Goal: Task Accomplishment & Management: Complete application form

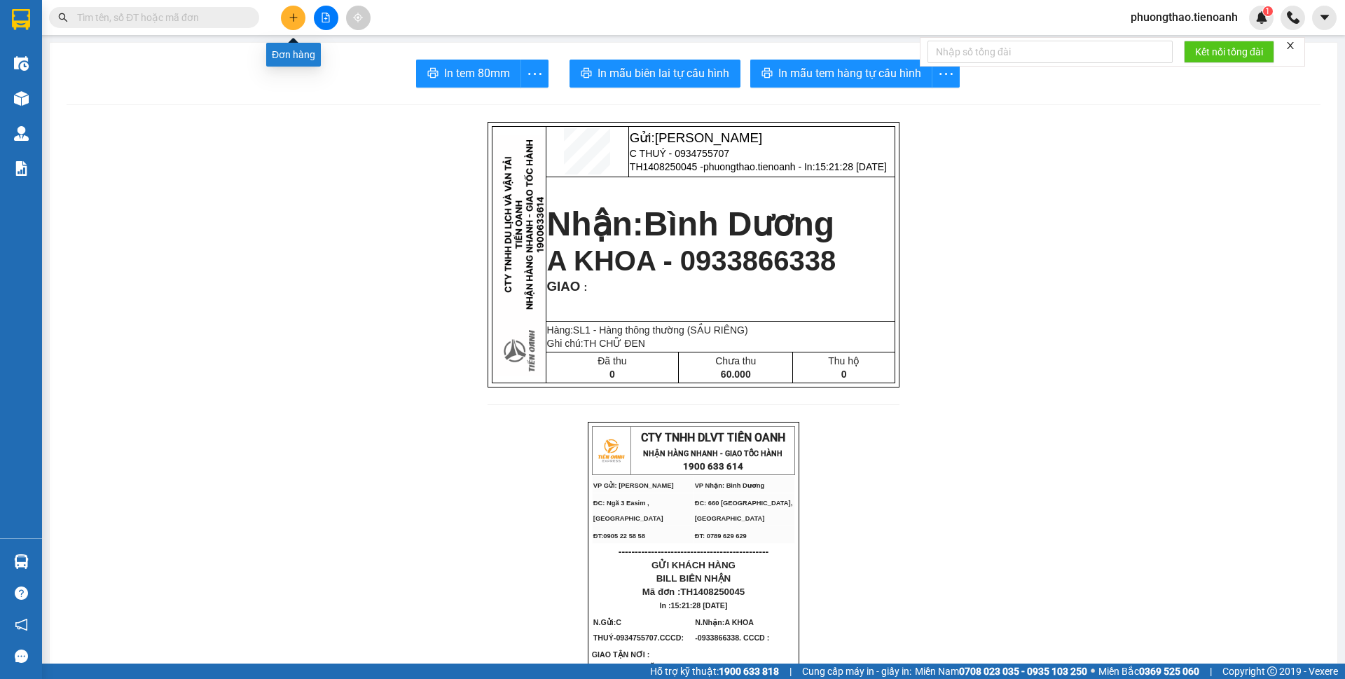
click at [283, 13] on button at bounding box center [293, 18] width 25 height 25
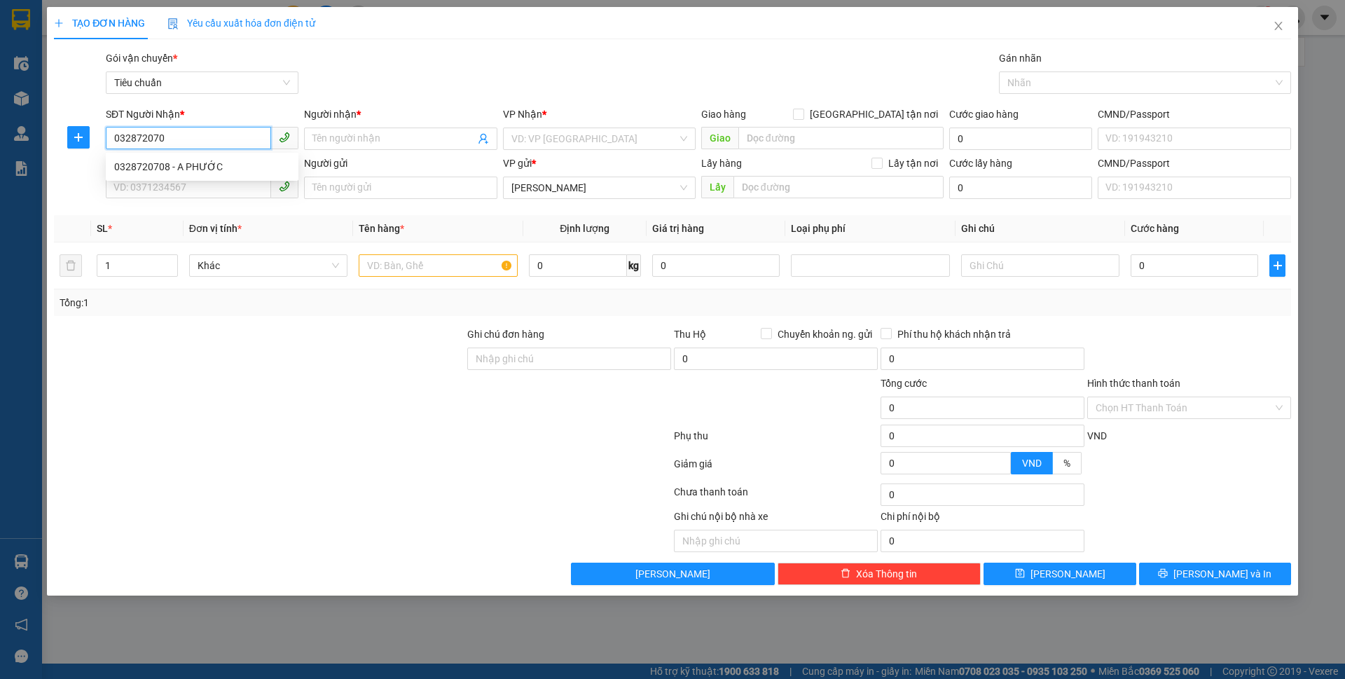
type input "0328720708"
click at [155, 174] on div "0328720708 - A PHƯỚC" at bounding box center [202, 167] width 193 height 22
type input "A PHƯỚC"
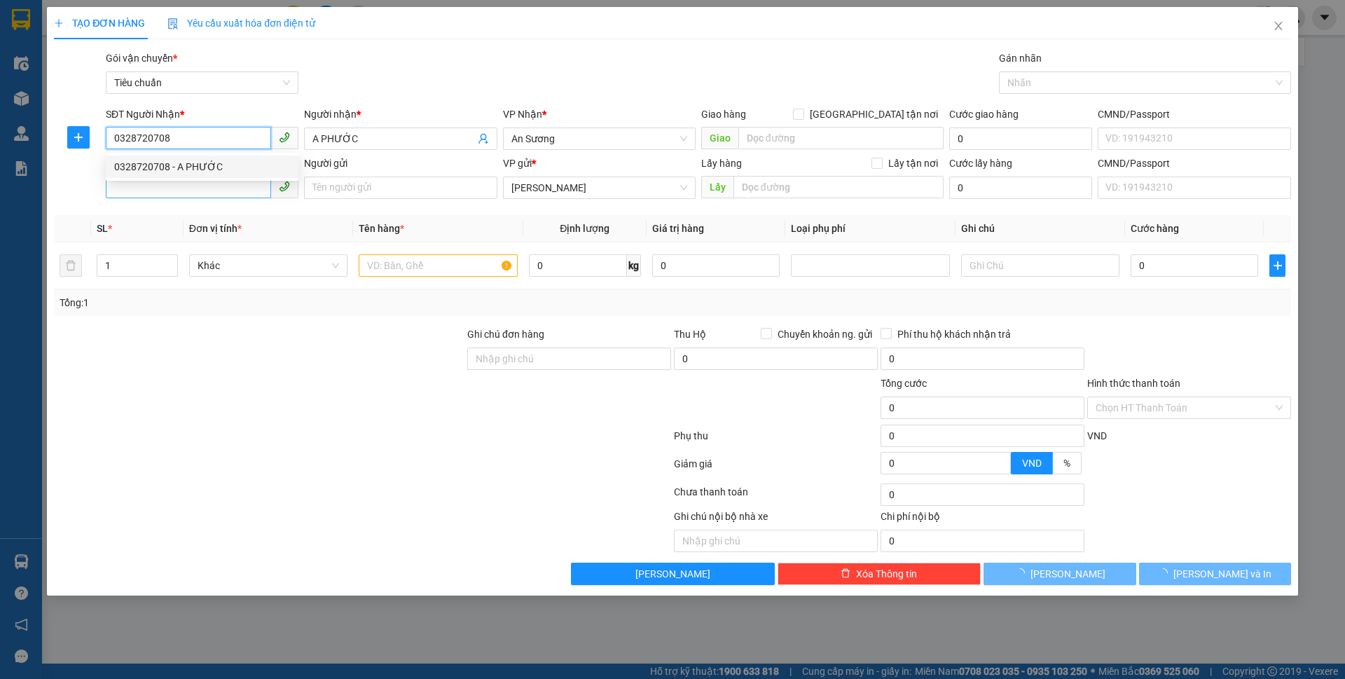
type input "40.000"
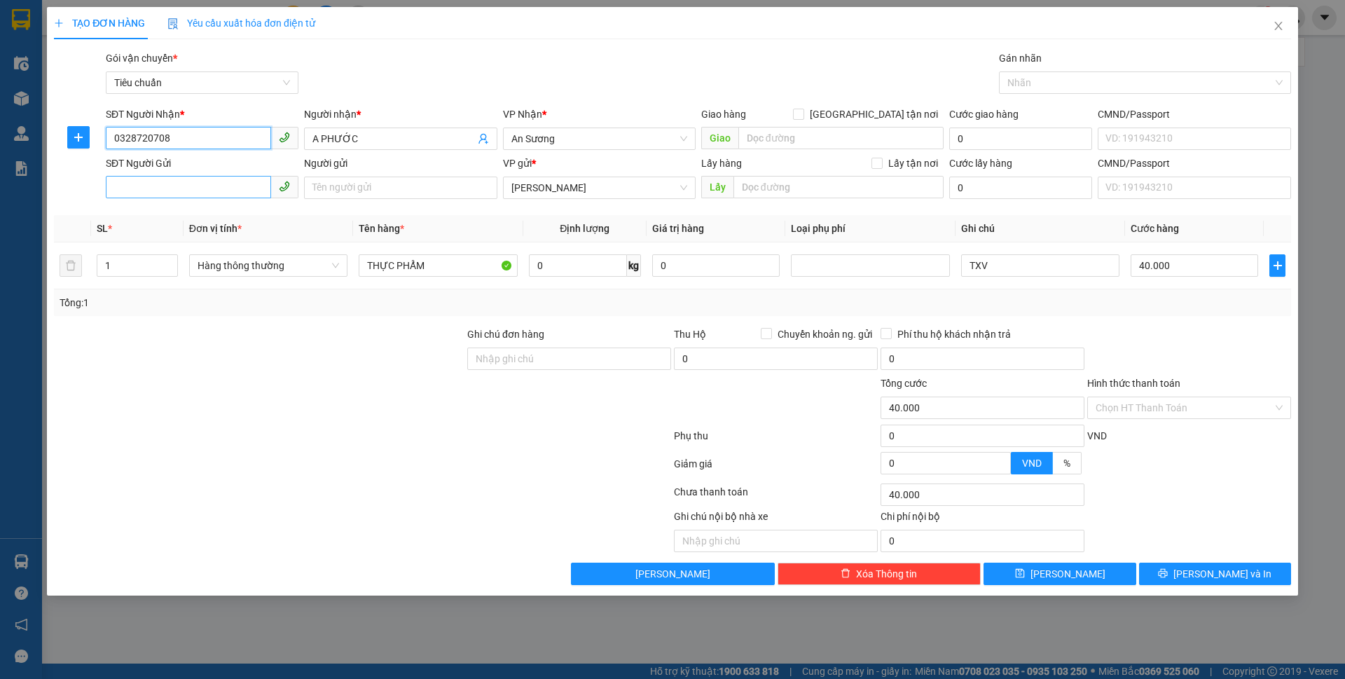
type input "0328720708"
click at [205, 190] on input "SĐT Người Gửi" at bounding box center [188, 187] width 165 height 22
click at [210, 212] on div "0965077670 - TOÀN" at bounding box center [202, 215] width 176 height 15
type input "0965077670"
type input "TOÀN"
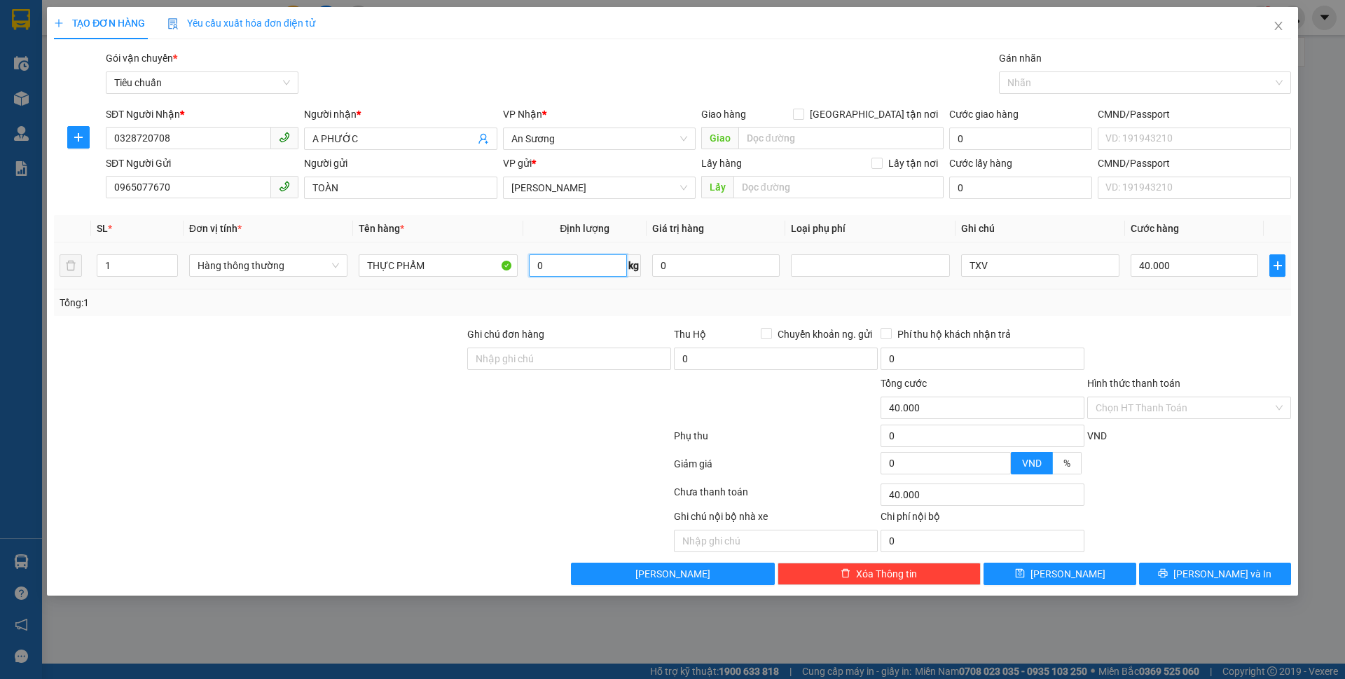
click at [562, 263] on input "0" at bounding box center [578, 265] width 98 height 22
type input "7"
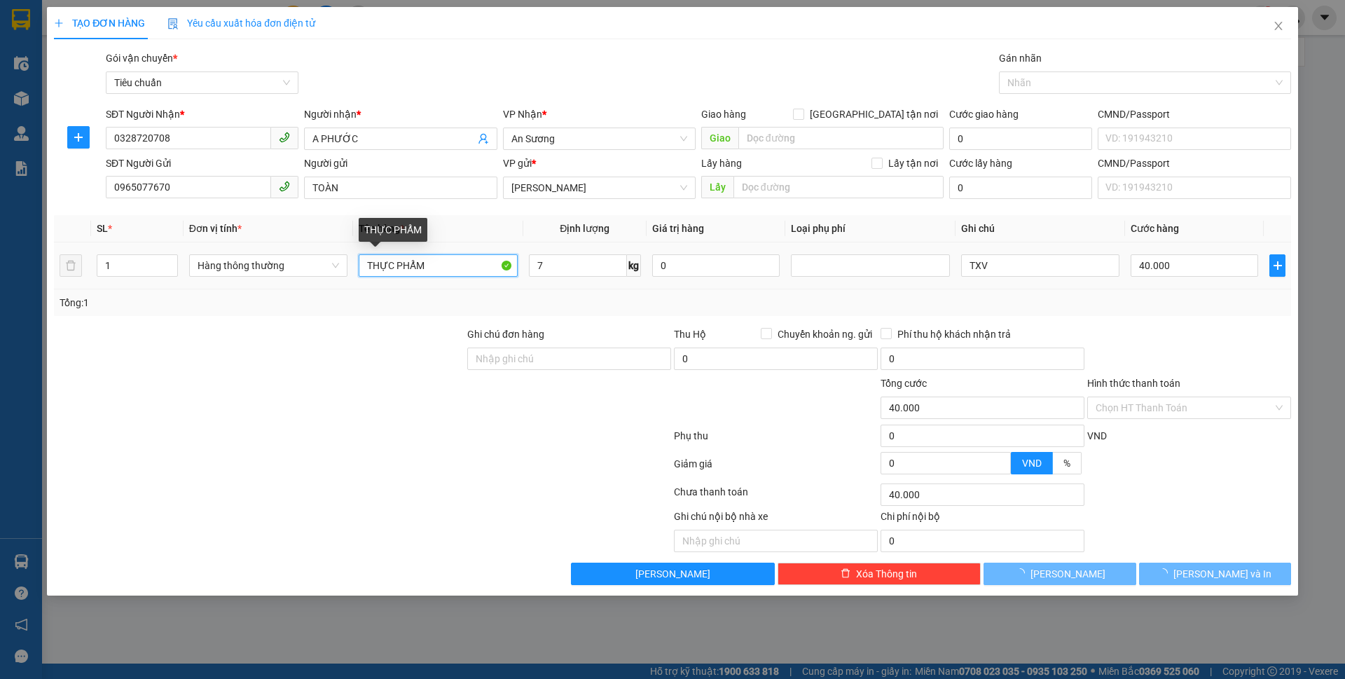
click at [432, 269] on input "THỰC PHẨM" at bounding box center [438, 265] width 158 height 22
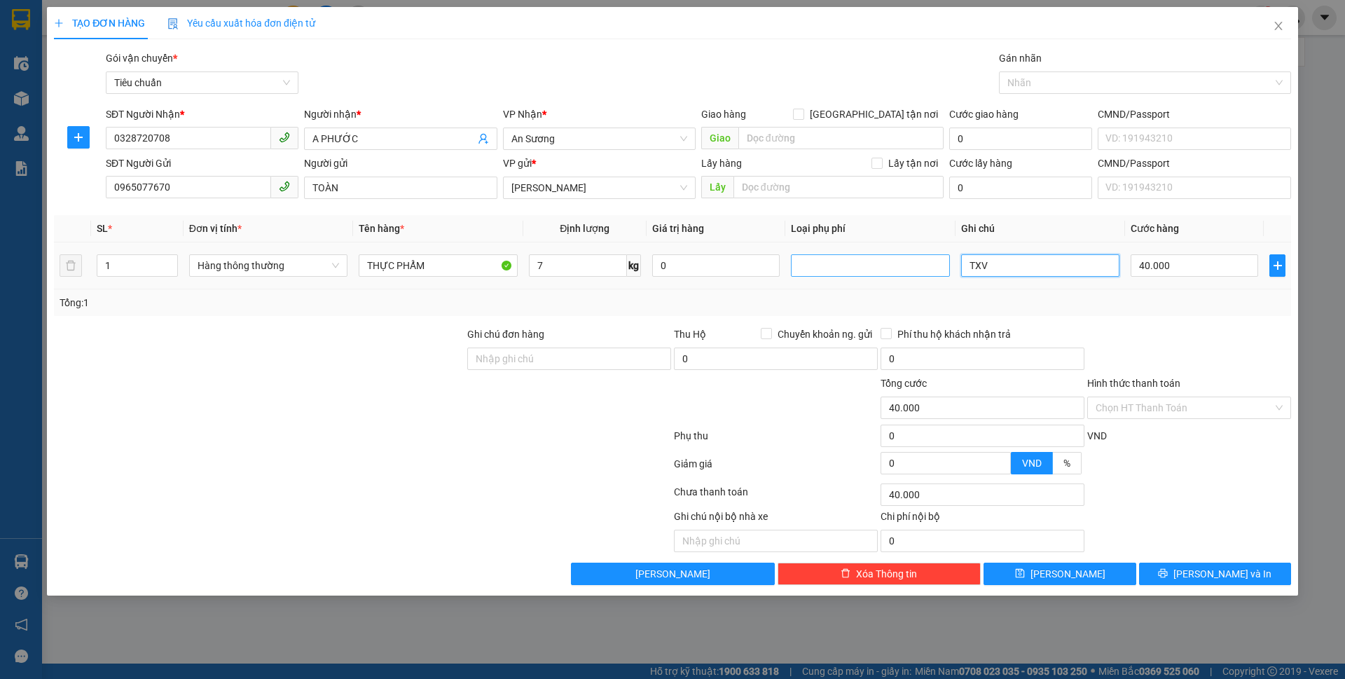
drag, startPoint x: 1033, startPoint y: 263, endPoint x: 932, endPoint y: 267, distance: 100.2
click at [932, 267] on tr "1 Hàng thông thường THỰC PHẨM 7 kg 0 TXV 40.000" at bounding box center [672, 265] width 1237 height 47
type input "THÙNG TRƠN"
drag, startPoint x: 1222, startPoint y: 572, endPoint x: 1193, endPoint y: 449, distance: 126.1
click at [1193, 449] on div "Transit Pickup Surcharge Ids Transit Deliver Surcharge Ids Transit Deliver Surc…" at bounding box center [672, 317] width 1237 height 534
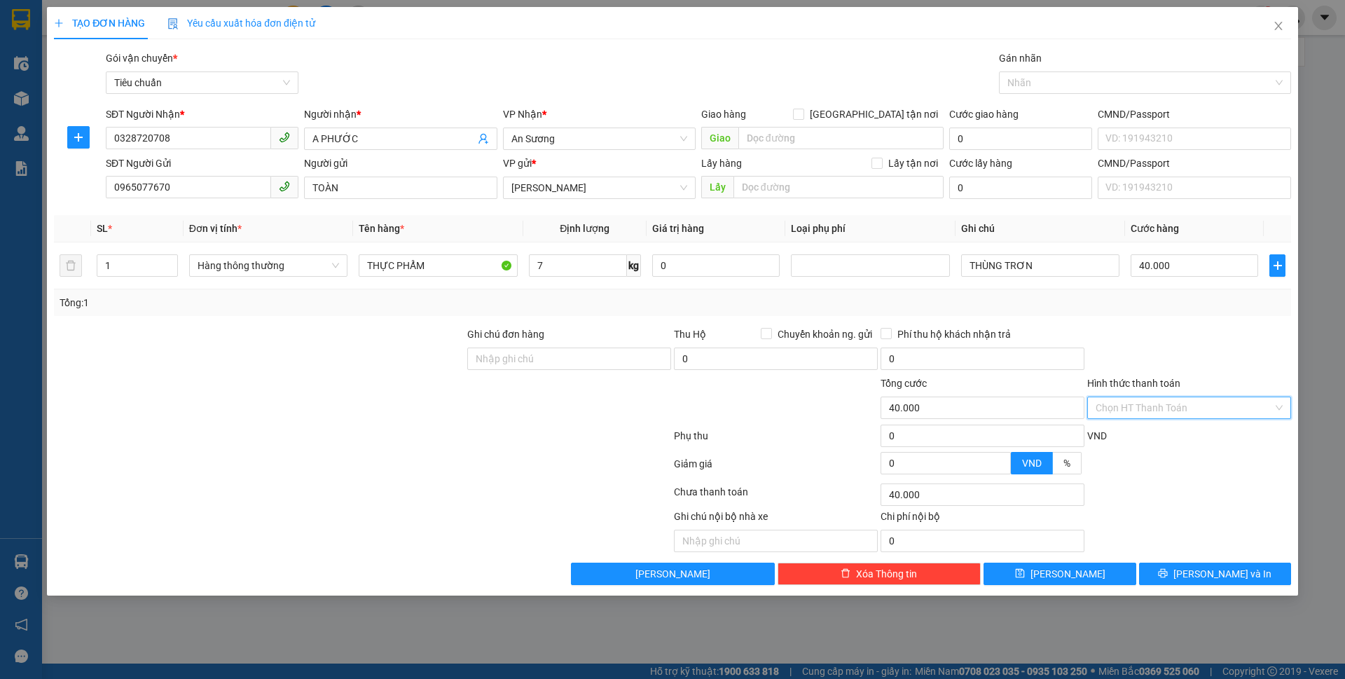
click at [1177, 406] on input "Hình thức thanh toán" at bounding box center [1184, 407] width 177 height 21
drag, startPoint x: 1169, startPoint y: 429, endPoint x: 1170, endPoint y: 438, distance: 8.4
click at [1169, 429] on div "Tại văn phòng" at bounding box center [1189, 435] width 187 height 15
type input "0"
click at [1205, 569] on span "[PERSON_NAME] và In" at bounding box center [1222, 573] width 98 height 15
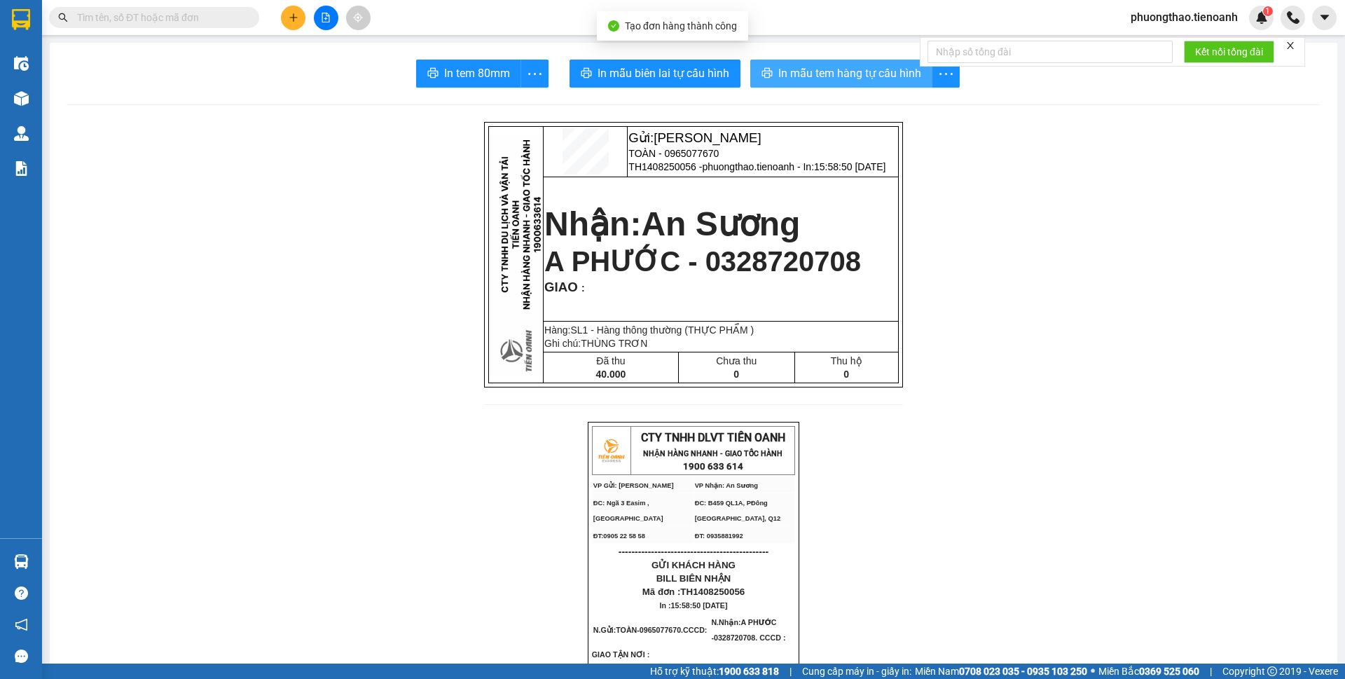
click at [906, 75] on span "In mẫu tem hàng tự cấu hình" at bounding box center [849, 73] width 143 height 18
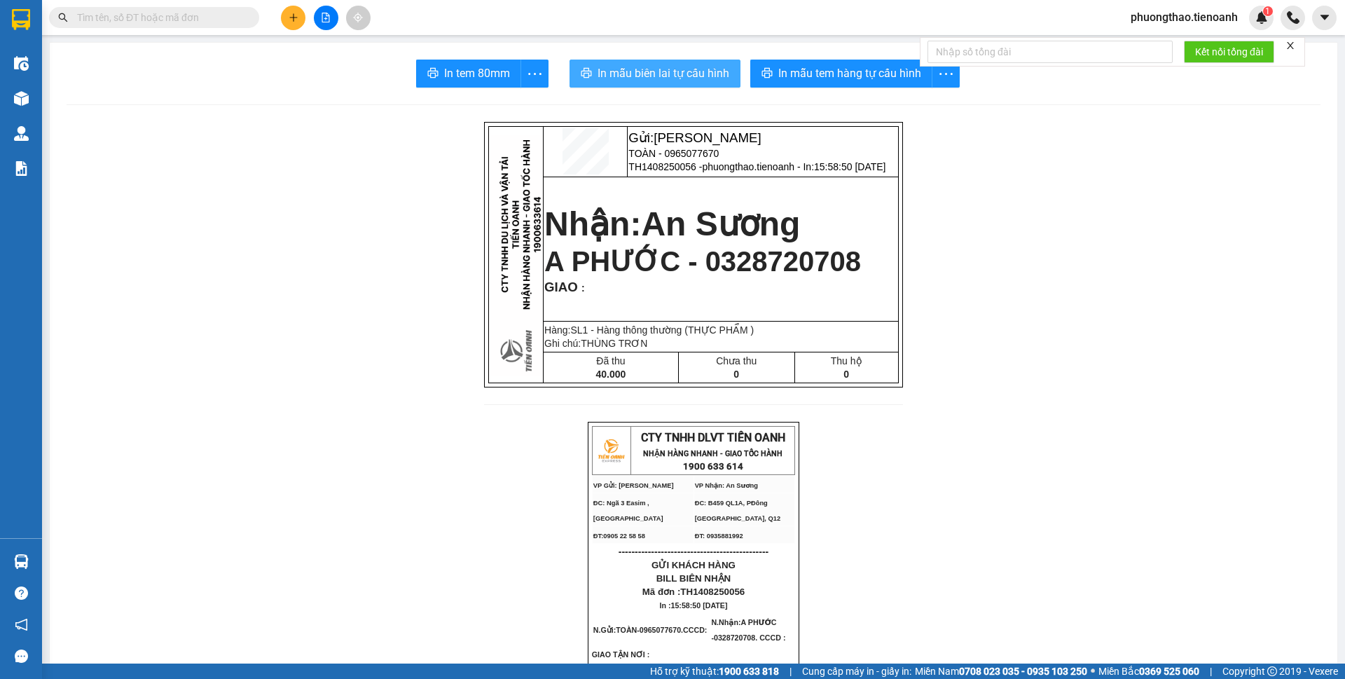
click at [618, 74] on span "In mẫu biên lai tự cấu hình" at bounding box center [664, 73] width 132 height 18
click at [293, 21] on icon "plus" at bounding box center [294, 18] width 10 height 10
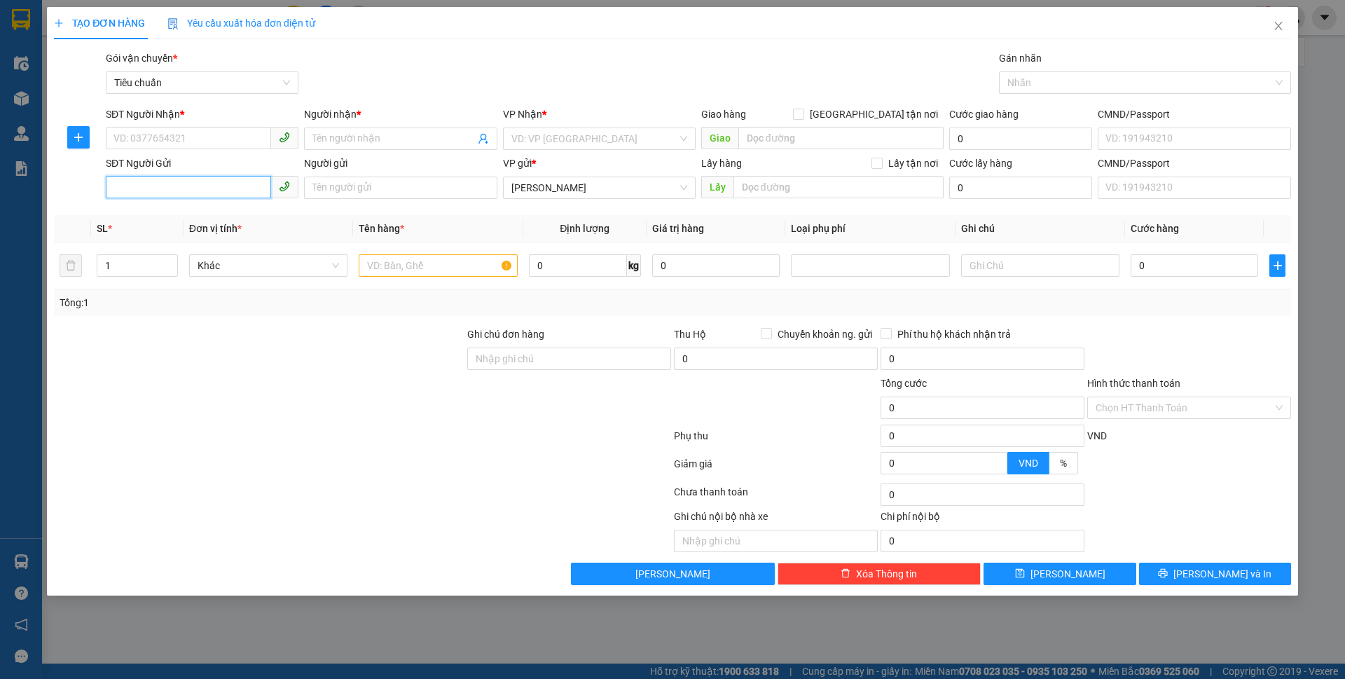
click at [134, 177] on input "SĐT Người Gửi" at bounding box center [188, 187] width 165 height 22
type input "0946564041"
drag, startPoint x: 185, startPoint y: 188, endPoint x: 179, endPoint y: 195, distance: 9.0
click at [179, 195] on input "0946564041" at bounding box center [188, 187] width 165 height 22
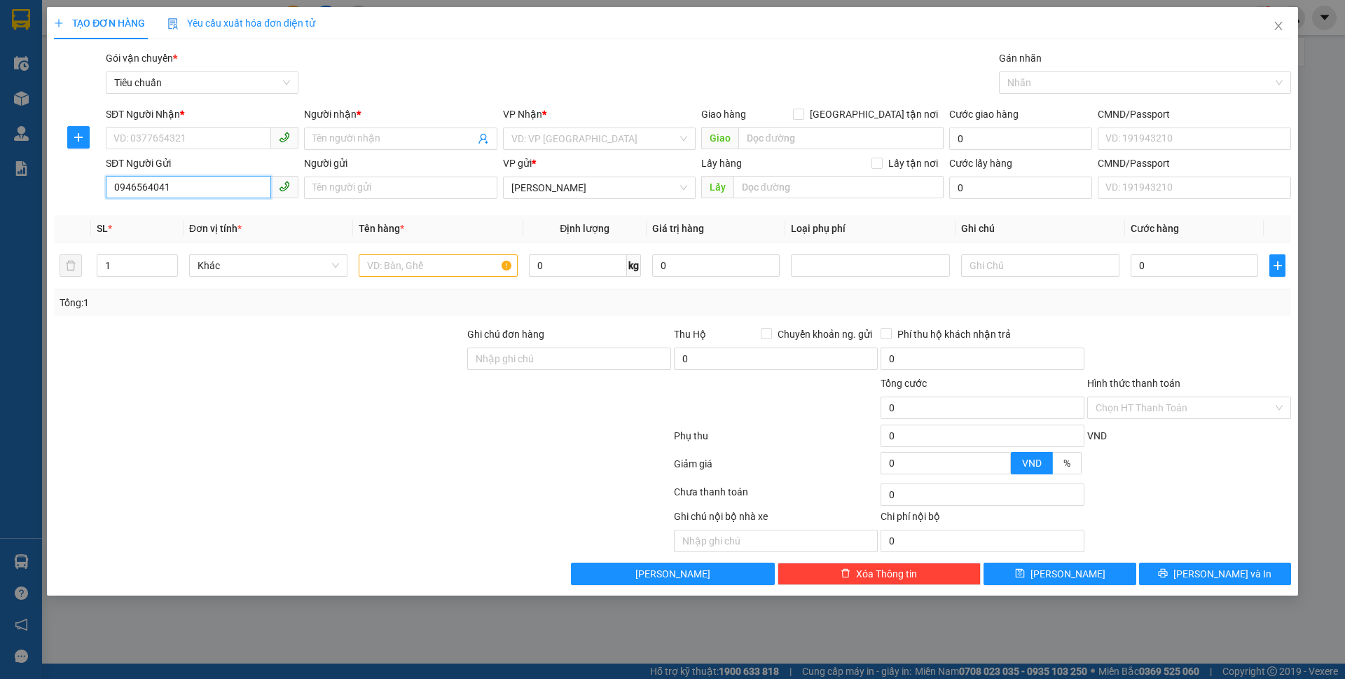
drag, startPoint x: 207, startPoint y: 182, endPoint x: 107, endPoint y: 182, distance: 99.5
click at [107, 182] on input "0946564041" at bounding box center [188, 187] width 165 height 22
click at [1273, 22] on icon "close" at bounding box center [1278, 25] width 11 height 11
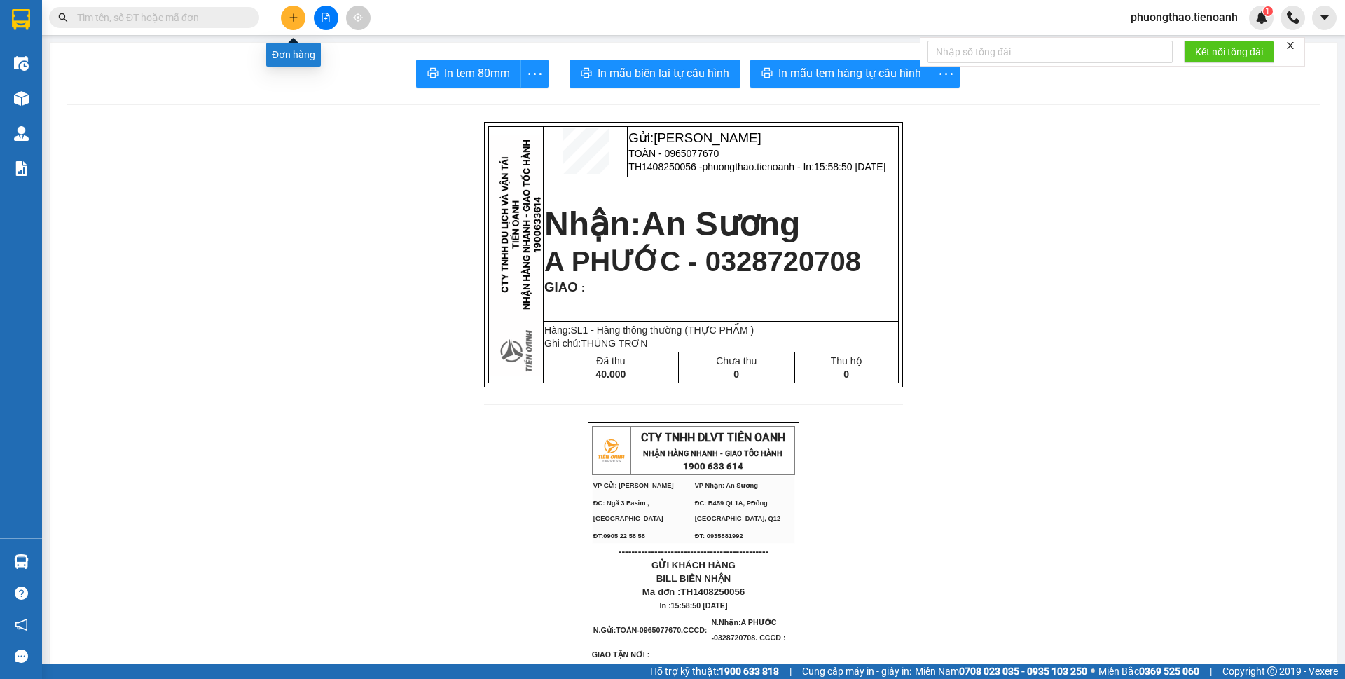
click at [301, 15] on button at bounding box center [293, 18] width 25 height 25
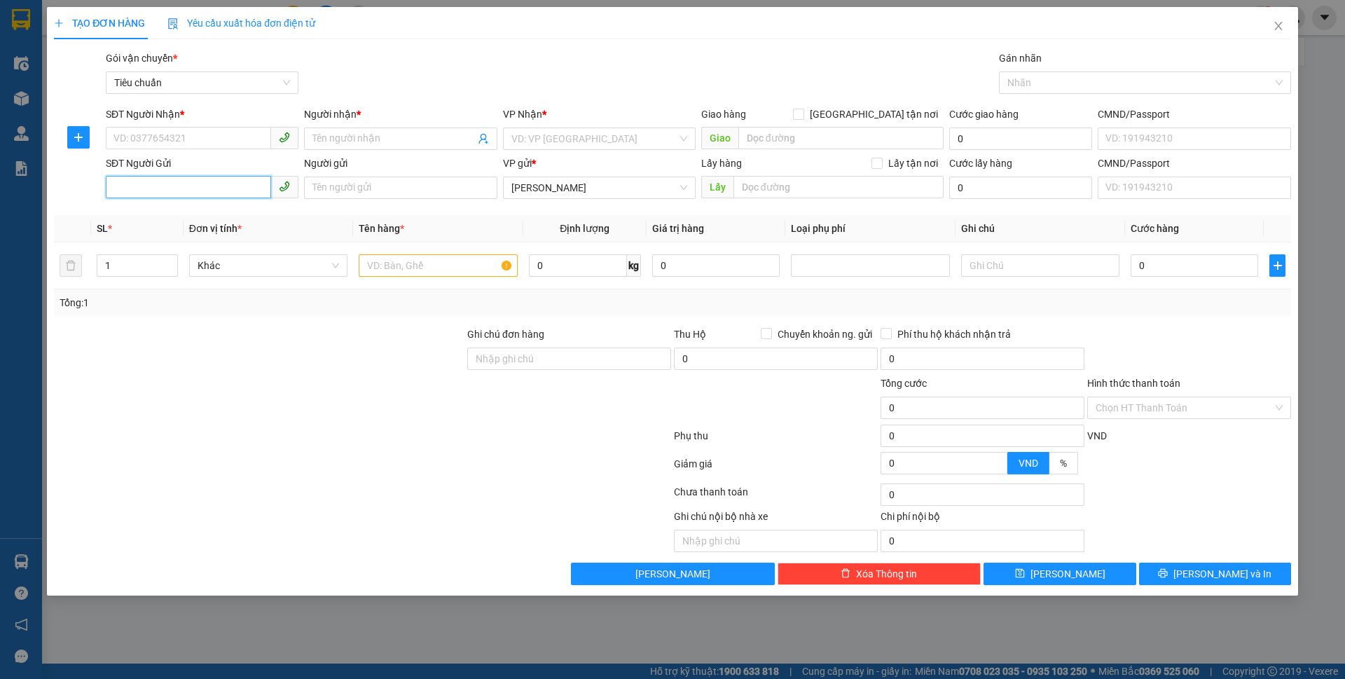
click at [200, 195] on input "SĐT Người Gửi" at bounding box center [188, 187] width 165 height 22
paste input "0946564041"
type input "0946564041"
click at [186, 137] on input "SĐT Người Nhận *" at bounding box center [188, 138] width 165 height 22
type input "0903142860"
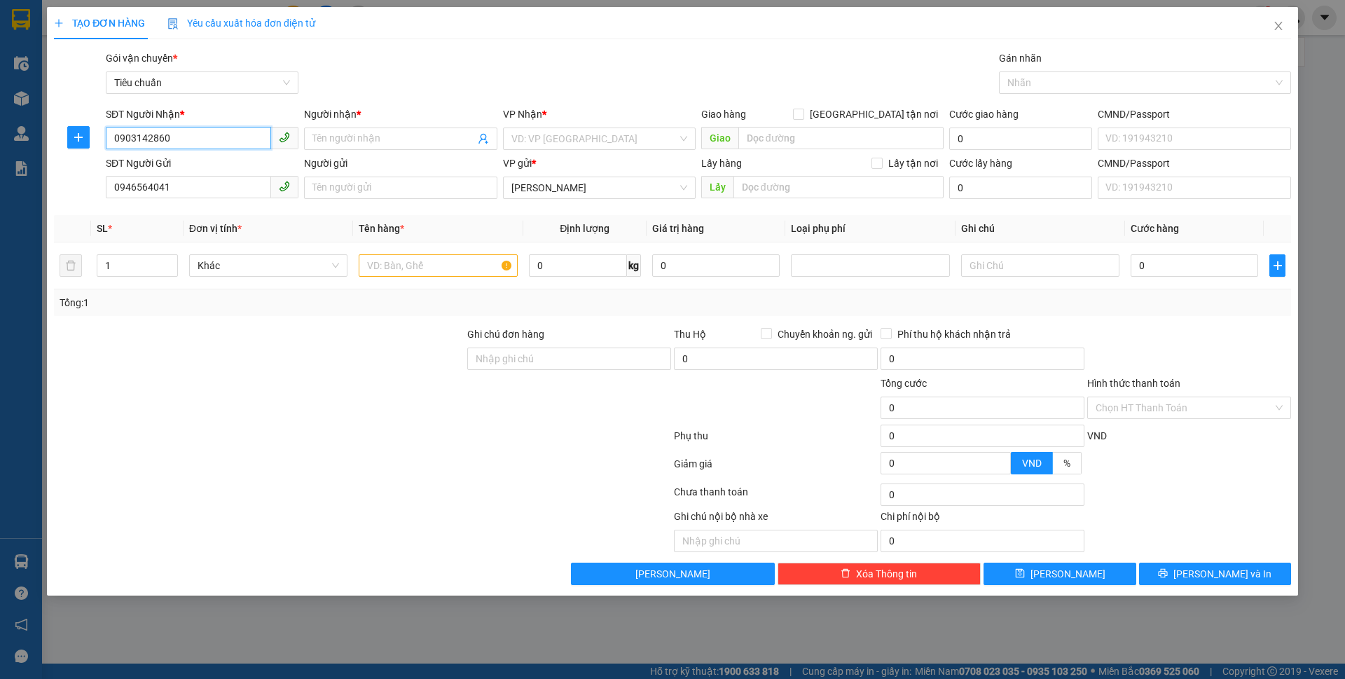
drag, startPoint x: 177, startPoint y: 142, endPoint x: 92, endPoint y: 148, distance: 84.3
click at [92, 148] on div "SĐT Người Nhận * 0903142860 0903142860 Người nhận * Tên người nhận VP Nhận * VD…" at bounding box center [673, 130] width 1240 height 49
drag, startPoint x: 167, startPoint y: 187, endPoint x: 106, endPoint y: 181, distance: 62.0
click at [106, 181] on input "0946564041" at bounding box center [188, 187] width 165 height 22
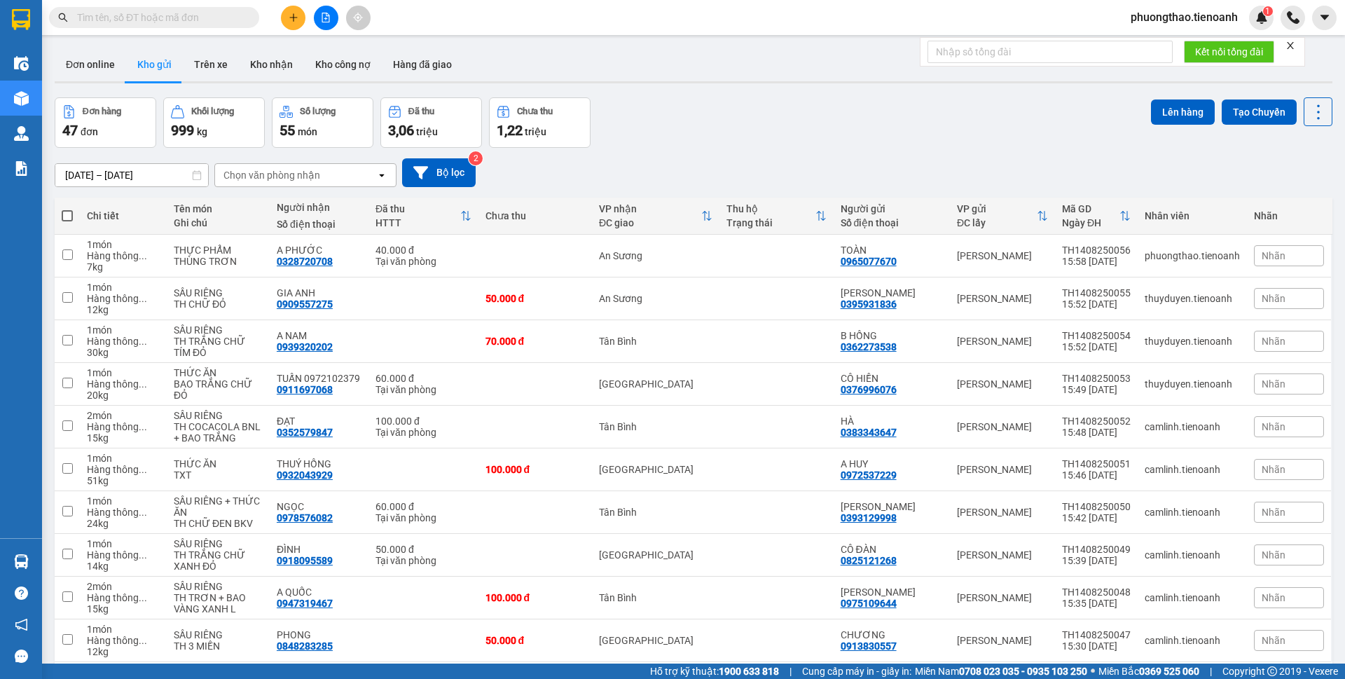
click at [289, 17] on icon "plus" at bounding box center [294, 18] width 10 height 10
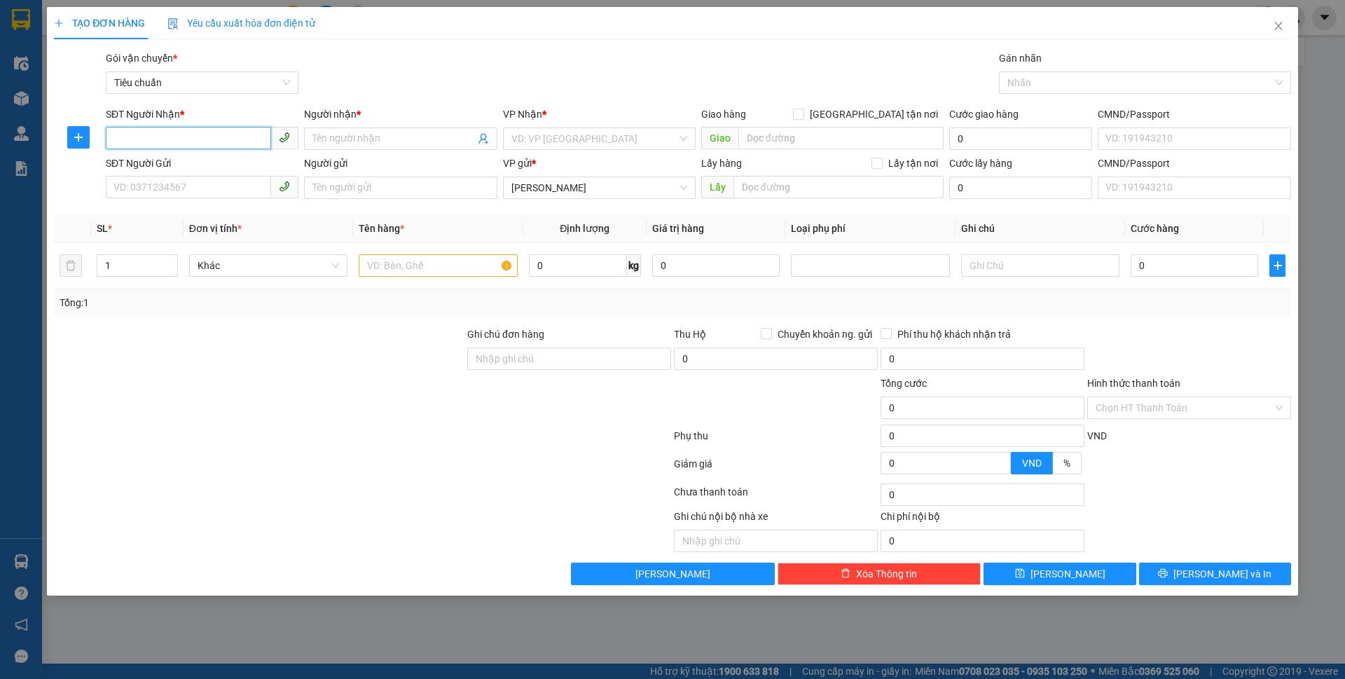
paste input "0903142860"
type input "0903142860"
click at [355, 139] on input "Người nhận *" at bounding box center [393, 138] width 162 height 15
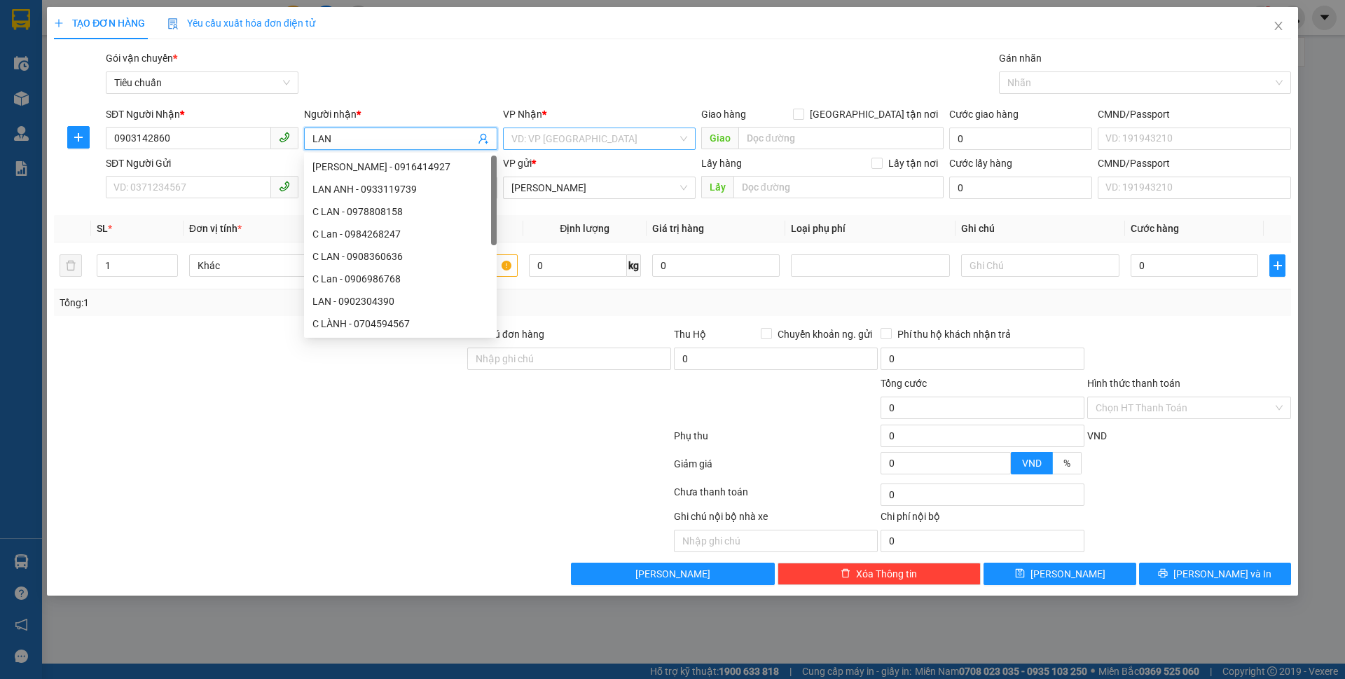
type input "LAN"
click at [550, 136] on input "search" at bounding box center [594, 138] width 166 height 21
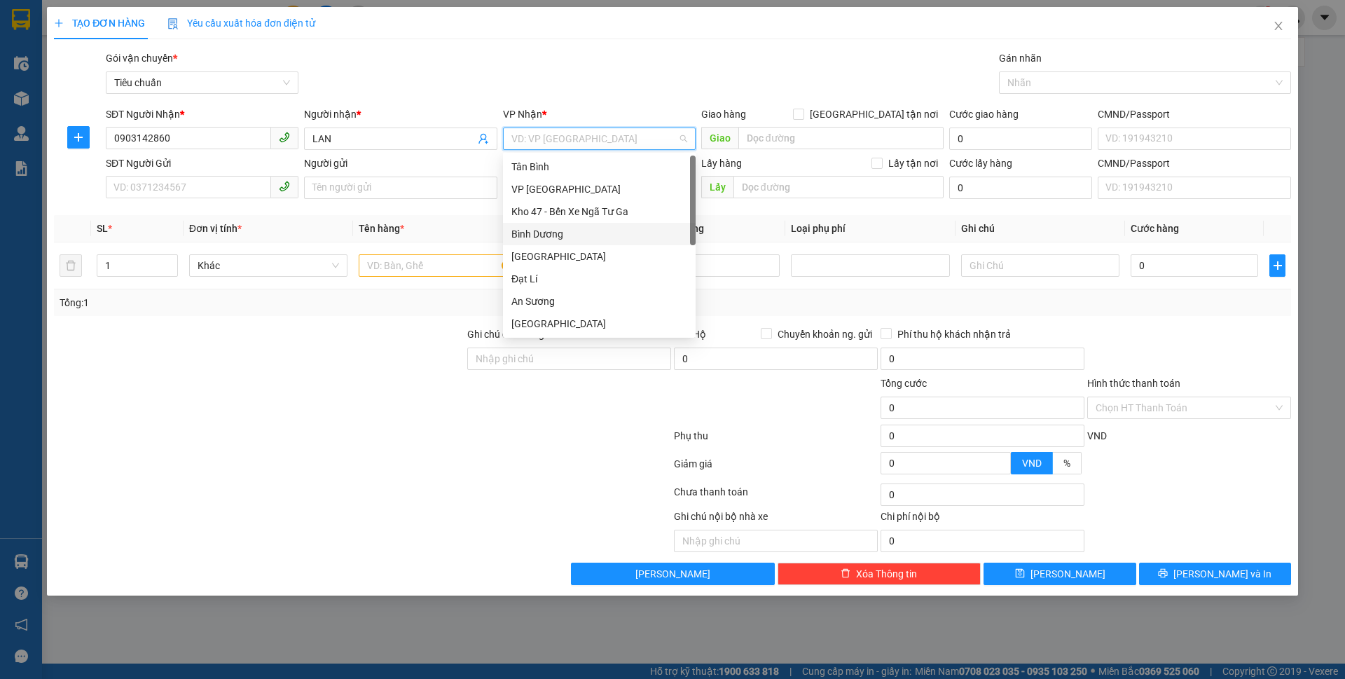
scroll to position [112, 0]
drag, startPoint x: 555, startPoint y: 186, endPoint x: 491, endPoint y: 199, distance: 65.0
click at [555, 186] on div "An Sương" at bounding box center [599, 188] width 176 height 15
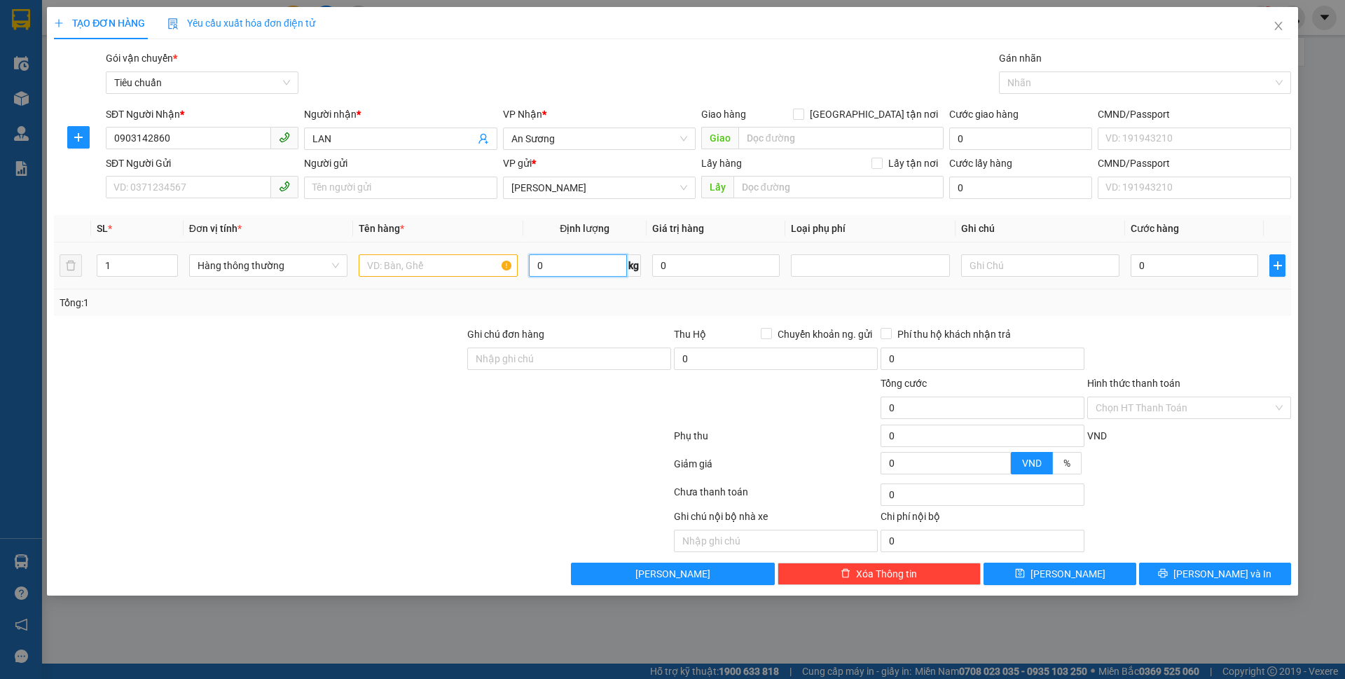
click at [572, 259] on input "0" at bounding box center [578, 265] width 98 height 22
type input "45"
drag, startPoint x: 32, startPoint y: 433, endPoint x: 44, endPoint y: 347, distance: 86.3
click at [34, 405] on div "TẠO ĐƠN HÀNG Yêu cầu xuất hóa đơn điện tử Transit Pickup Surcharge Ids Transit …" at bounding box center [672, 339] width 1345 height 679
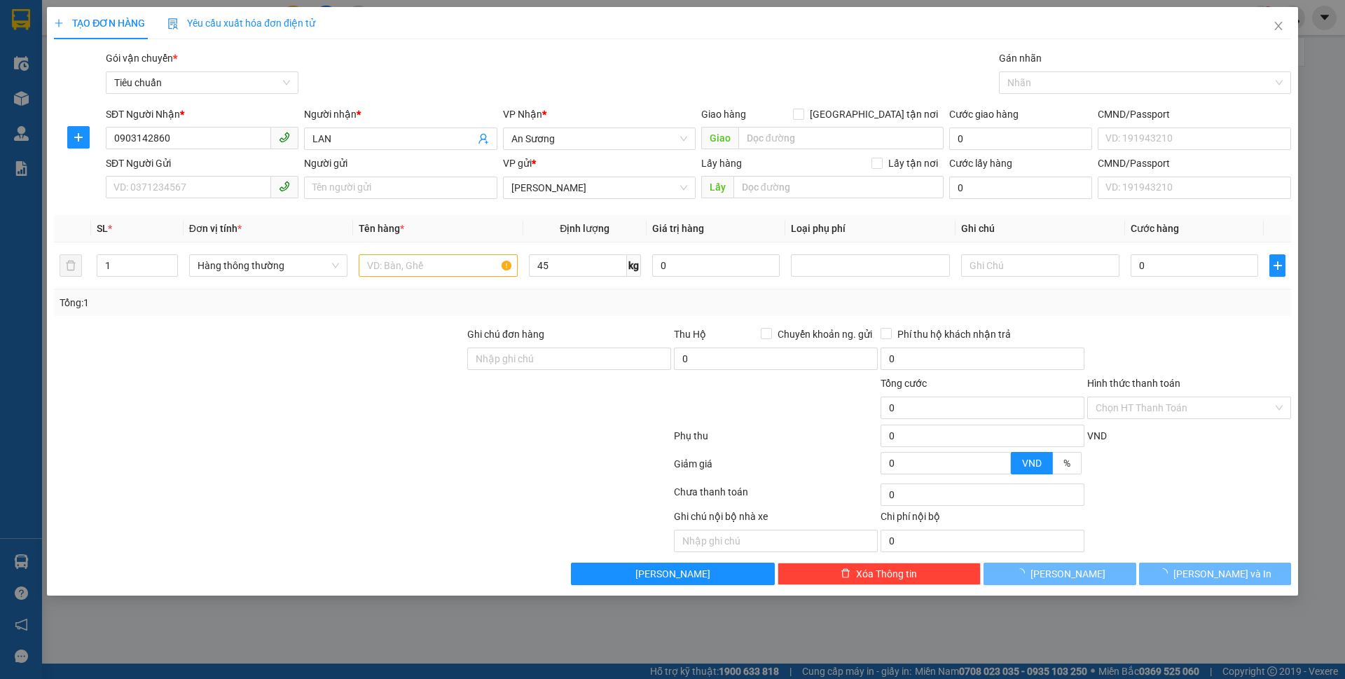
type input "90.000"
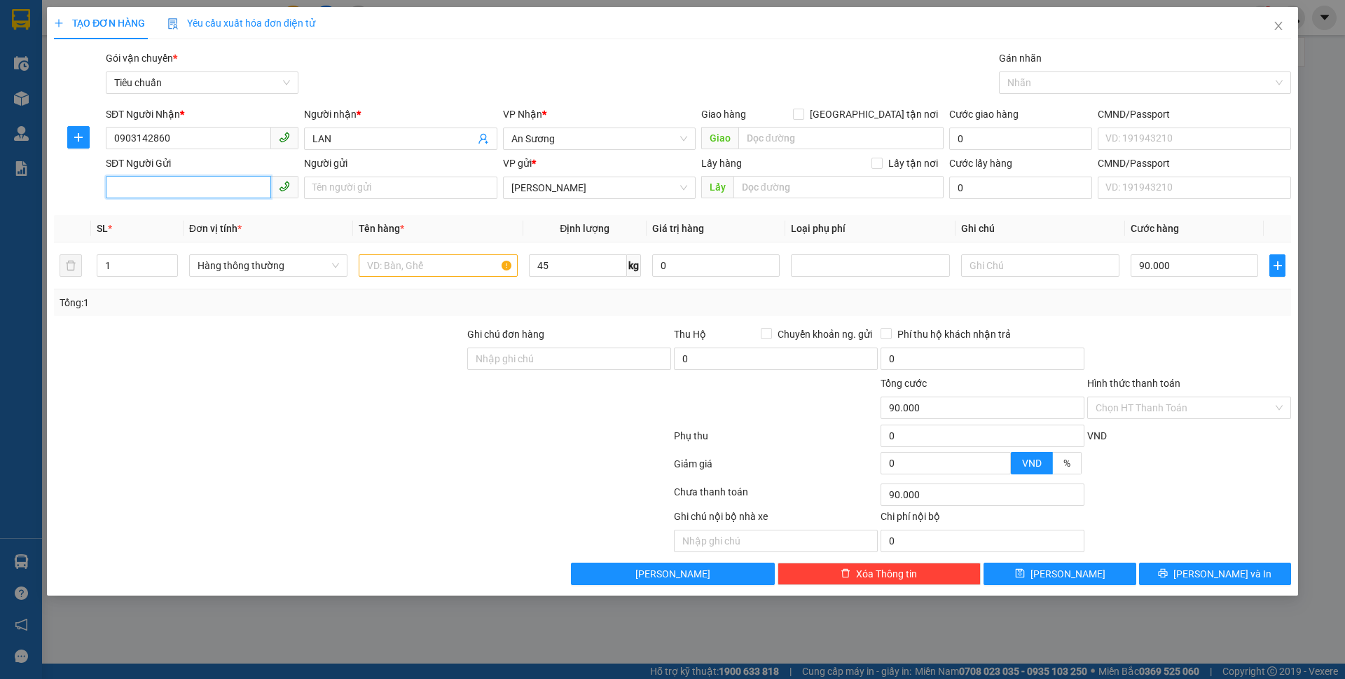
click at [186, 187] on input "SĐT Người Gửi" at bounding box center [188, 187] width 165 height 22
paste input "0946564041"
type input "0946564041"
click at [368, 185] on input "Người gửi" at bounding box center [400, 188] width 193 height 22
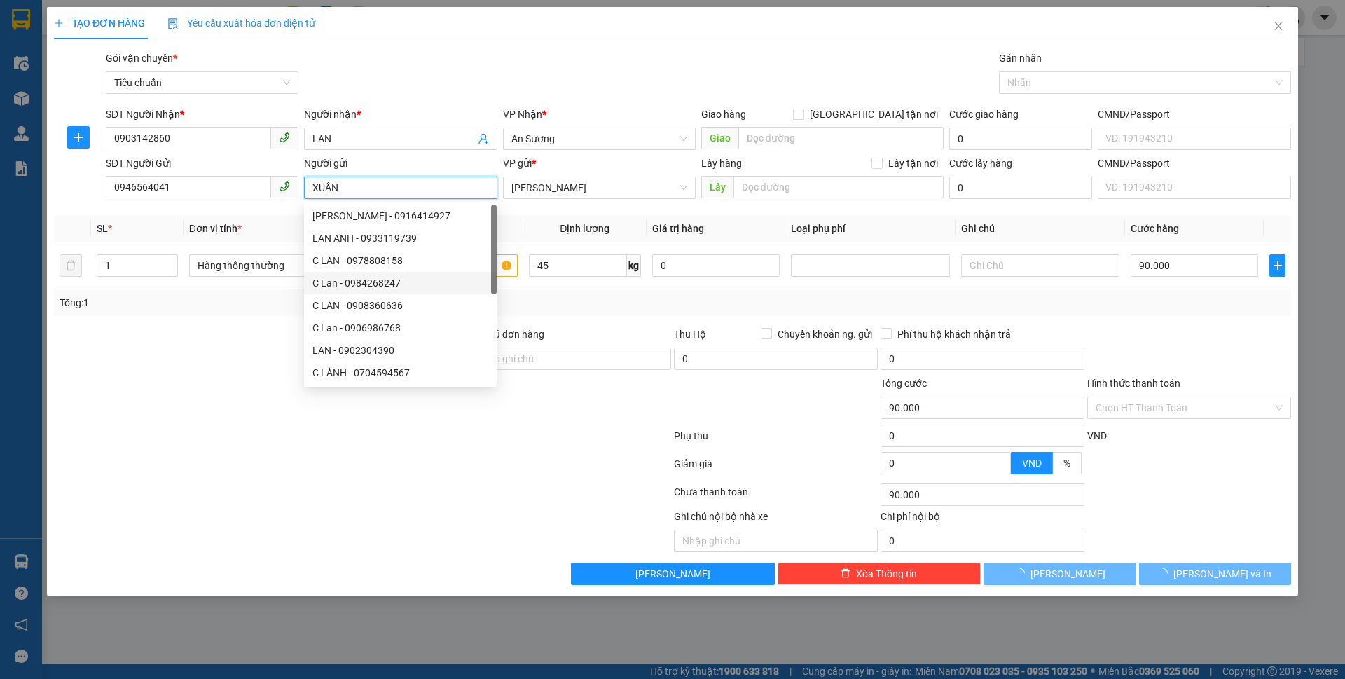
type input "XUÂN"
click at [263, 363] on div at bounding box center [259, 350] width 413 height 49
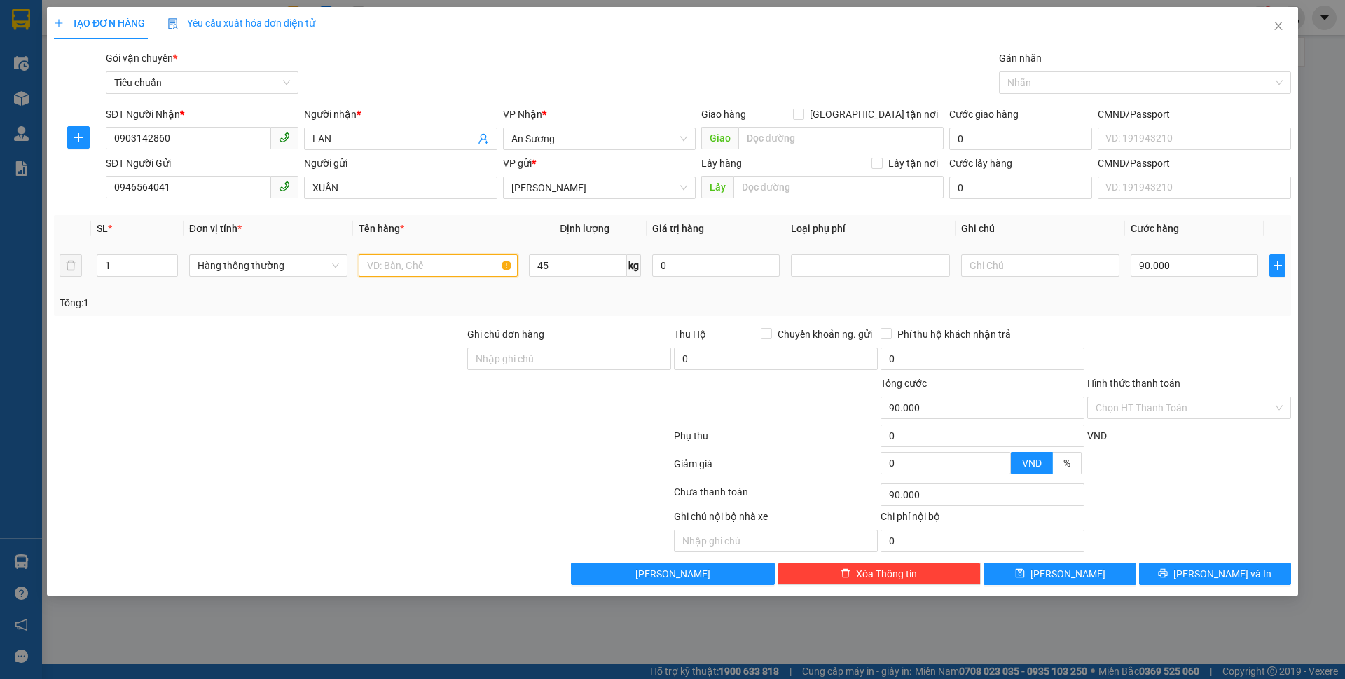
click at [399, 275] on input "text" at bounding box center [438, 265] width 158 height 22
type input "QUẢ SẤU"
click at [1059, 264] on input "text" at bounding box center [1040, 265] width 158 height 22
type input "BAO TRẮNG + BAO ĐỎ"
click at [1194, 270] on input "90.000" at bounding box center [1194, 265] width 127 height 22
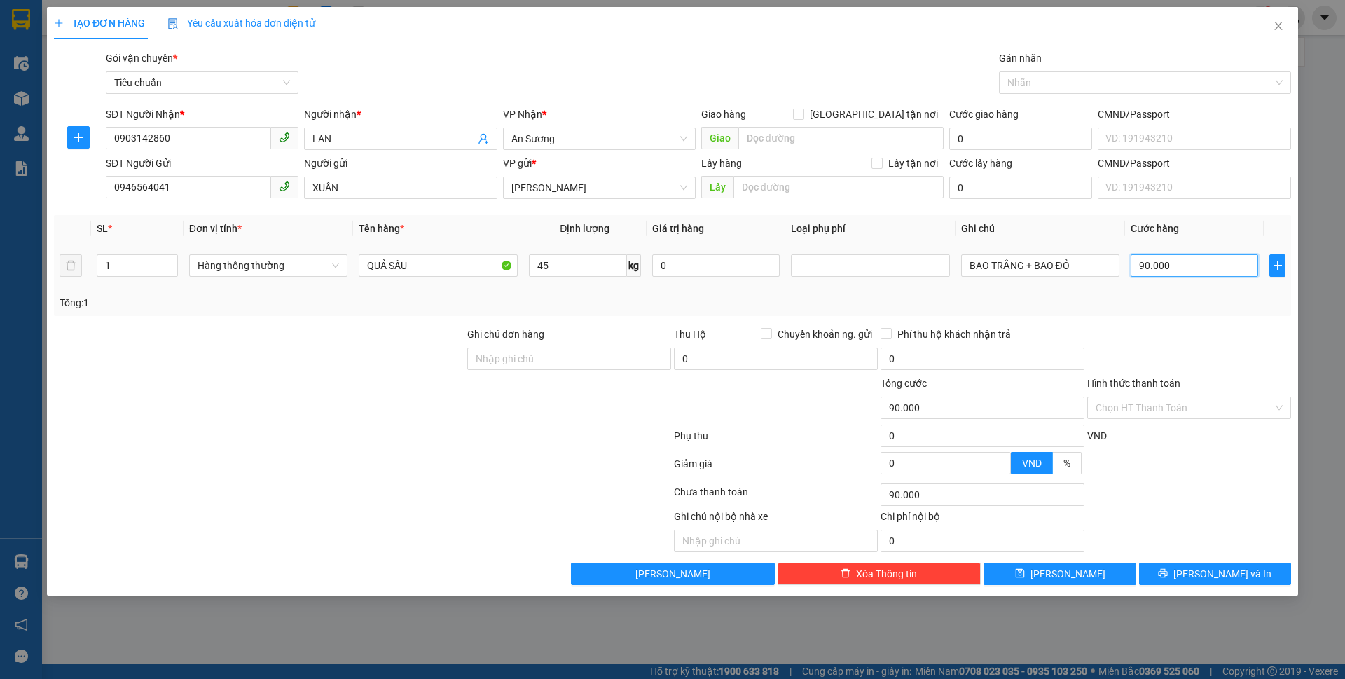
type input "1"
type input "18"
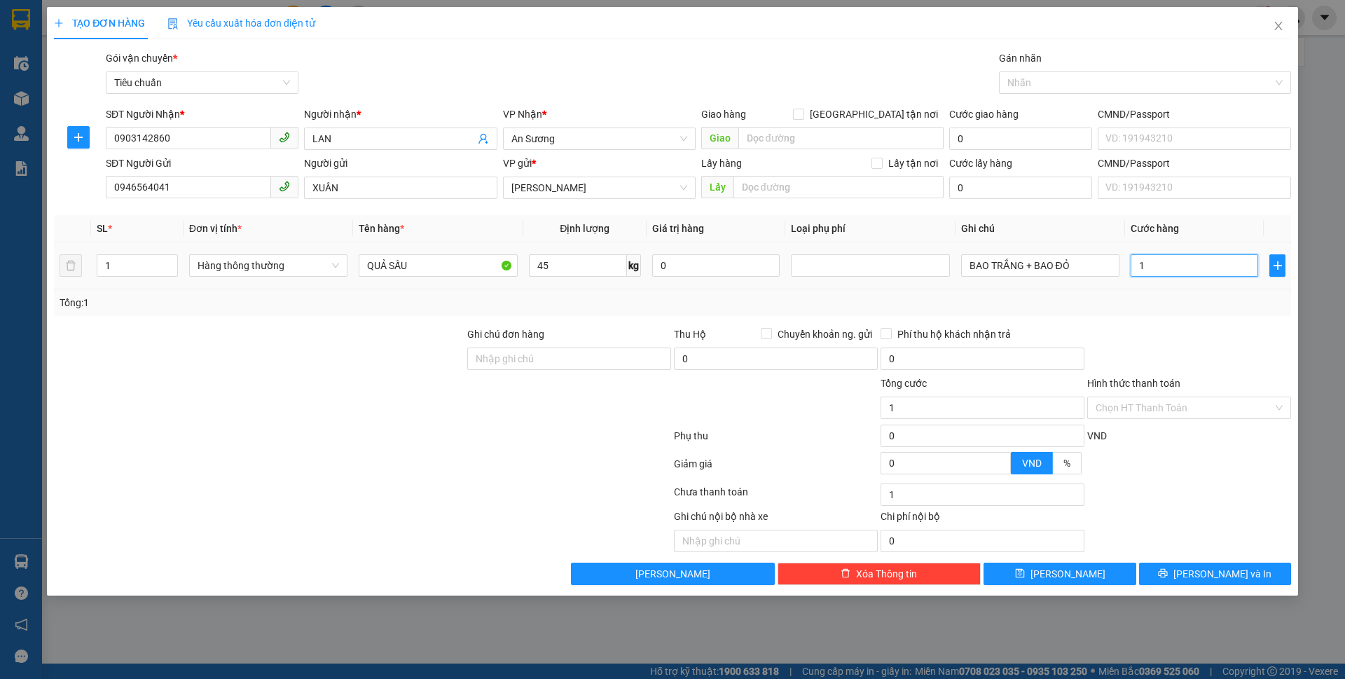
type input "18"
type input "180"
type input "180.000"
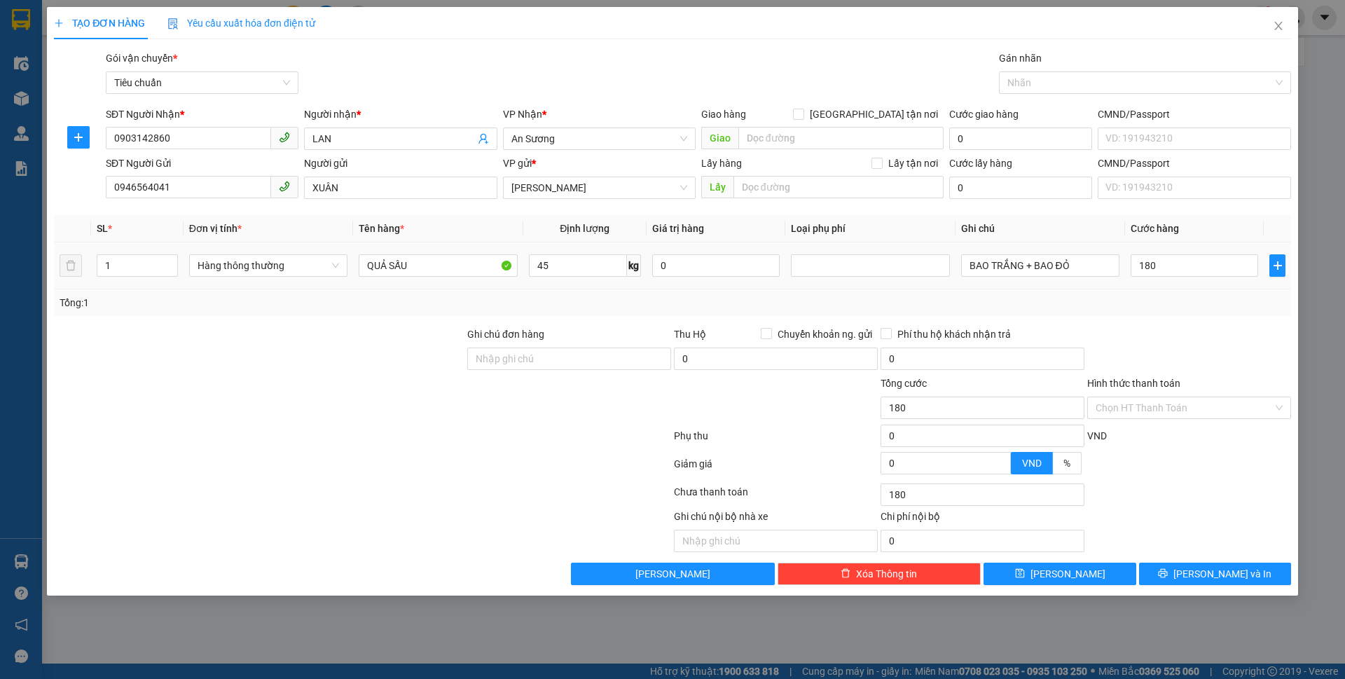
type input "180.000"
click at [1198, 312] on div "Tổng: 1" at bounding box center [672, 302] width 1237 height 27
drag, startPoint x: 136, startPoint y: 262, endPoint x: 87, endPoint y: 294, distance: 58.3
click at [87, 294] on div "SL * Đơn vị tính * Tên hàng * Định lượng Giá trị hàng Loại phụ phí Ghi chú Cước…" at bounding box center [672, 265] width 1237 height 101
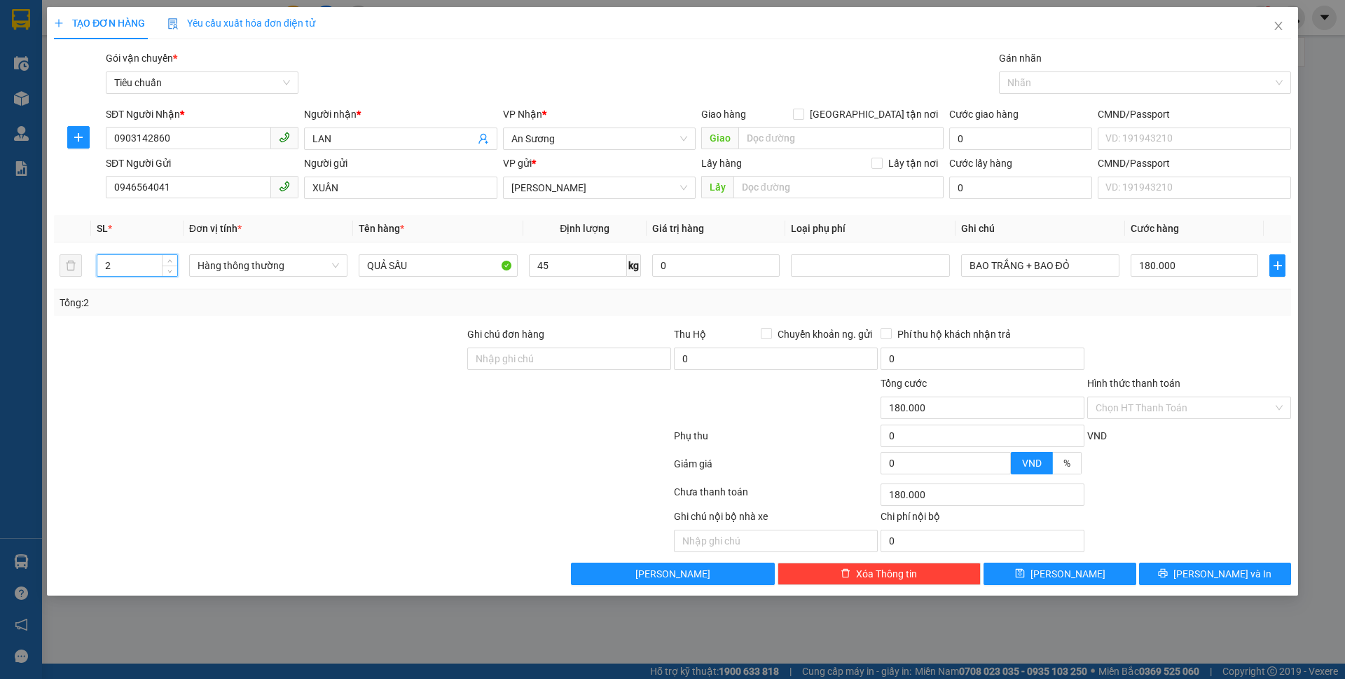
type input "2"
drag, startPoint x: 201, startPoint y: 384, endPoint x: 1225, endPoint y: 297, distance: 1027.8
click at [204, 384] on div at bounding box center [259, 399] width 413 height 49
type input "90.000"
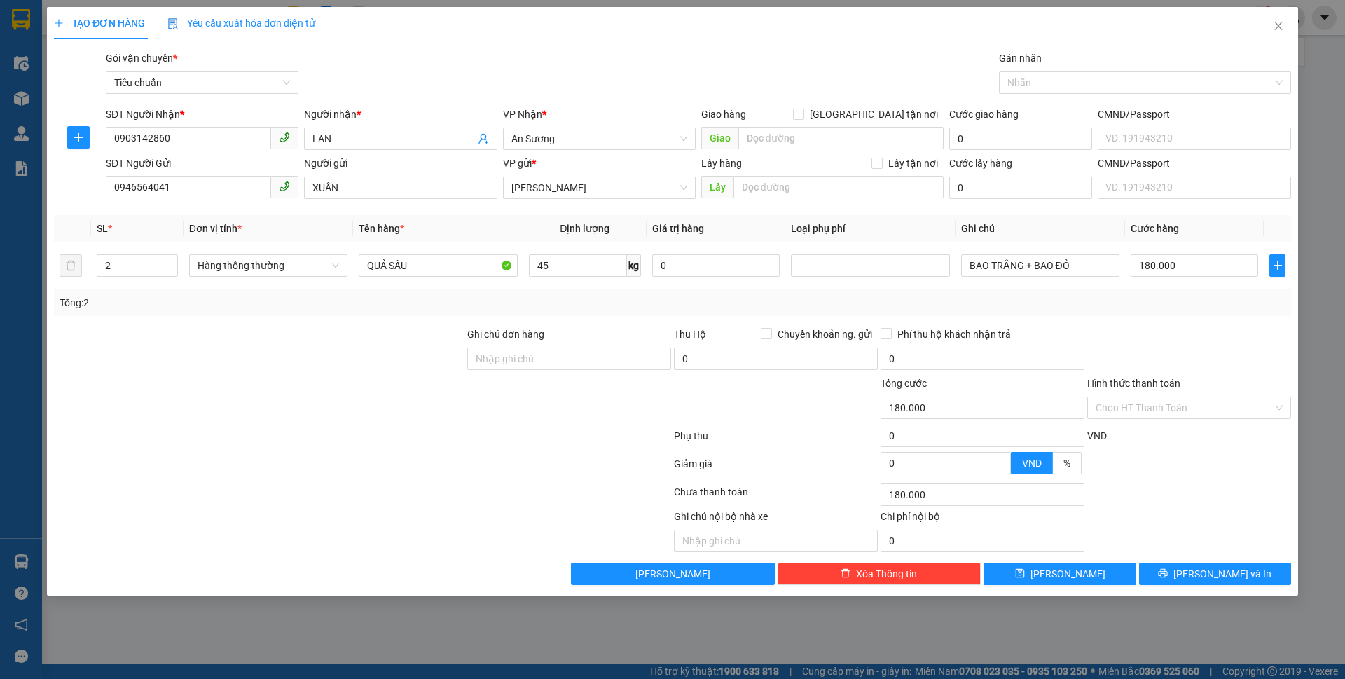
type input "90.000"
click at [1197, 268] on input "90.000" at bounding box center [1194, 265] width 127 height 22
type input "1"
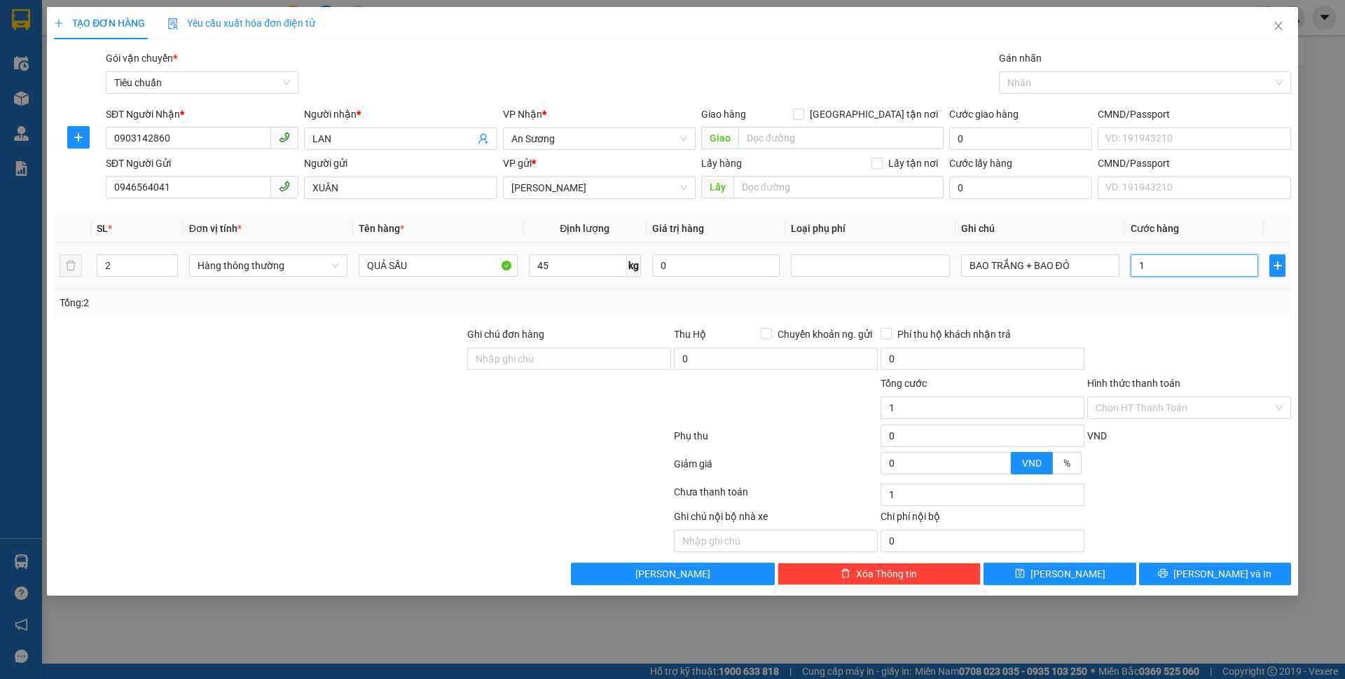
type input "18"
type input "180"
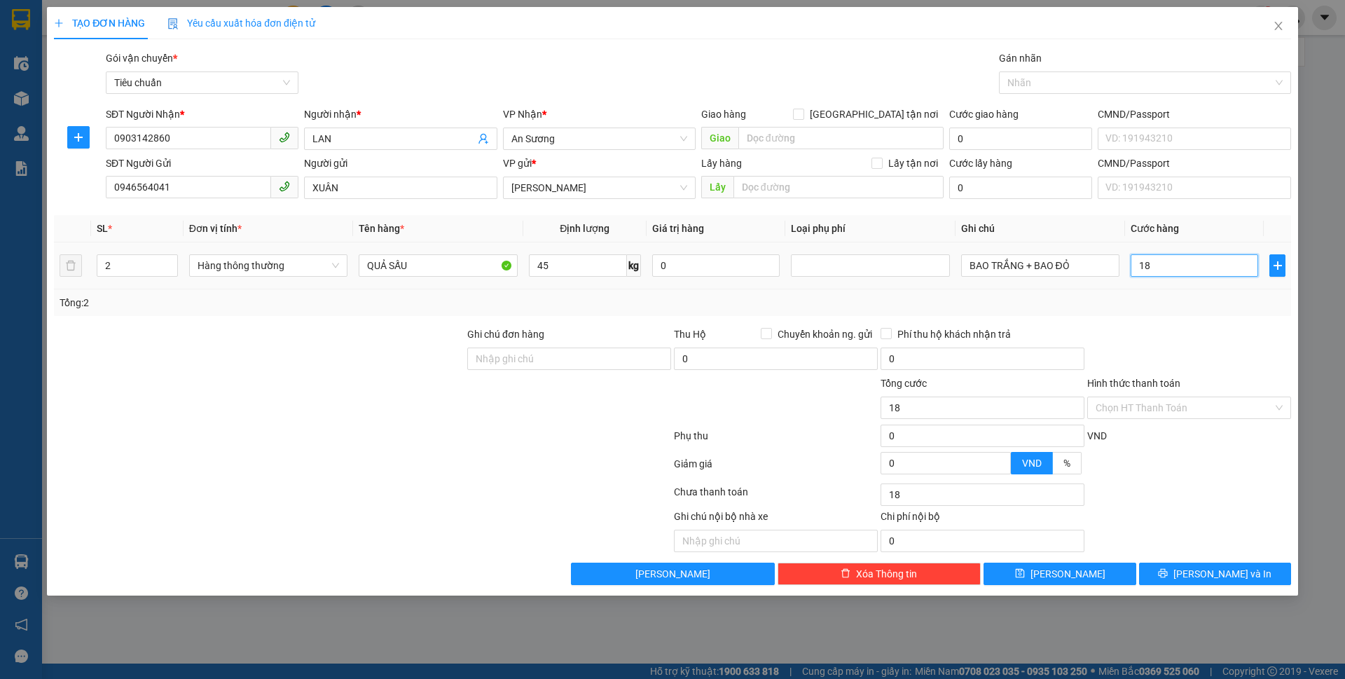
type input "180"
type input "180.000"
click at [1207, 332] on div at bounding box center [1189, 350] width 207 height 49
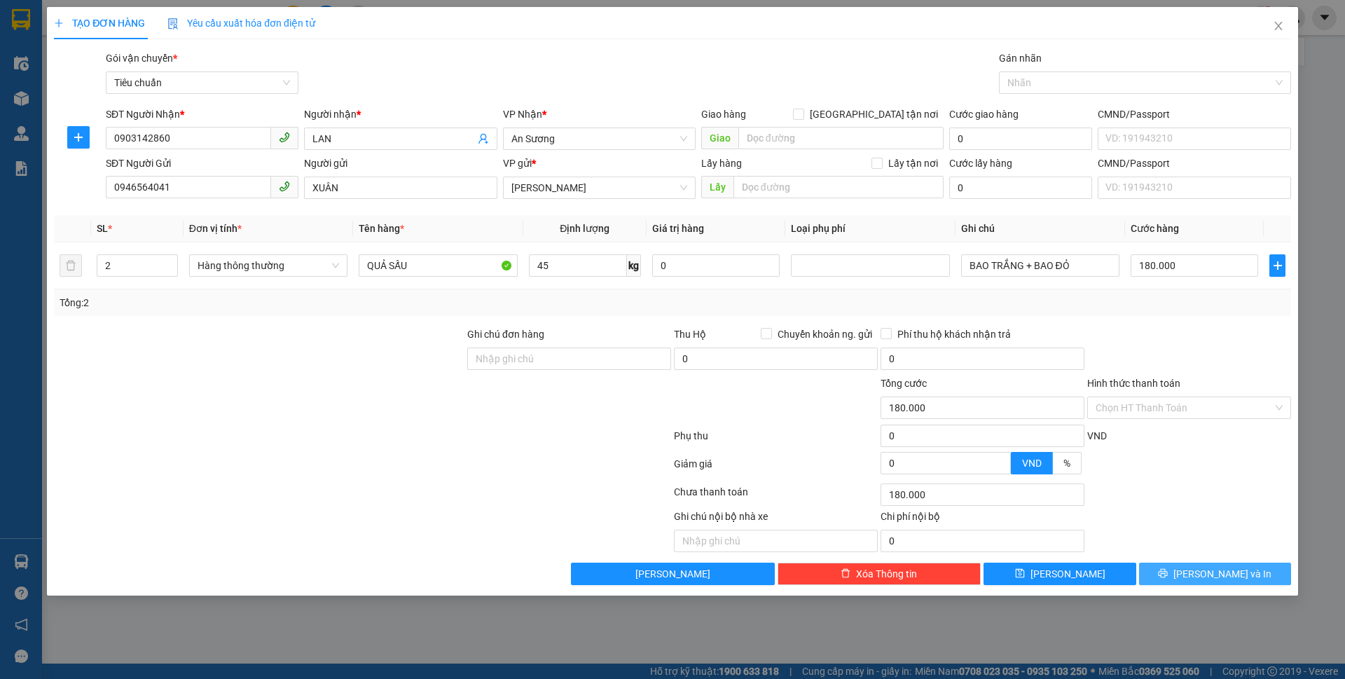
drag, startPoint x: 1178, startPoint y: 595, endPoint x: 1185, endPoint y: 567, distance: 29.6
click at [1181, 581] on div "TẠO ĐƠN HÀNG Yêu cầu xuất hóa đơn điện tử Transit Pickup Surcharge Ids Transit …" at bounding box center [672, 339] width 1345 height 679
click at [1185, 567] on button "[PERSON_NAME] và In" at bounding box center [1215, 573] width 152 height 22
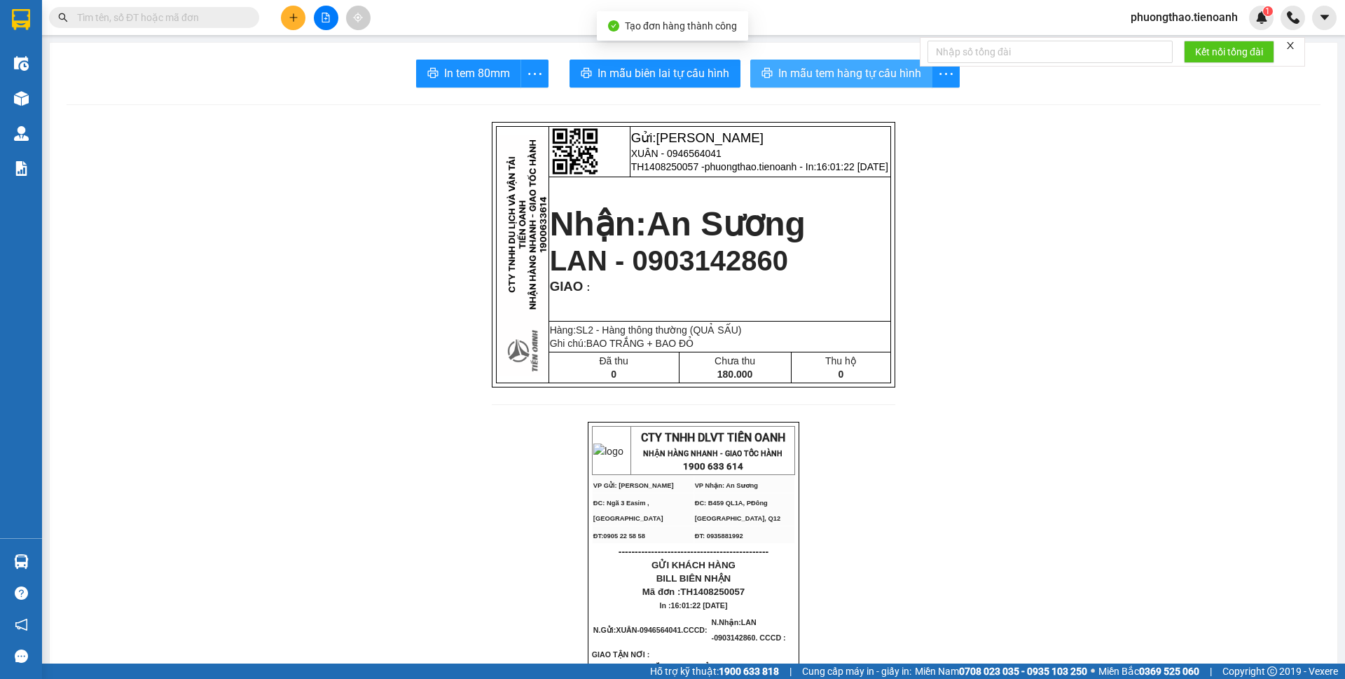
click at [839, 74] on span "In mẫu tem hàng tự cấu hình" at bounding box center [849, 73] width 143 height 18
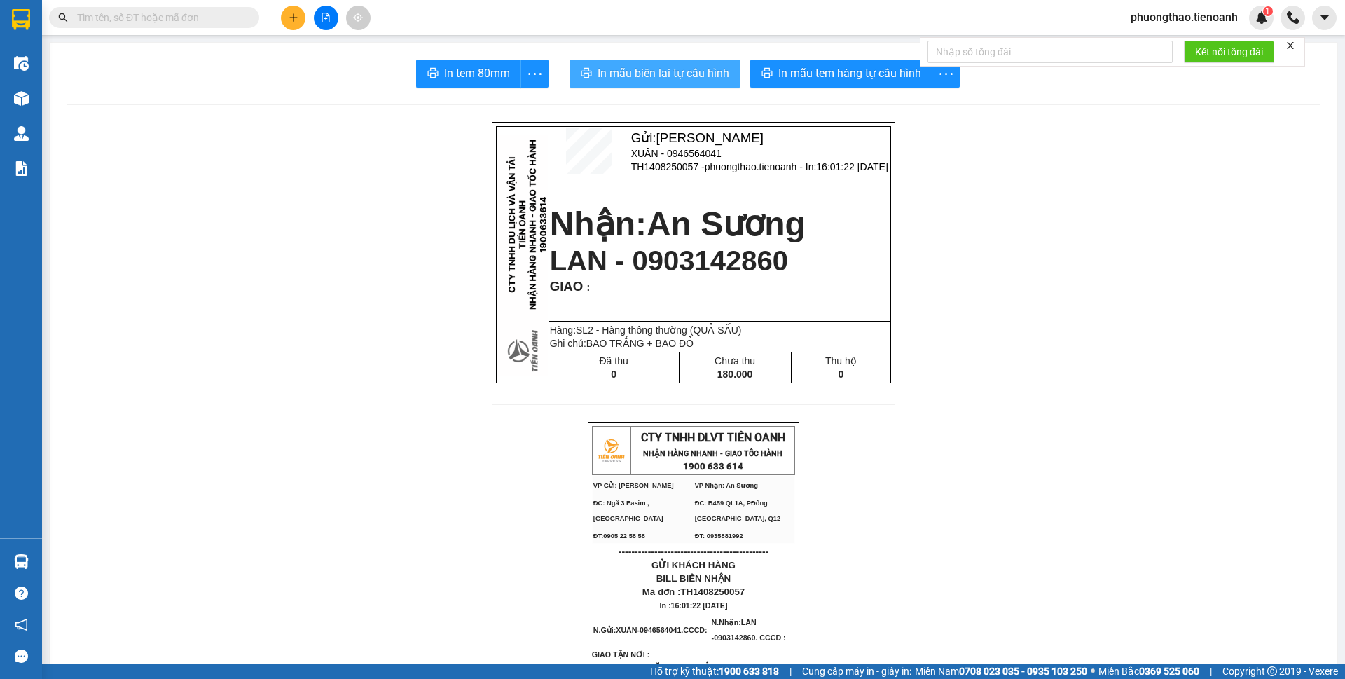
click at [637, 82] on span "In mẫu biên lai tự cấu hình" at bounding box center [664, 73] width 132 height 18
click at [288, 12] on button at bounding box center [293, 18] width 25 height 25
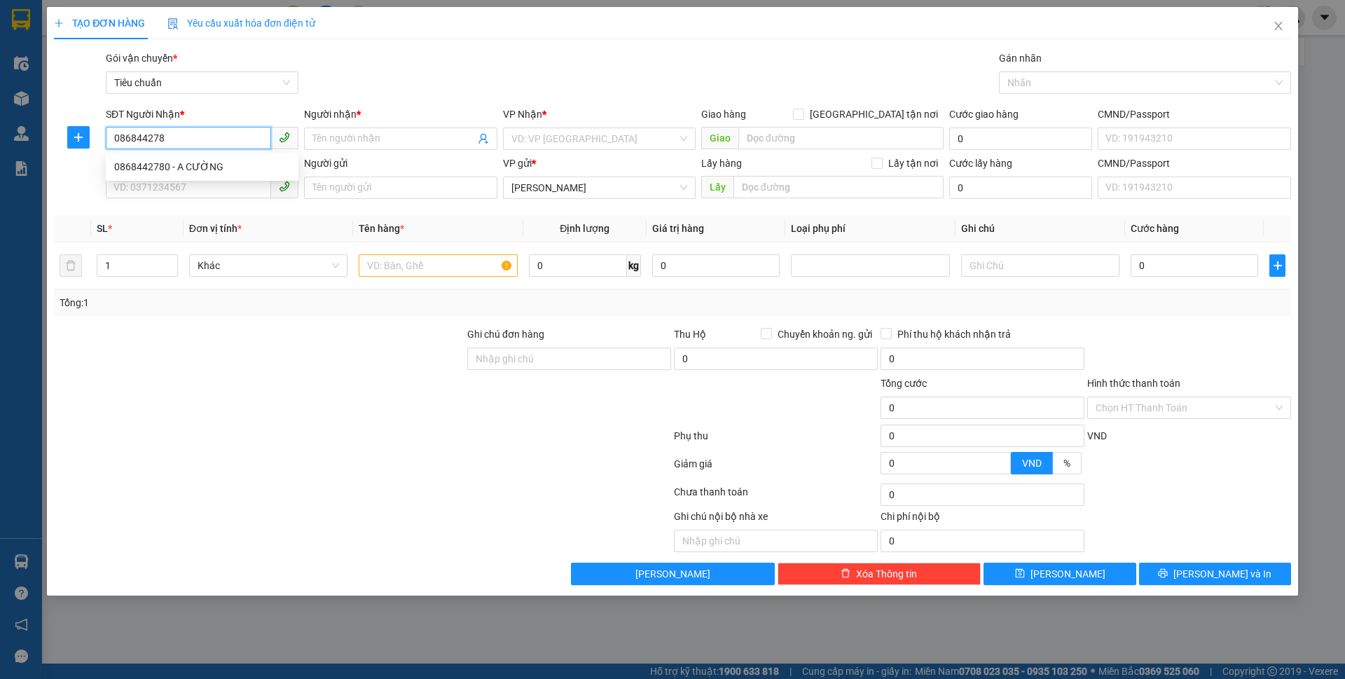
type input "0868442780"
click at [211, 176] on div "0868442780 - A CƯỜNG" at bounding box center [202, 167] width 193 height 22
type input "A CƯỜNG"
type input "60.000"
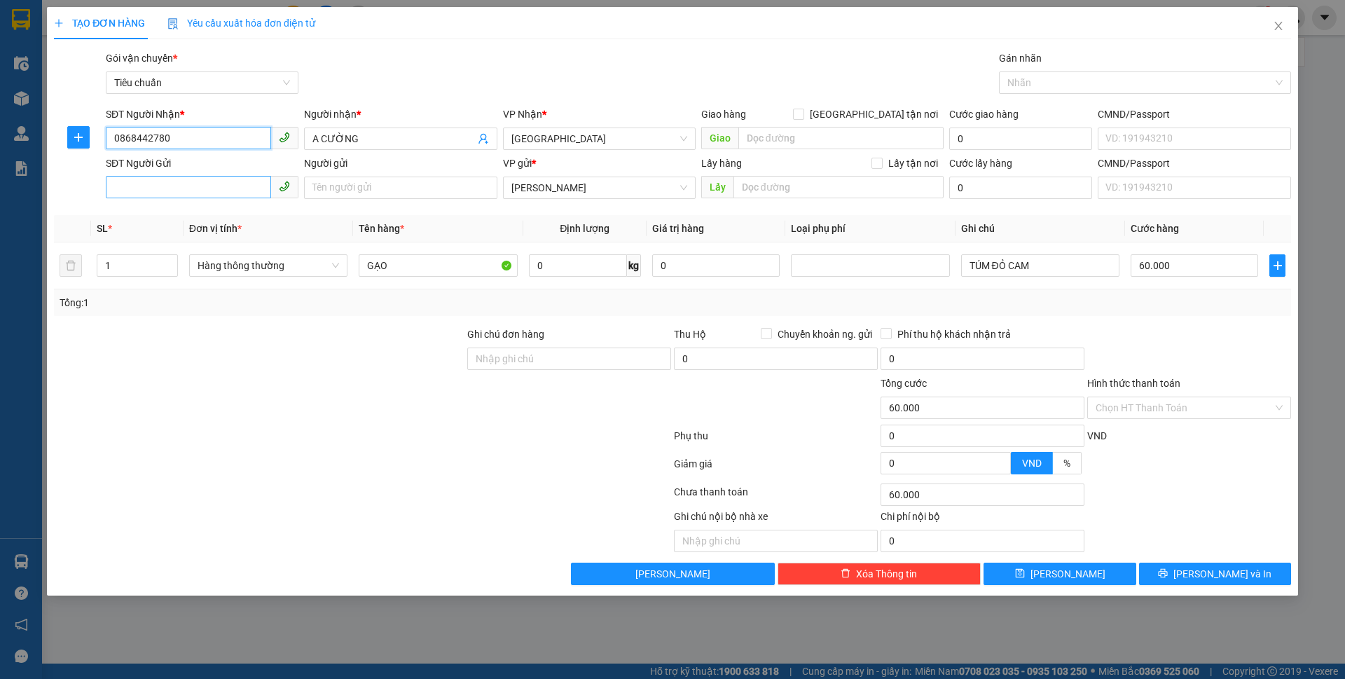
type input "0868442780"
click at [202, 189] on input "SĐT Người Gửi" at bounding box center [188, 187] width 165 height 22
click at [215, 218] on div "0359465644 - A TRƯỜNG" at bounding box center [202, 215] width 176 height 15
type input "0359465644"
type input "A TRƯỜNG"
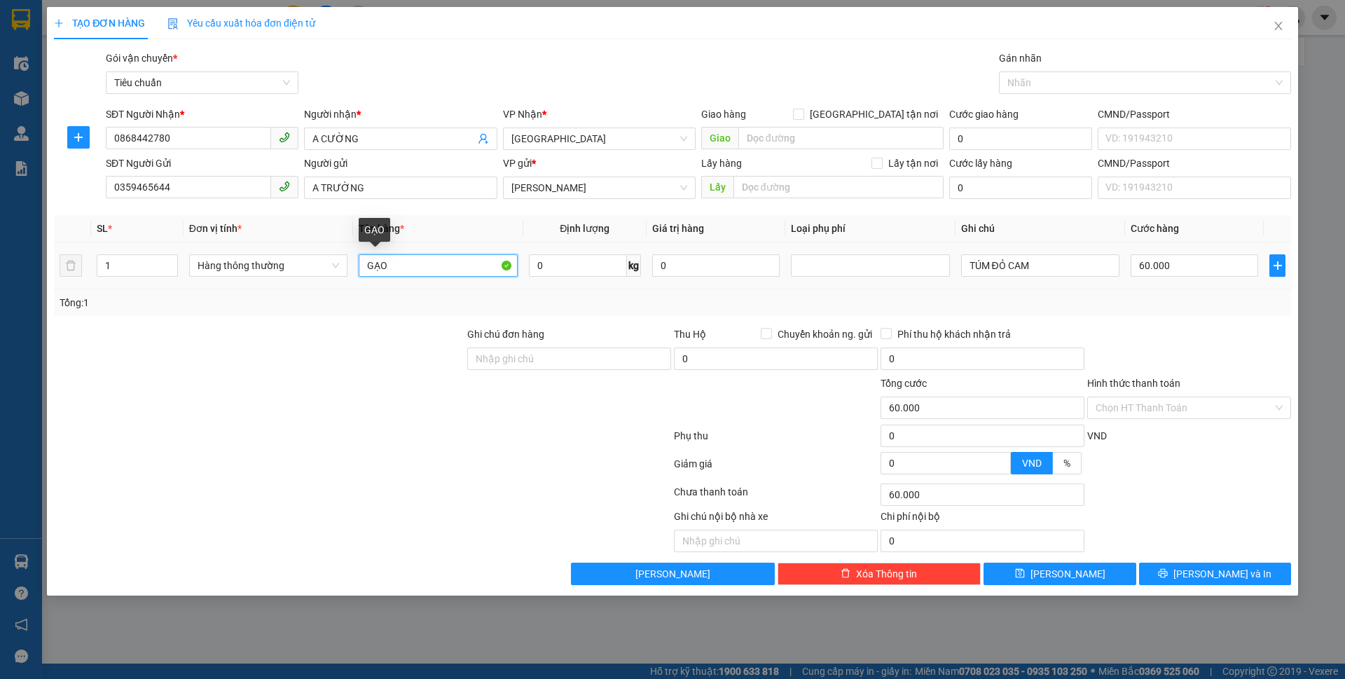
drag, startPoint x: 408, startPoint y: 265, endPoint x: 323, endPoint y: 238, distance: 88.8
click at [322, 263] on tr "1 Hàng thông thường GẠO 0 kg 0 TÚM ĐỎ CAM 60.000" at bounding box center [672, 265] width 1237 height 47
type input "GIÒ"
click at [564, 256] on input "0" at bounding box center [578, 265] width 98 height 22
type input "15"
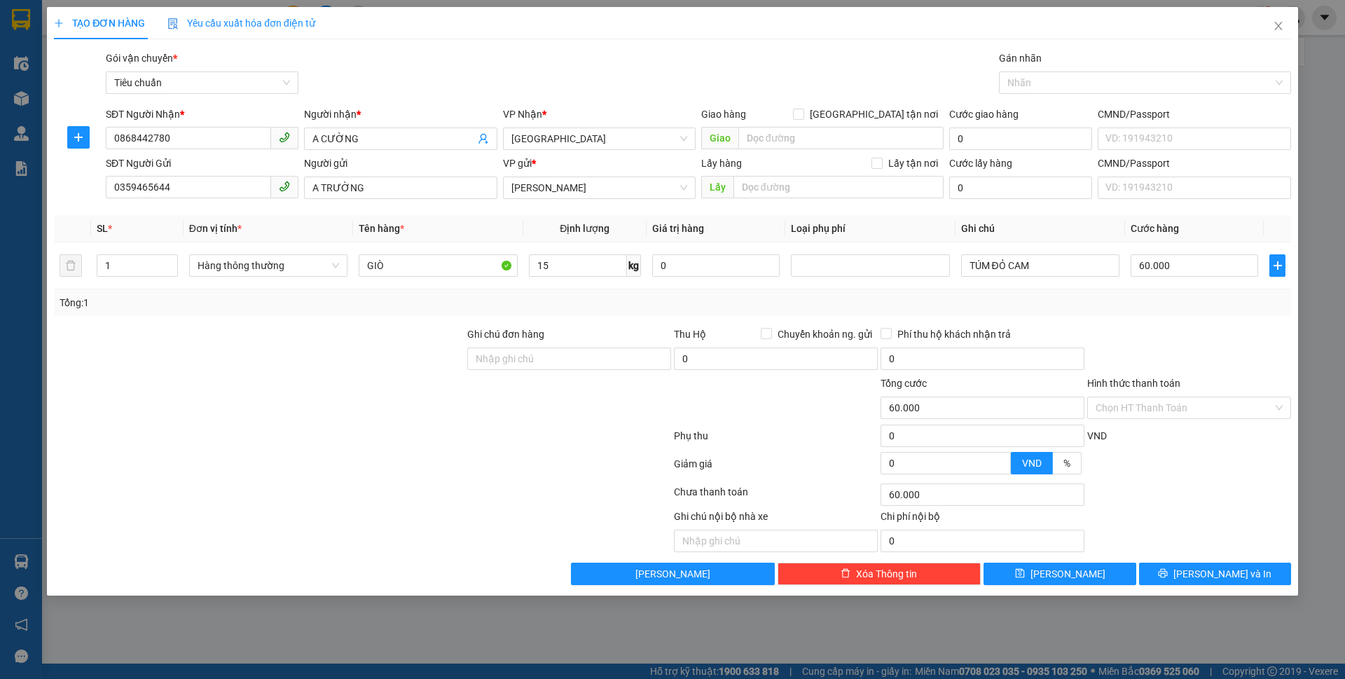
drag, startPoint x: 471, startPoint y: 423, endPoint x: 1061, endPoint y: 272, distance: 608.1
click at [470, 423] on div at bounding box center [569, 399] width 207 height 49
type input "50.000"
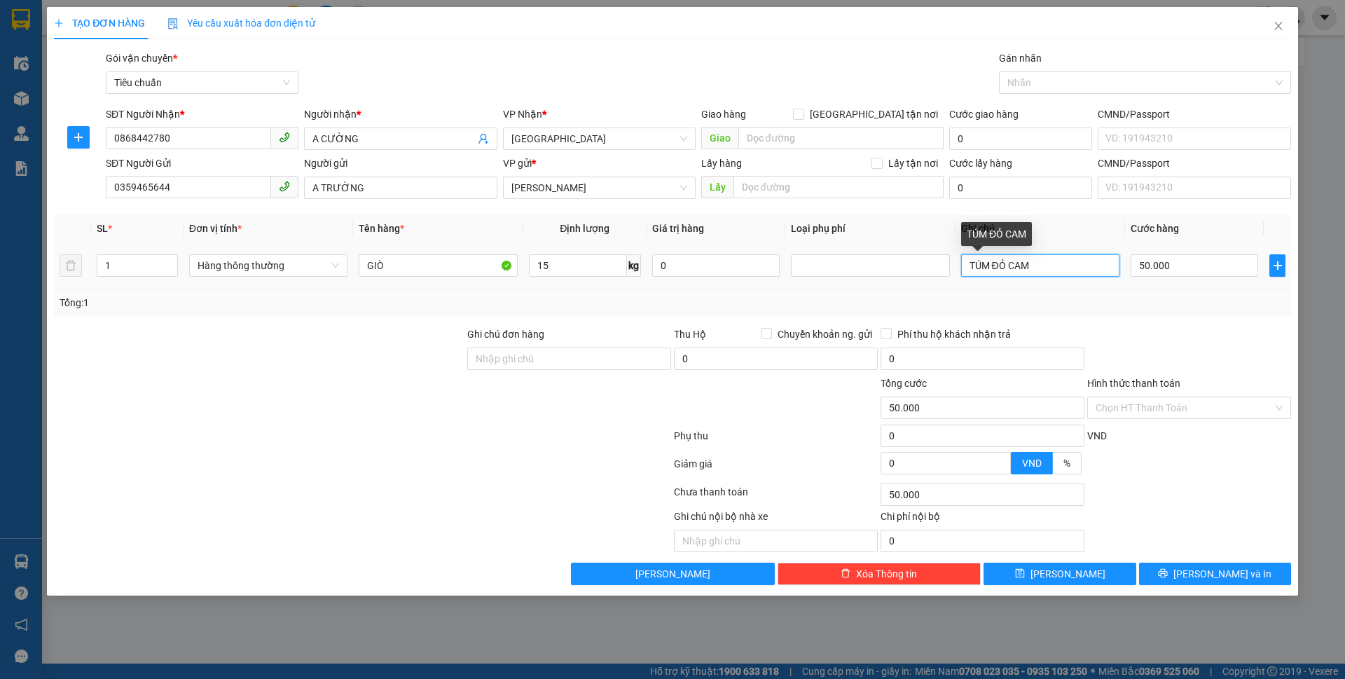
drag, startPoint x: 1054, startPoint y: 260, endPoint x: 941, endPoint y: 249, distance: 112.6
click at [943, 251] on tr "1 Hàng thông thường GIÒ 15 kg 0 TÚM ĐỎ CAM 50.000" at bounding box center [672, 265] width 1237 height 47
type input "THÙNG XỐP TRẮNG"
click at [1166, 399] on input "Hình thức thanh toán" at bounding box center [1184, 407] width 177 height 21
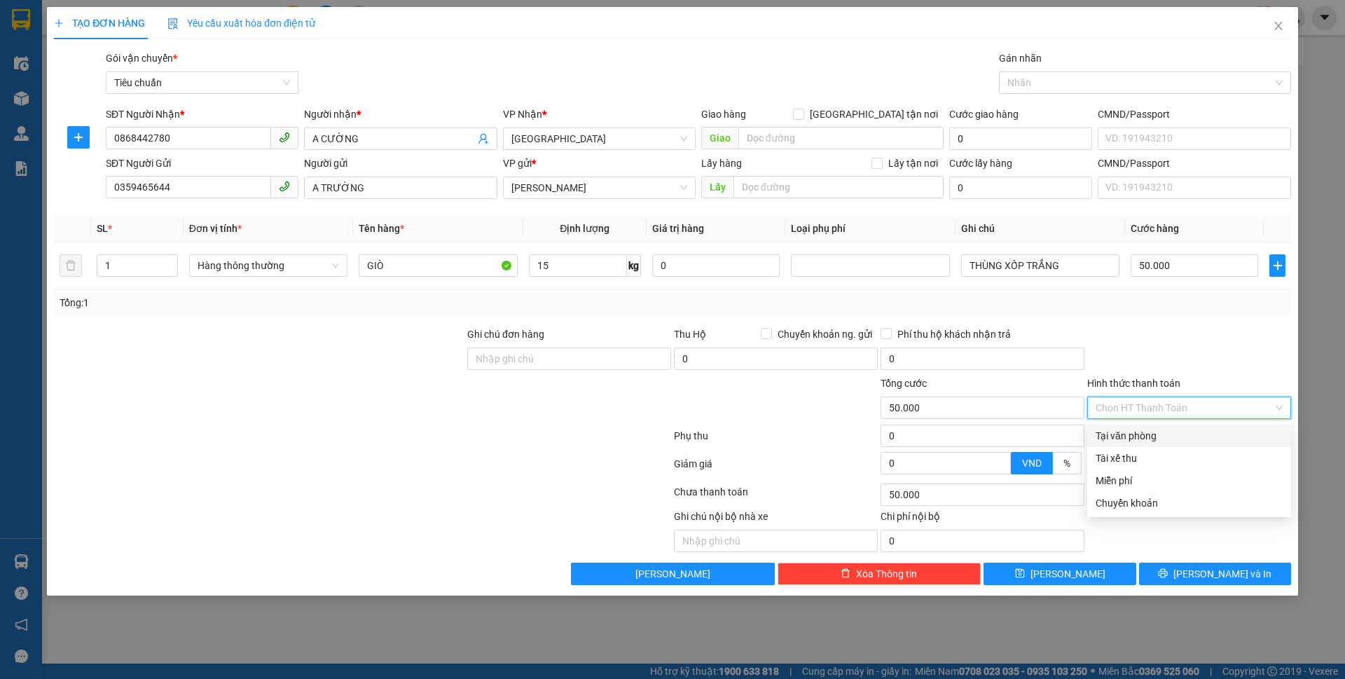
click at [1165, 431] on div "Tại văn phòng" at bounding box center [1189, 435] width 187 height 15
type input "0"
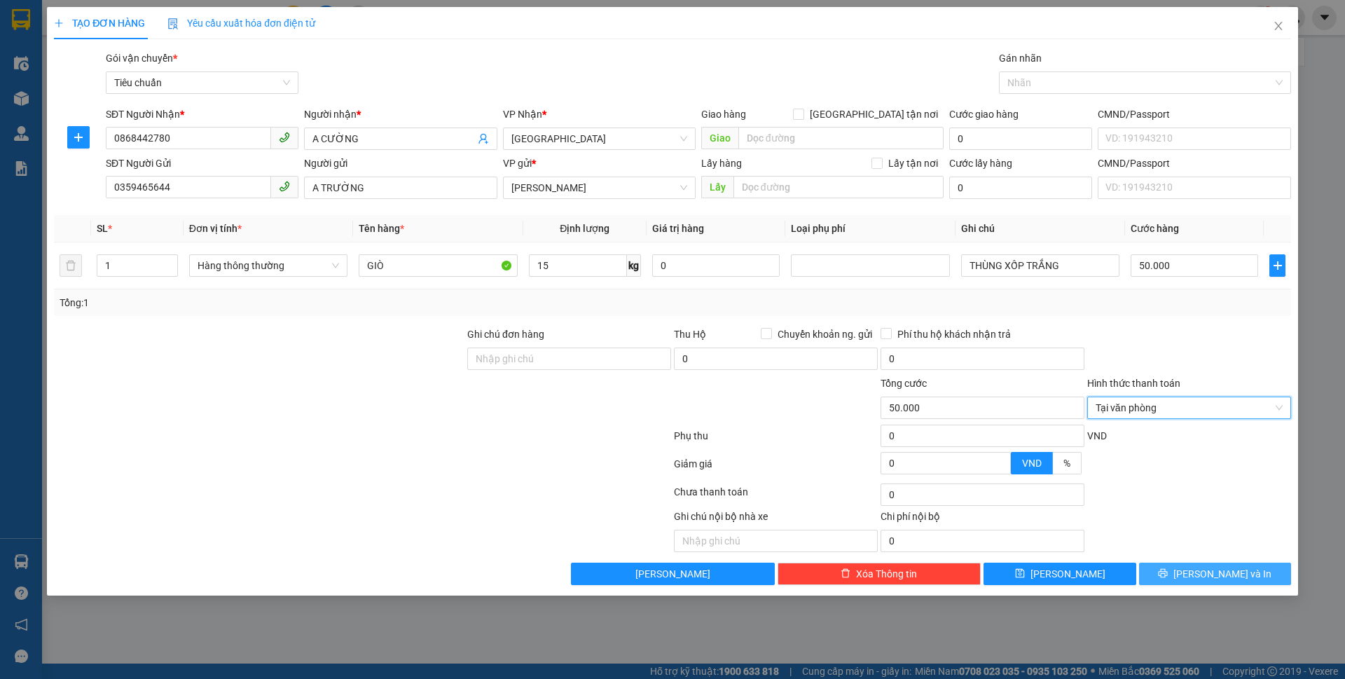
click at [1201, 570] on button "[PERSON_NAME] và In" at bounding box center [1215, 573] width 152 height 22
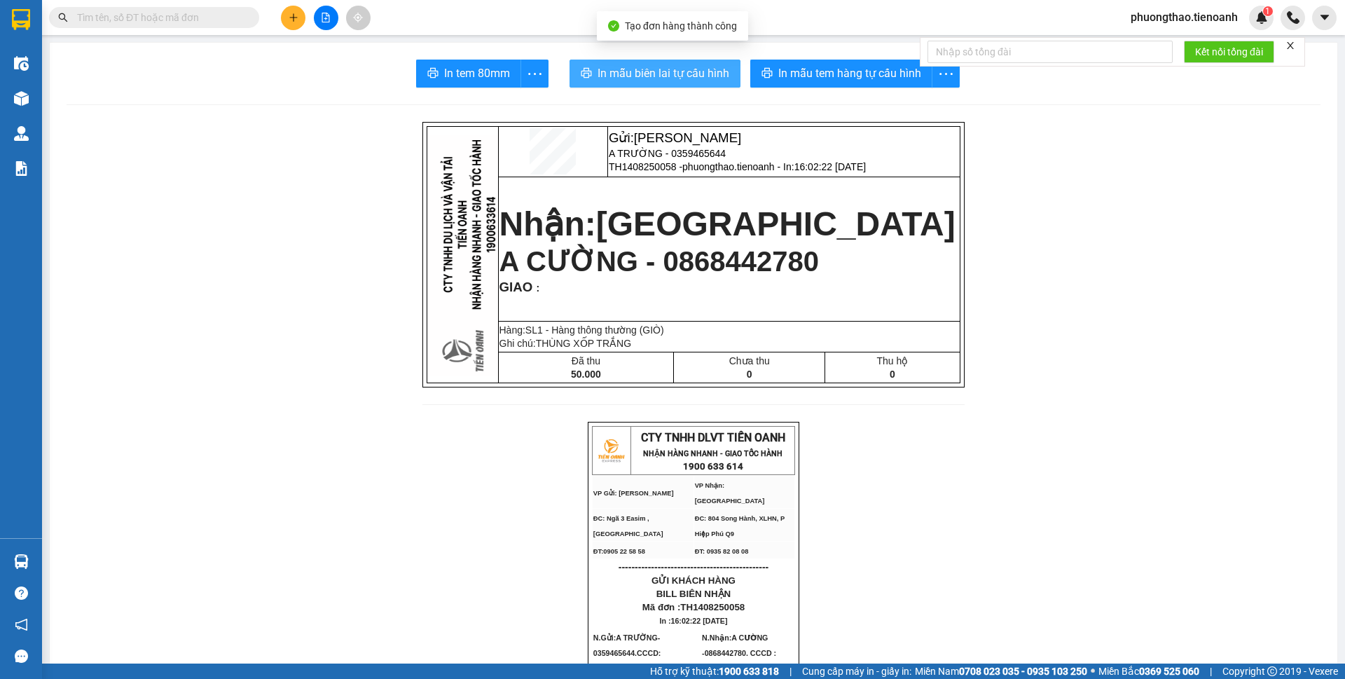
click at [664, 84] on button "In mẫu biên lai tự cấu hình" at bounding box center [655, 74] width 171 height 28
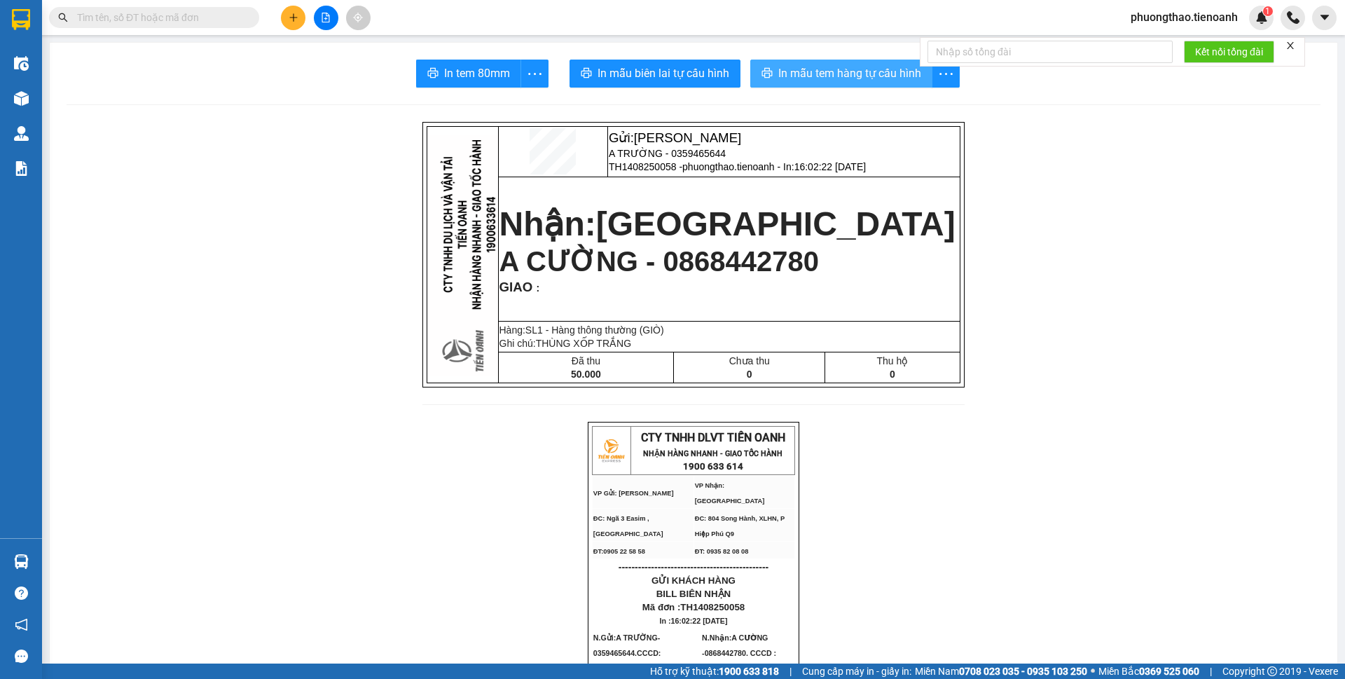
click at [819, 71] on span "In mẫu tem hàng tự cấu hình" at bounding box center [849, 73] width 143 height 18
click at [293, 22] on button at bounding box center [293, 18] width 25 height 25
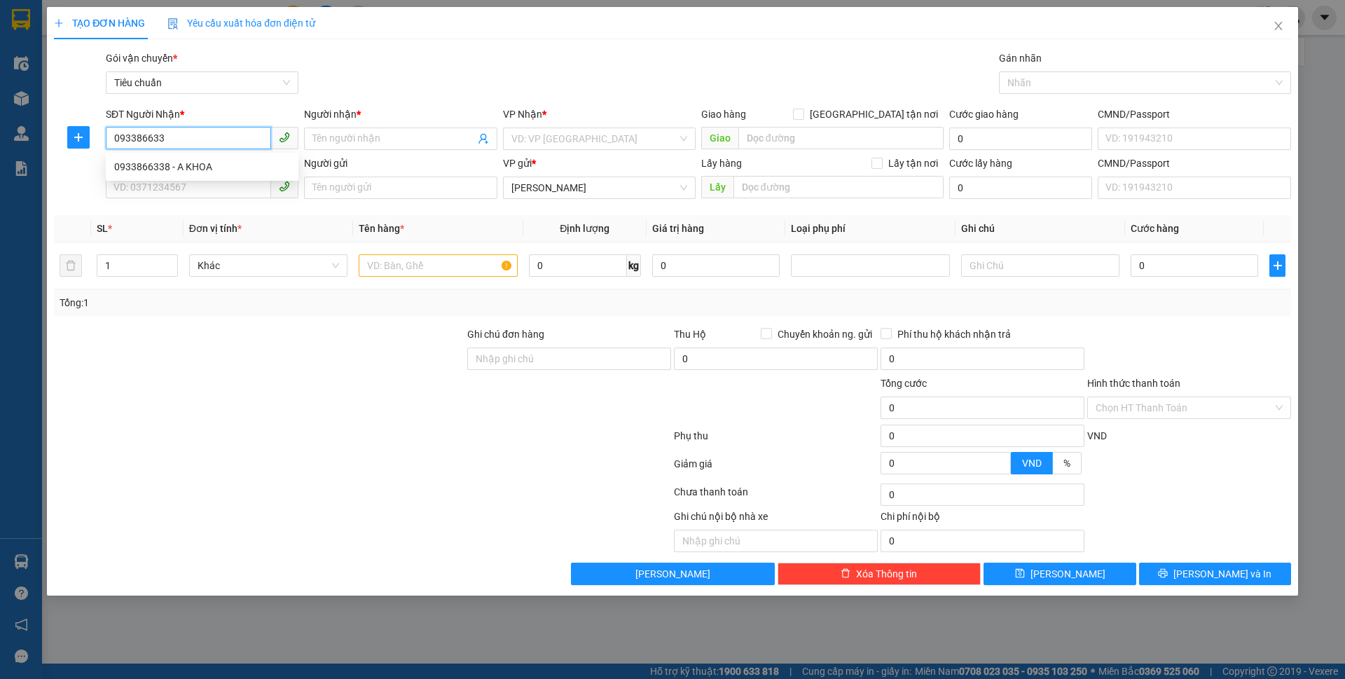
type input "0933866338"
click at [226, 173] on div "0933866338 - A KHOA" at bounding box center [202, 166] width 176 height 15
type input "A KHOA"
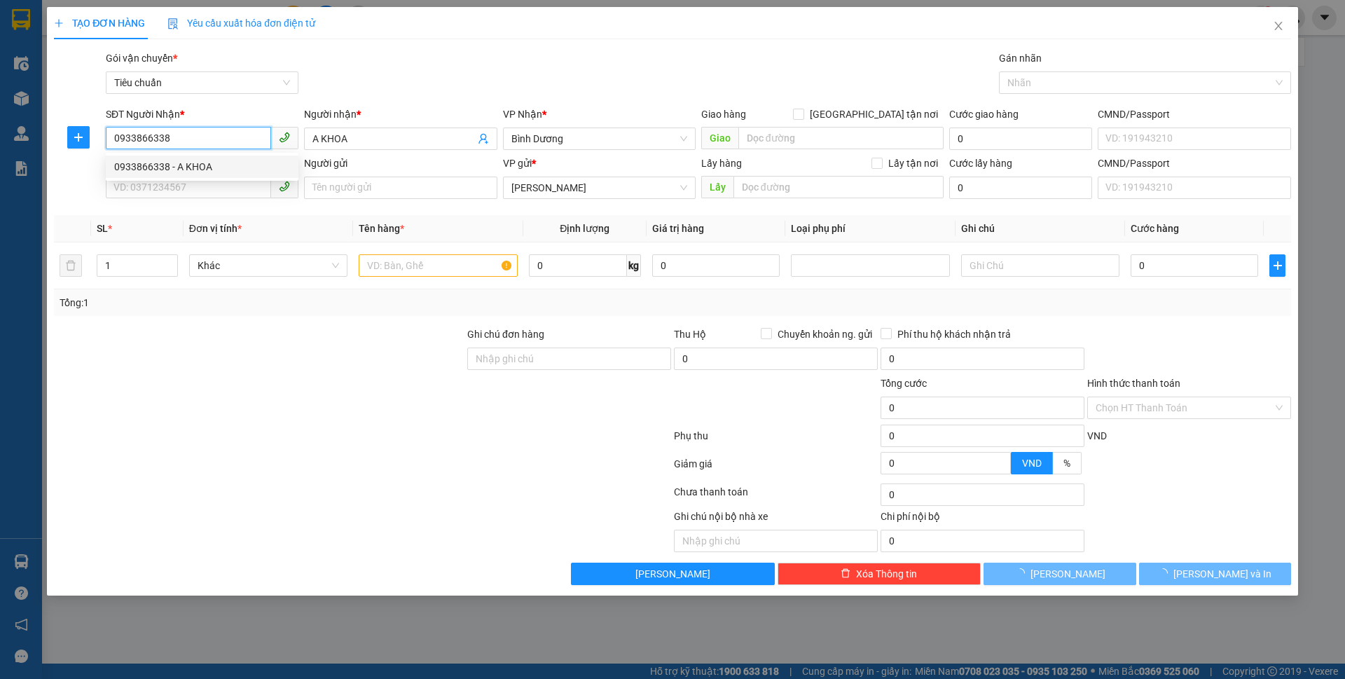
type input "60.000"
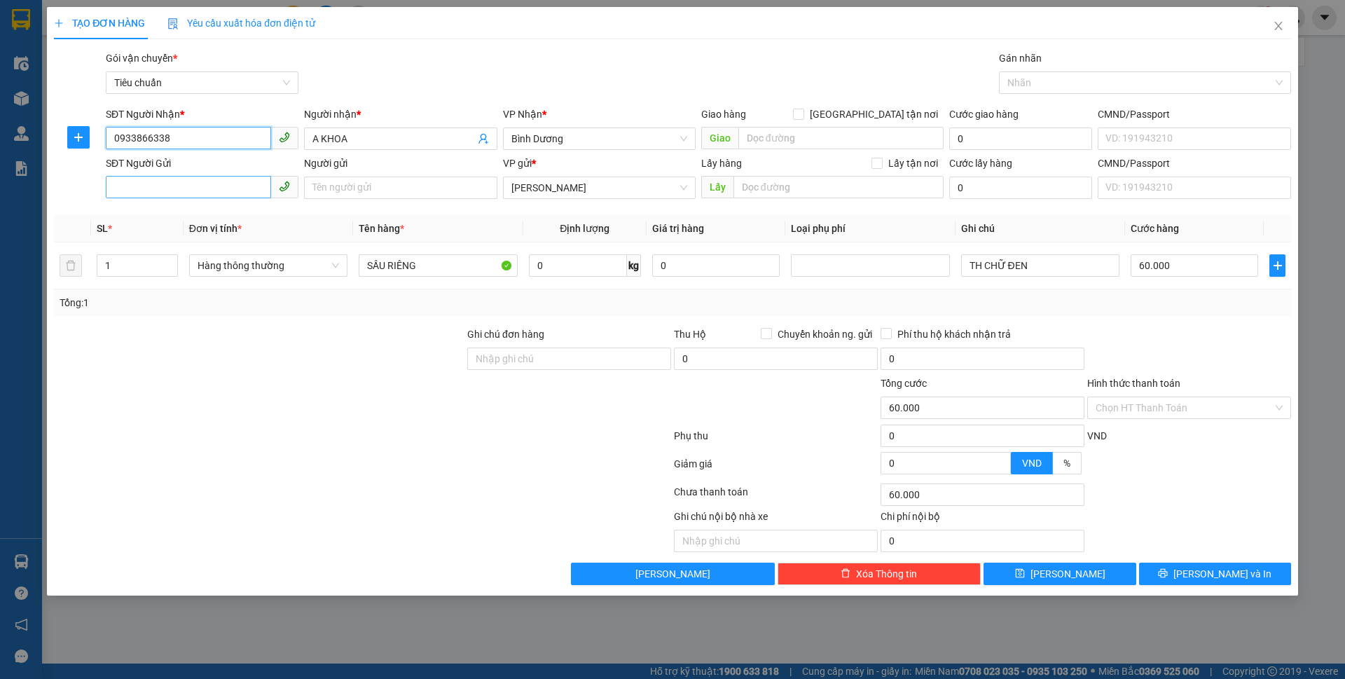
type input "0933866338"
click at [223, 195] on input "SĐT Người Gửi" at bounding box center [188, 187] width 165 height 22
click at [212, 232] on div "0702668796 - C LÝ" at bounding box center [202, 237] width 176 height 15
type input "0702668796"
type input "C LÝ"
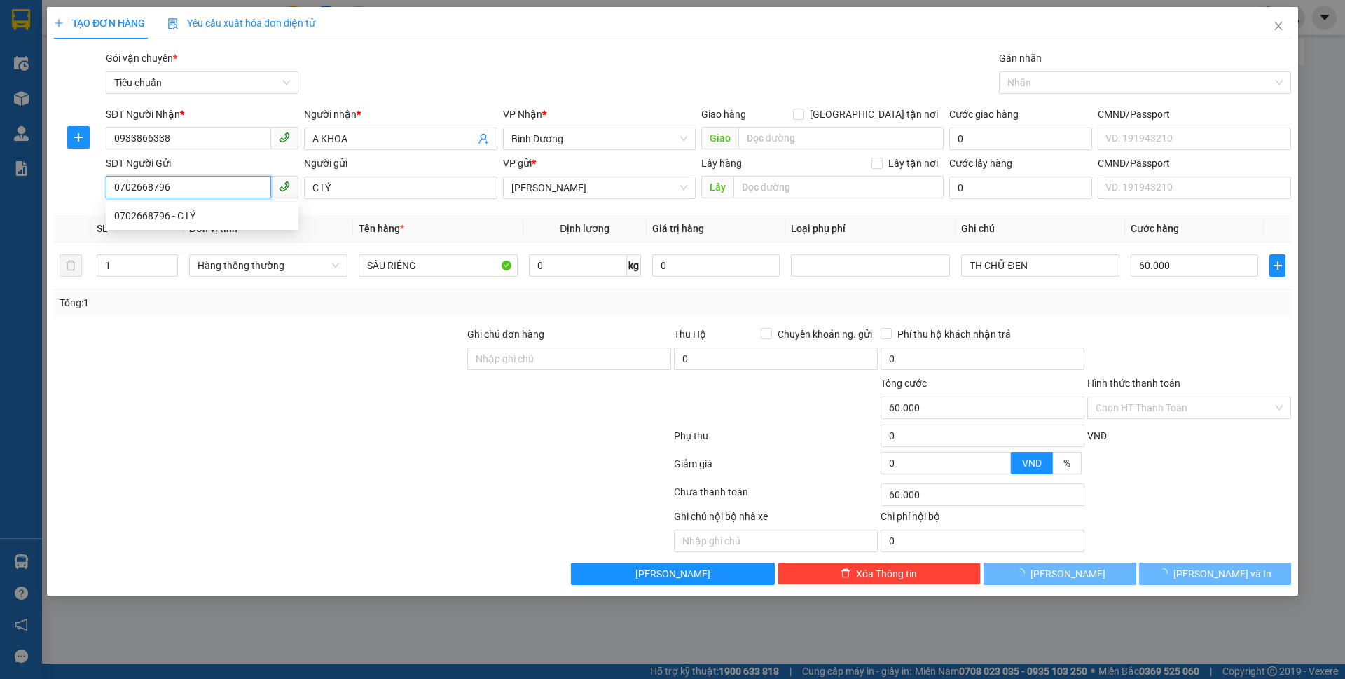
type input "40.000"
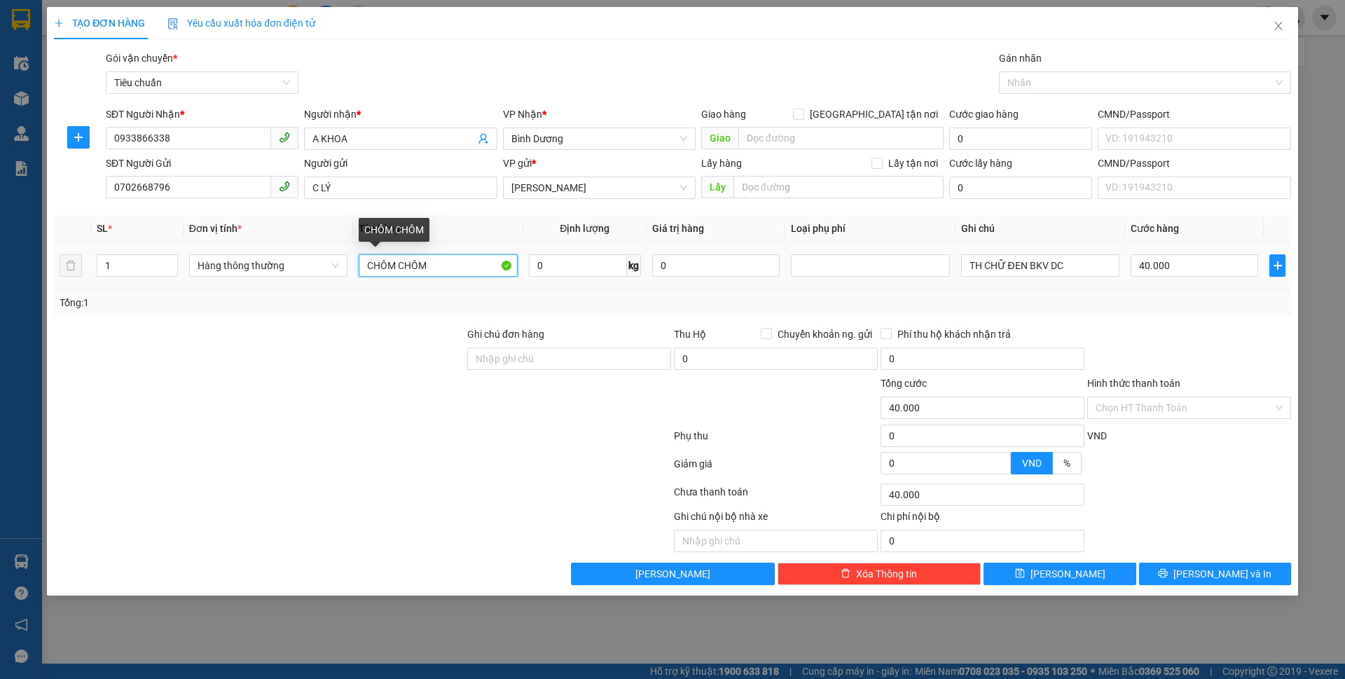
drag, startPoint x: 473, startPoint y: 266, endPoint x: 359, endPoint y: 238, distance: 117.6
click at [361, 253] on div "CHÔM CHÔM" at bounding box center [438, 265] width 158 height 28
type input "TRÁI CÂY"
click at [569, 256] on input "0" at bounding box center [578, 265] width 98 height 22
type input "20"
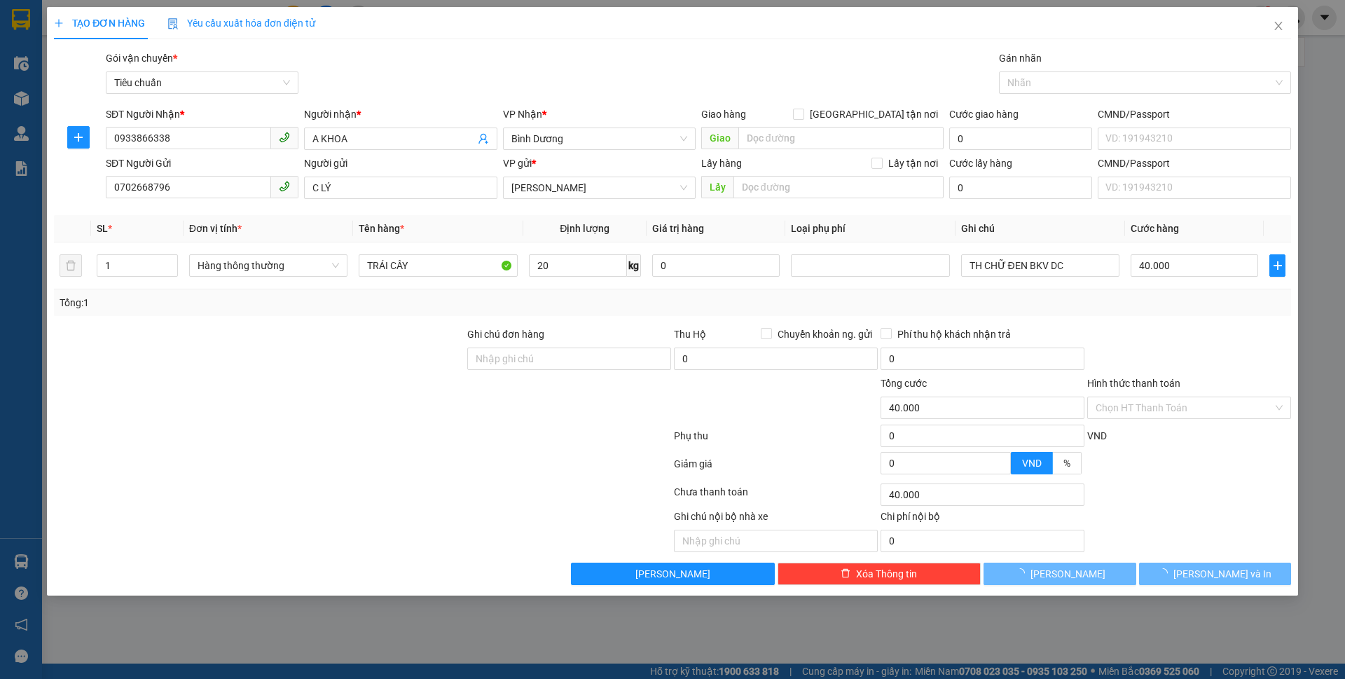
click at [596, 414] on div at bounding box center [569, 399] width 207 height 49
type input "55.000"
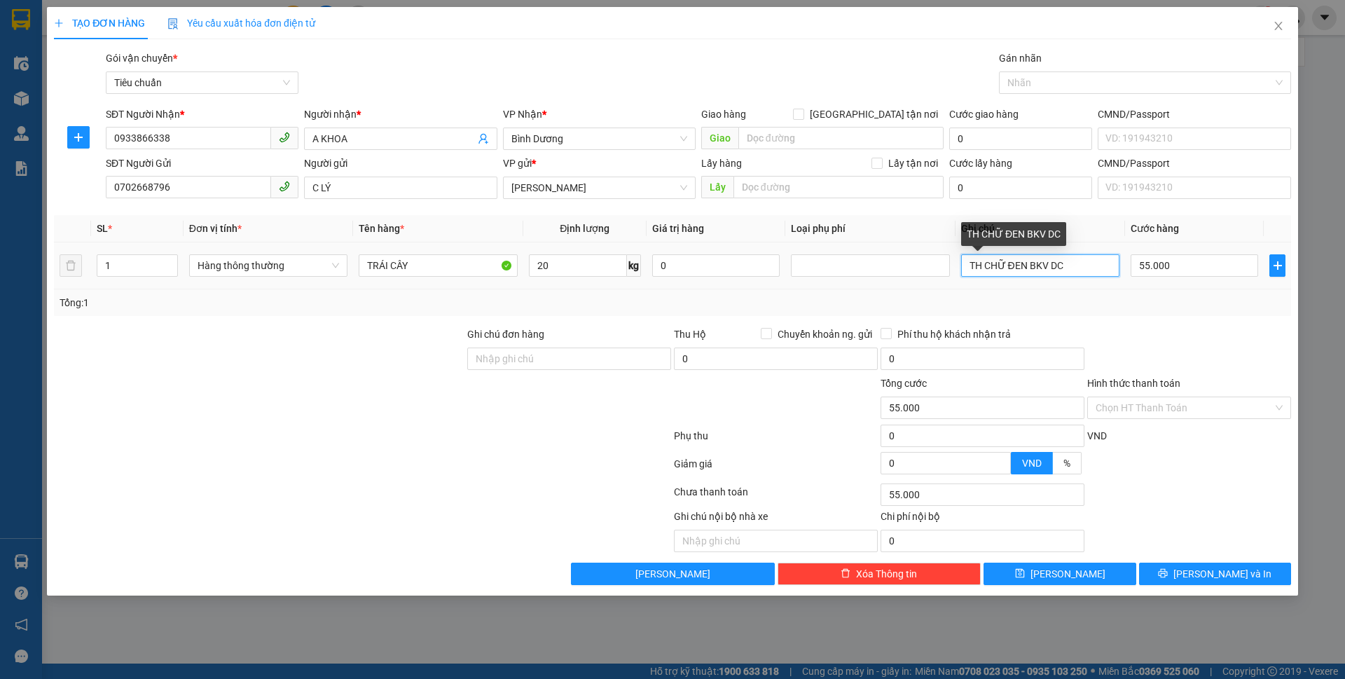
drag, startPoint x: 1014, startPoint y: 268, endPoint x: 1129, endPoint y: 258, distance: 116.0
click at [1127, 258] on tr "1 Hàng thông thường TRÁI CÂY 20 kg 0 TH CHỮ ĐEN BKV DC 55.000" at bounding box center [672, 265] width 1237 height 47
type input "TH CHỮ ĐỎ XANHD BKV"
click at [1161, 269] on input "55.000" at bounding box center [1194, 265] width 127 height 22
type input "6"
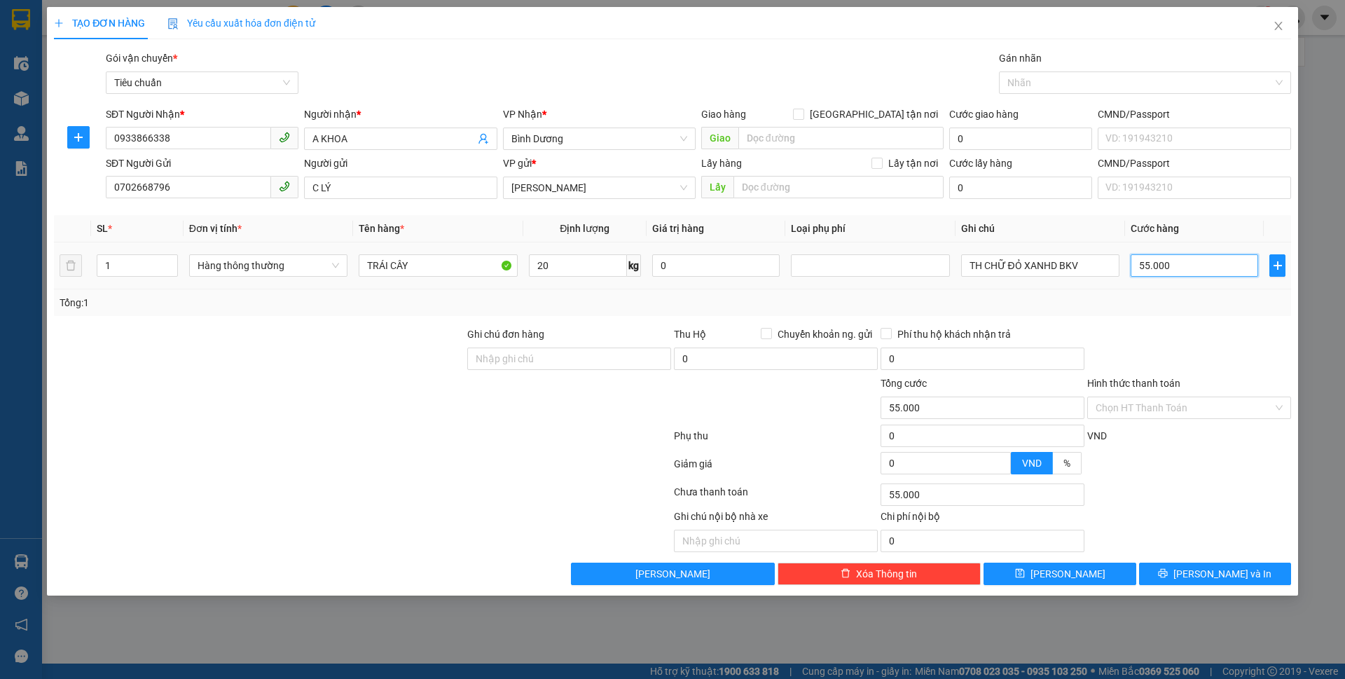
type input "6"
type input "60"
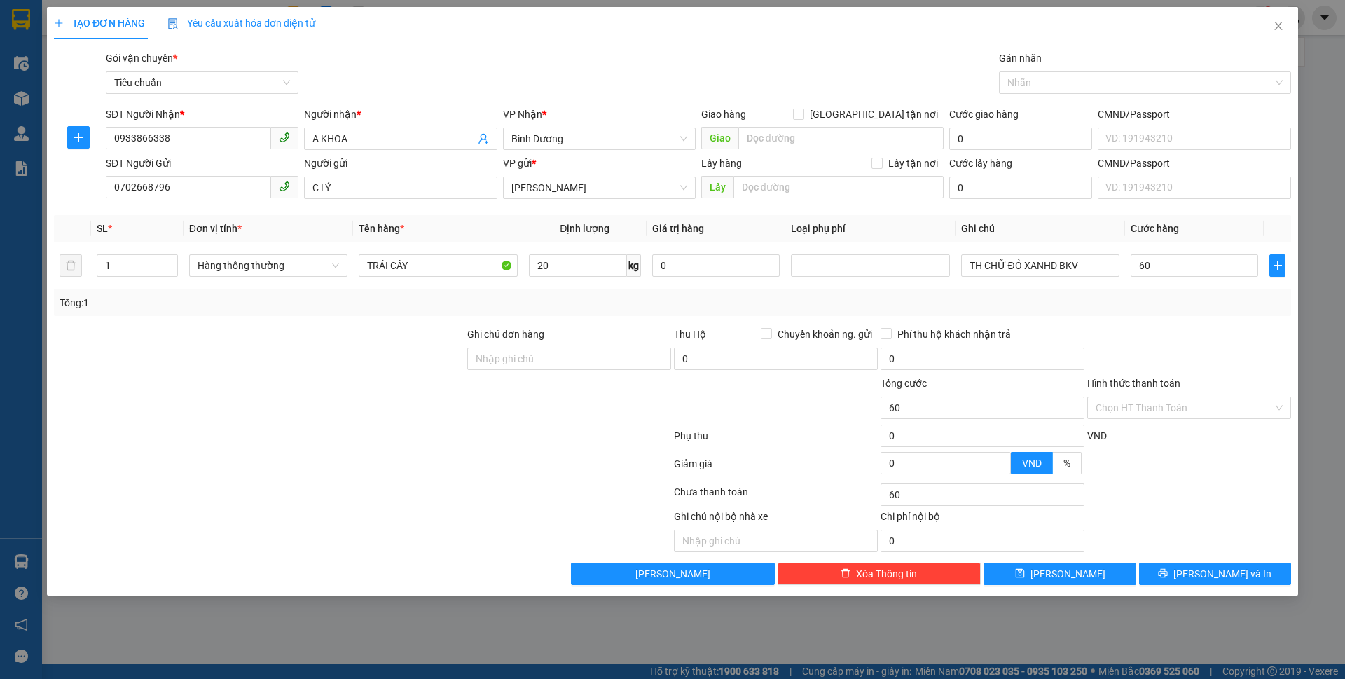
type input "60.000"
click at [1169, 315] on div "Tổng: 1" at bounding box center [672, 302] width 1237 height 27
click at [1179, 403] on input "Hình thức thanh toán" at bounding box center [1184, 407] width 177 height 21
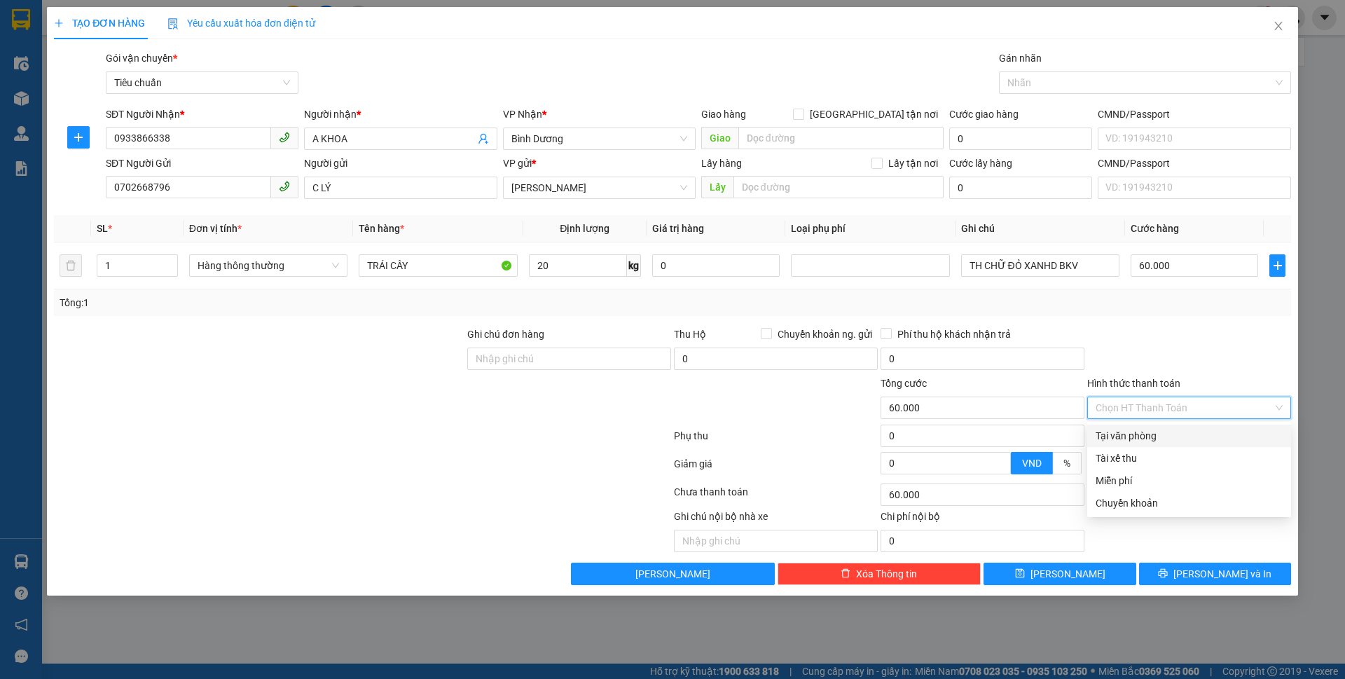
drag, startPoint x: 1172, startPoint y: 430, endPoint x: 1186, endPoint y: 476, distance: 48.3
click at [1172, 431] on div "Tại văn phòng" at bounding box center [1189, 435] width 187 height 15
type input "0"
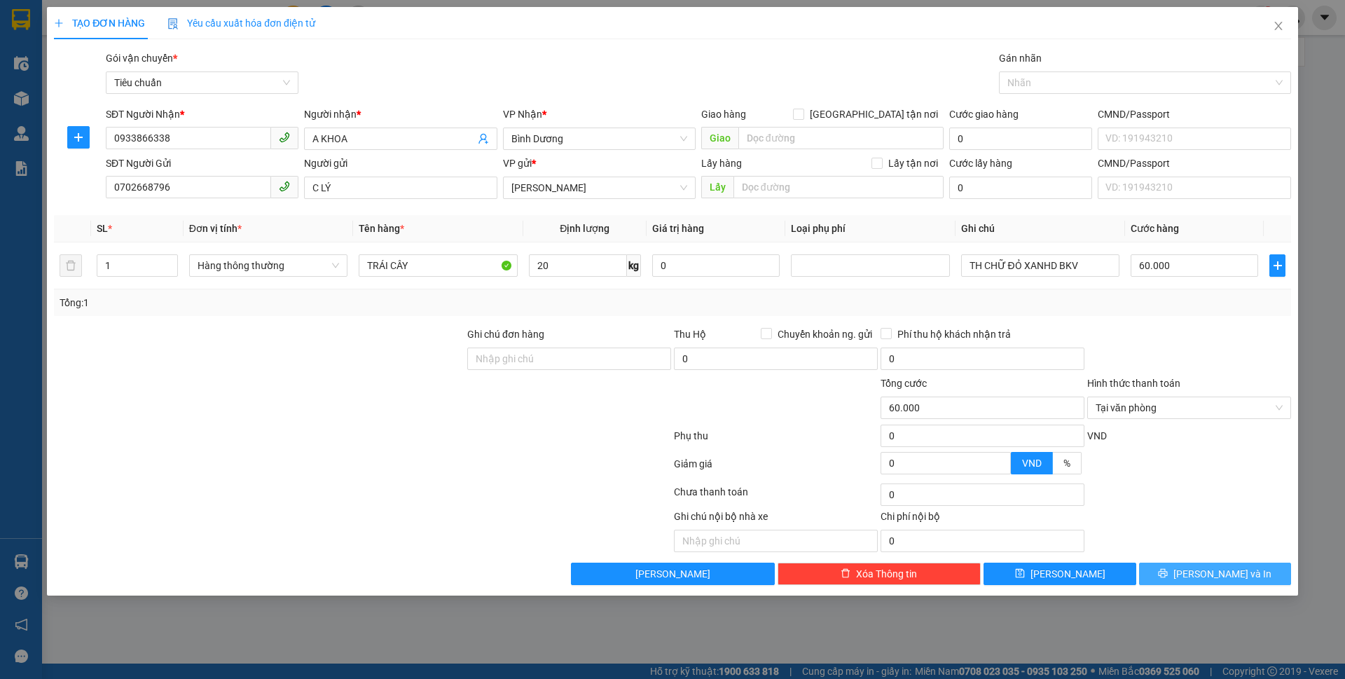
click at [1206, 575] on span "[PERSON_NAME] và In" at bounding box center [1222, 573] width 98 height 15
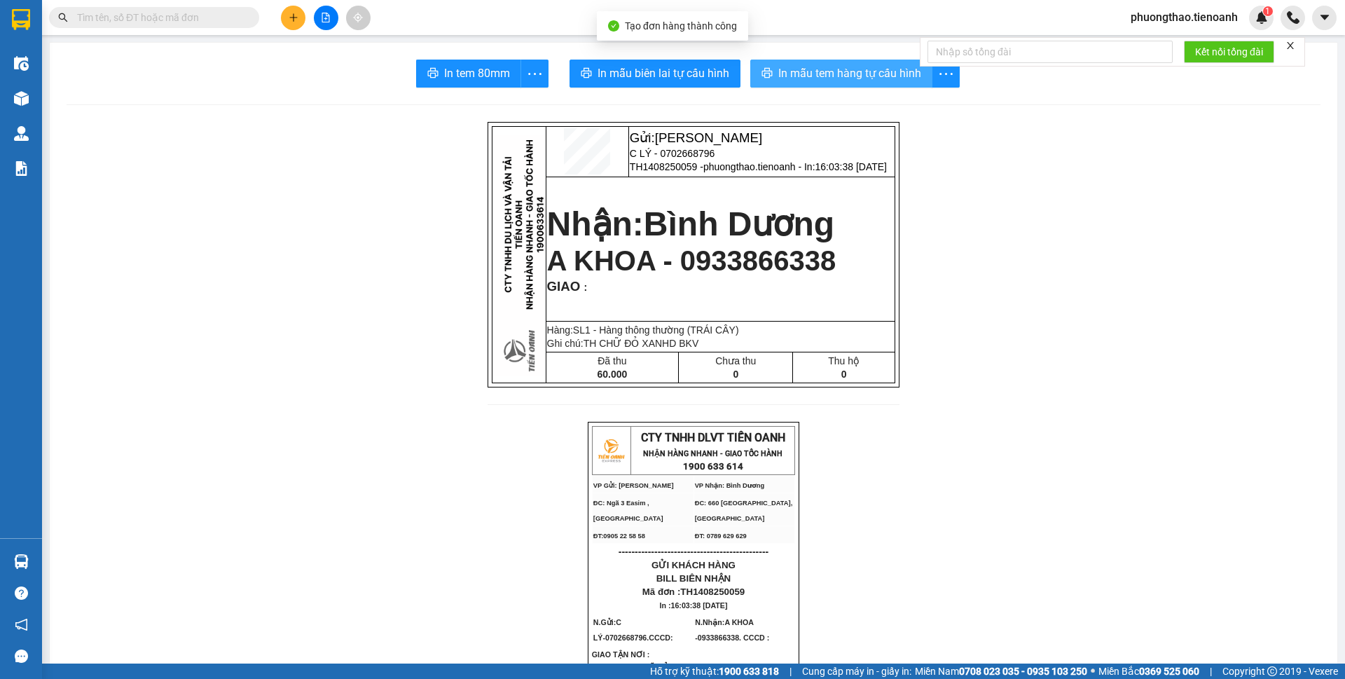
click at [864, 83] on button "In mẫu tem hàng tự cấu hình" at bounding box center [841, 74] width 182 height 28
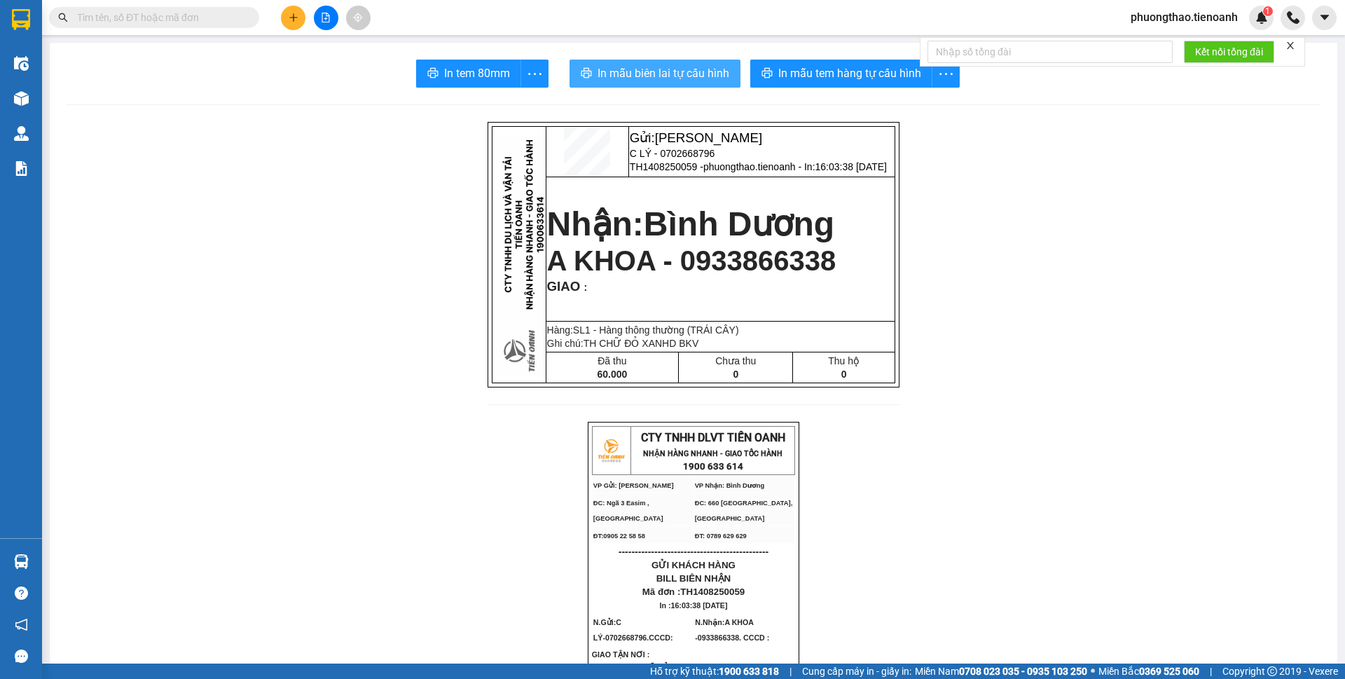
click at [645, 74] on span "In mẫu biên lai tự cấu hình" at bounding box center [664, 73] width 132 height 18
click at [293, 15] on icon "plus" at bounding box center [294, 18] width 10 height 10
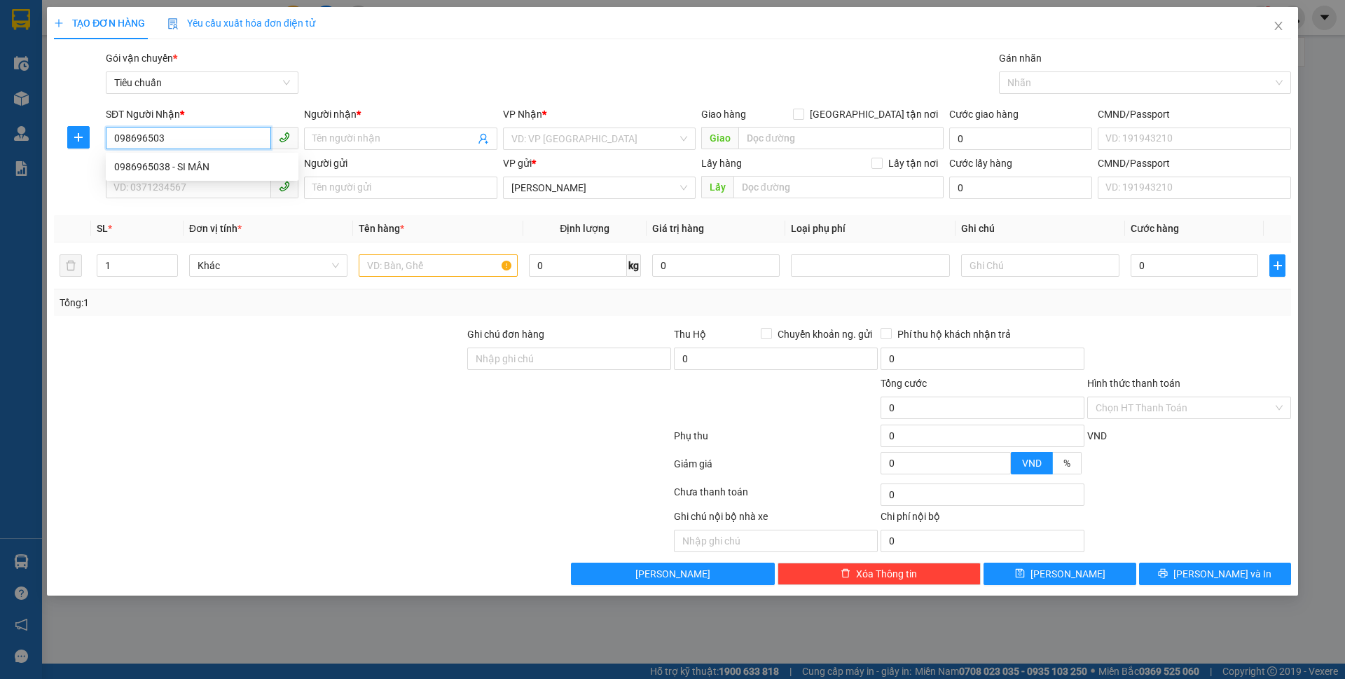
type input "0986965038"
click at [180, 165] on div "0986965038 - SI MÂN" at bounding box center [202, 166] width 176 height 15
type input "SI MÂN"
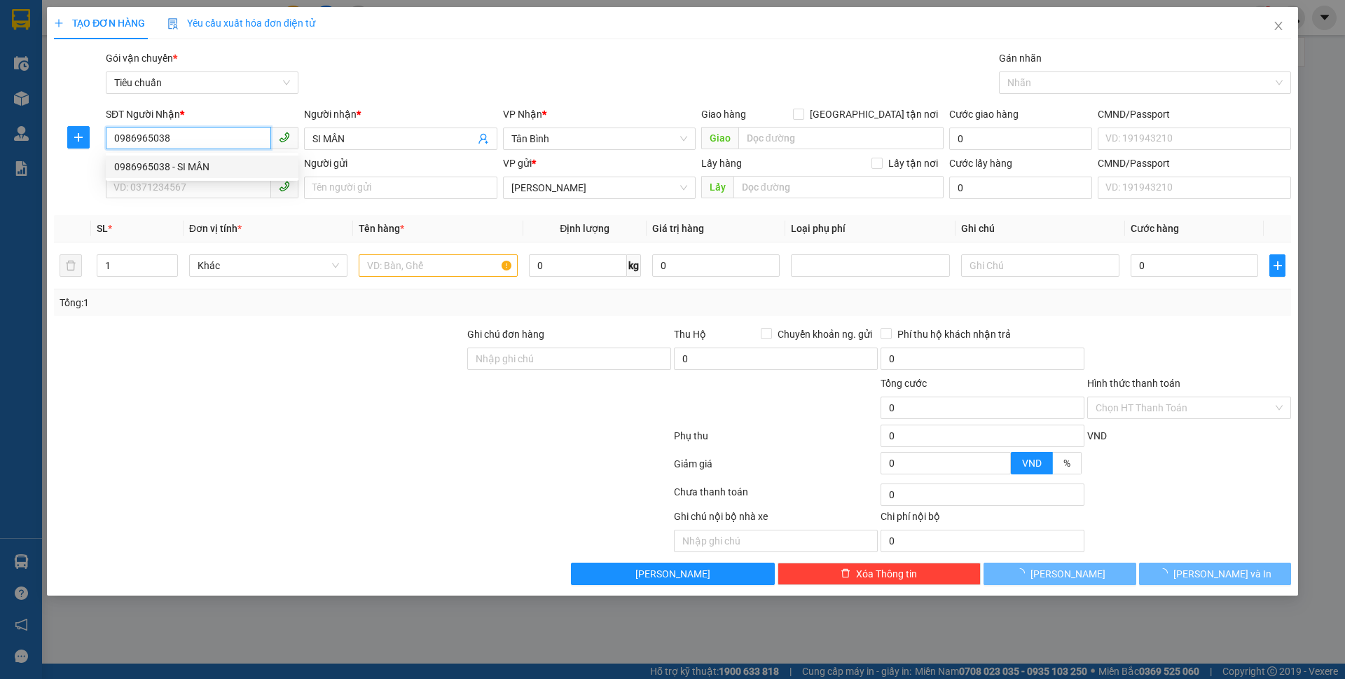
type input "50.000"
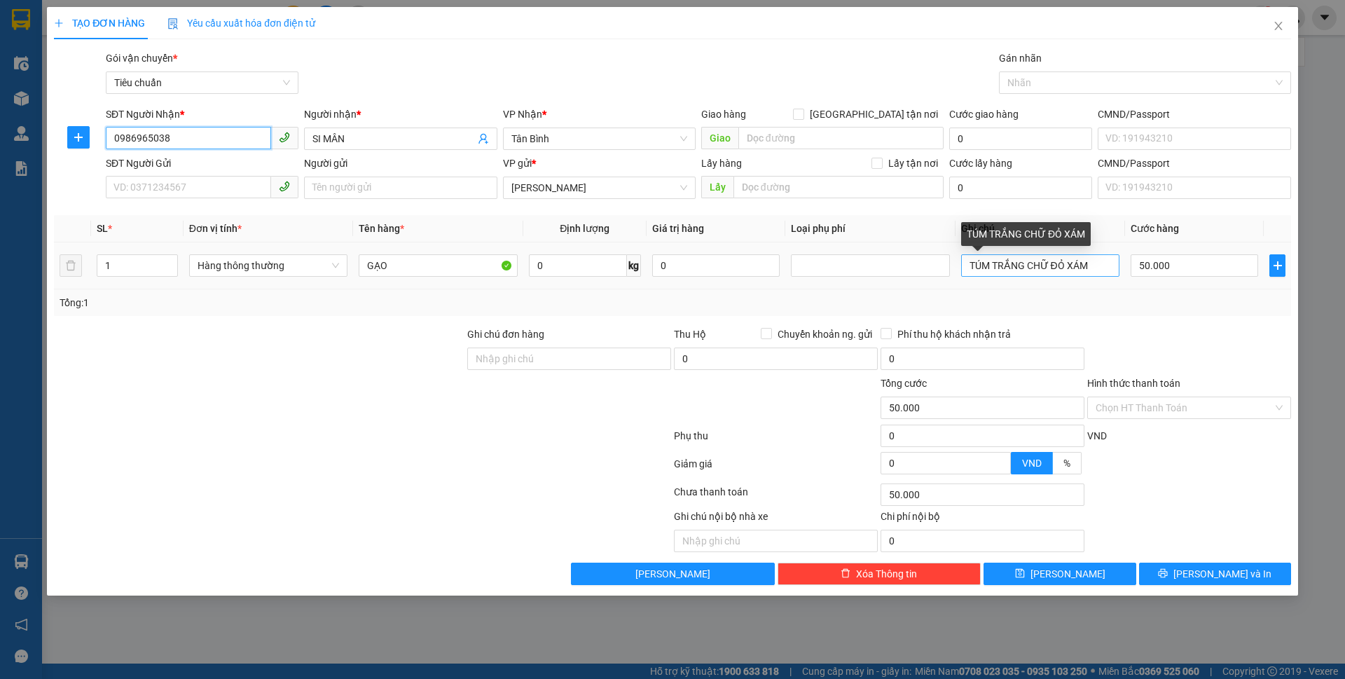
type input "0986965038"
drag, startPoint x: 1103, startPoint y: 267, endPoint x: 927, endPoint y: 260, distance: 175.3
click at [936, 268] on tr "1 Hàng thông thường GẠO 0 kg 0 TÚM TRẮNG CHỮ ĐỎ XÁM 50.000" at bounding box center [672, 265] width 1237 height 47
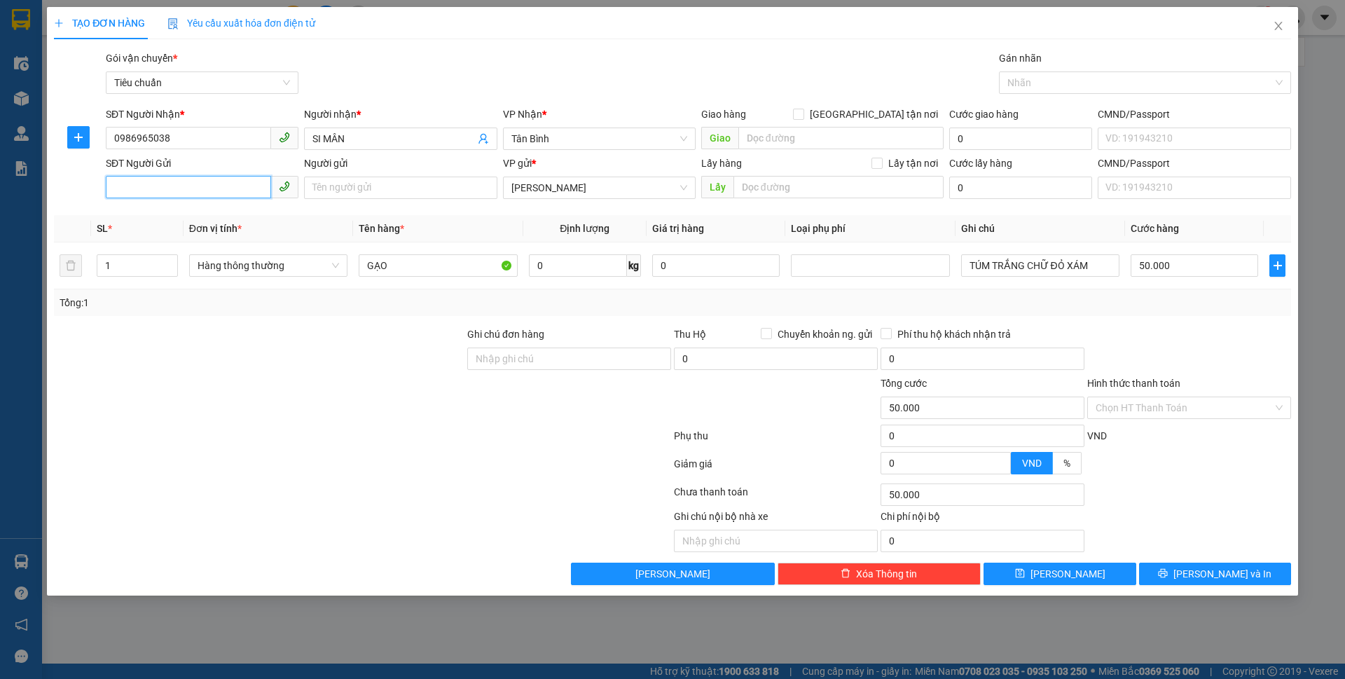
click at [165, 184] on input "SĐT Người Gửi" at bounding box center [188, 187] width 165 height 22
drag, startPoint x: 191, startPoint y: 215, endPoint x: 209, endPoint y: 223, distance: 20.1
click at [191, 215] on div "0378944340 - ĐA NIN" at bounding box center [202, 215] width 176 height 15
type input "0378944340"
type input "ĐA NIN"
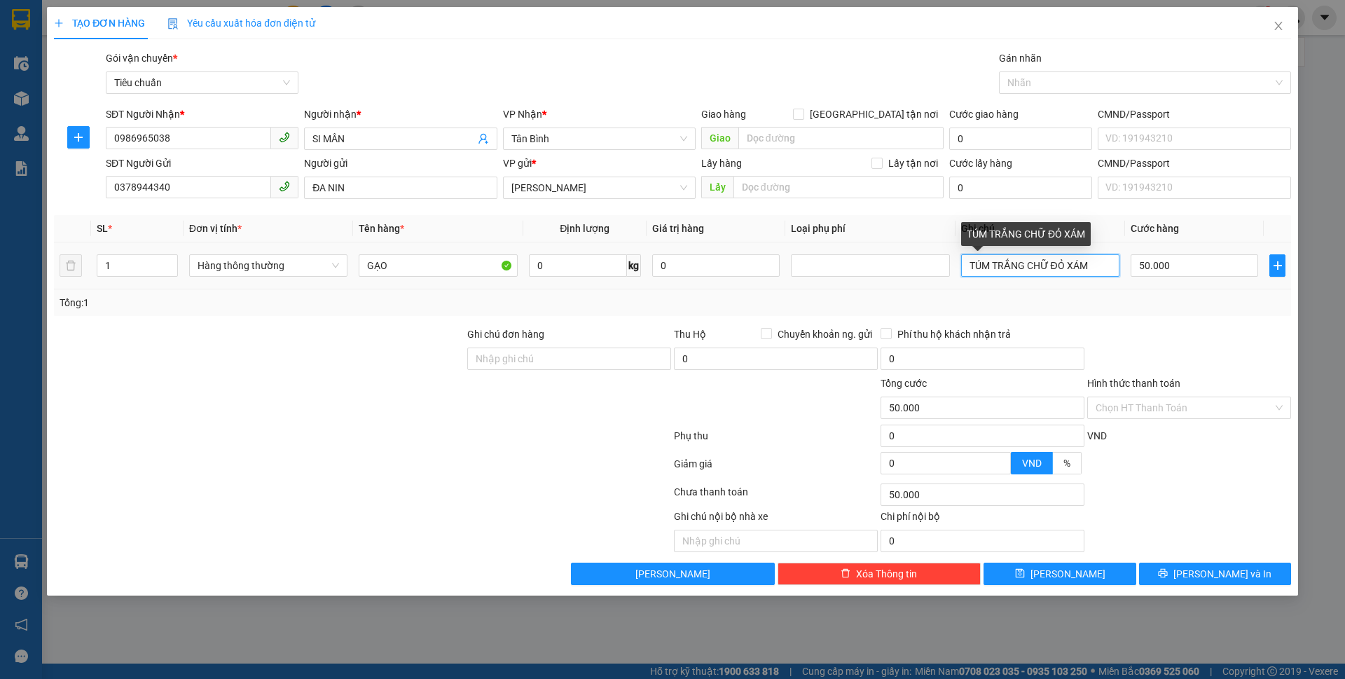
drag, startPoint x: 1103, startPoint y: 263, endPoint x: 959, endPoint y: 266, distance: 144.3
click at [959, 266] on td "TÚM TRẮNG CHỮ ĐỎ XÁM" at bounding box center [1040, 265] width 170 height 47
click at [579, 136] on span "Tân Bình" at bounding box center [599, 138] width 176 height 21
type input "BAO HỒNG CHỮ XANH ĐỎ ĐEN"
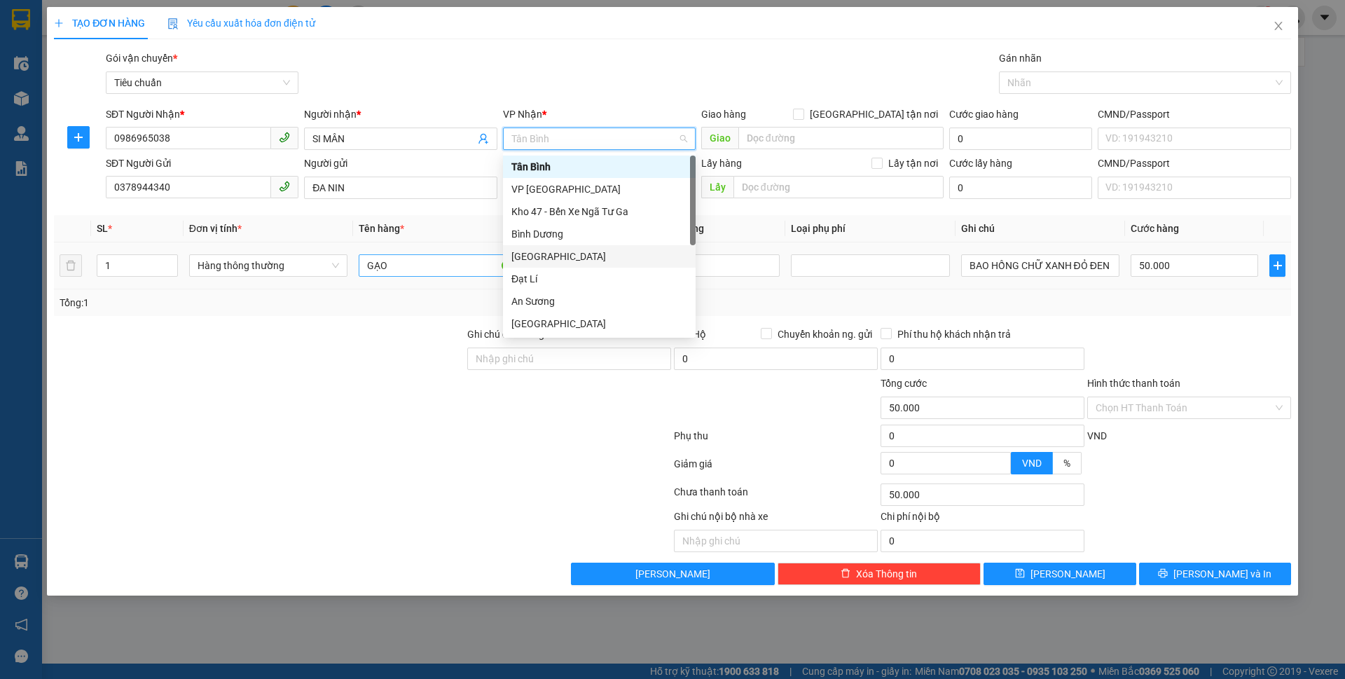
click at [549, 253] on div "Thủ Đức" at bounding box center [599, 256] width 176 height 15
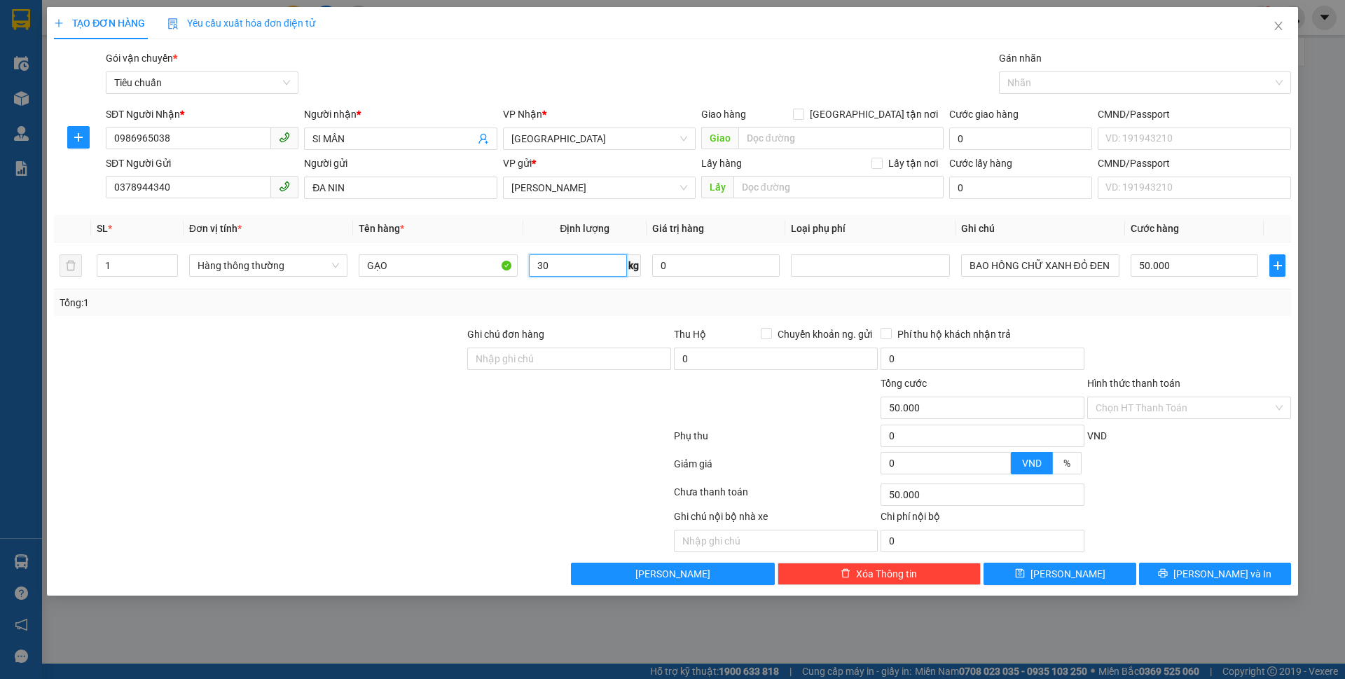
type input "30"
click at [338, 370] on form "Ghi chú đơn hàng Thu Hộ Chuyển khoản ng. gửi 0 Phí thu hộ khách nhận trả 0 Tổng…" at bounding box center [672, 403] width 1237 height 154
type input "65.000"
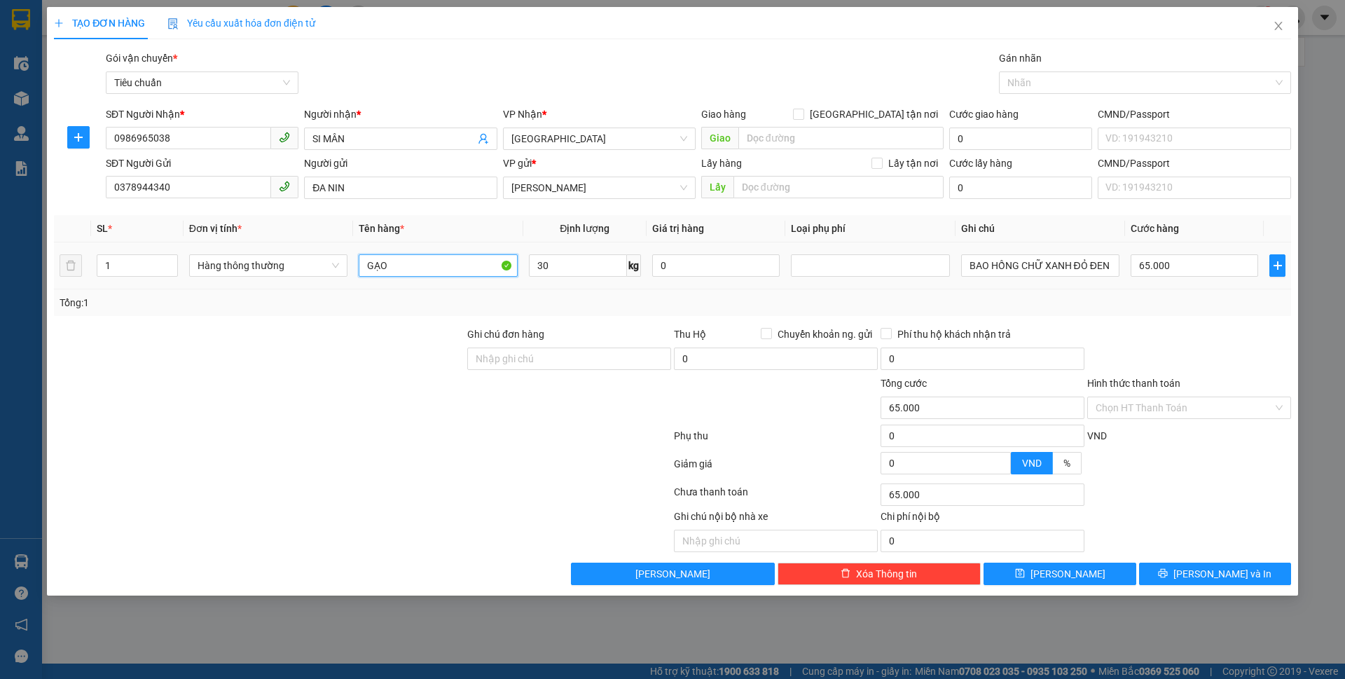
click at [410, 262] on input "GẠO" at bounding box center [438, 265] width 158 height 22
type input "GẠO + SẦU RIÊNG"
click at [1139, 270] on input "65.000" at bounding box center [1194, 265] width 127 height 22
type input "7"
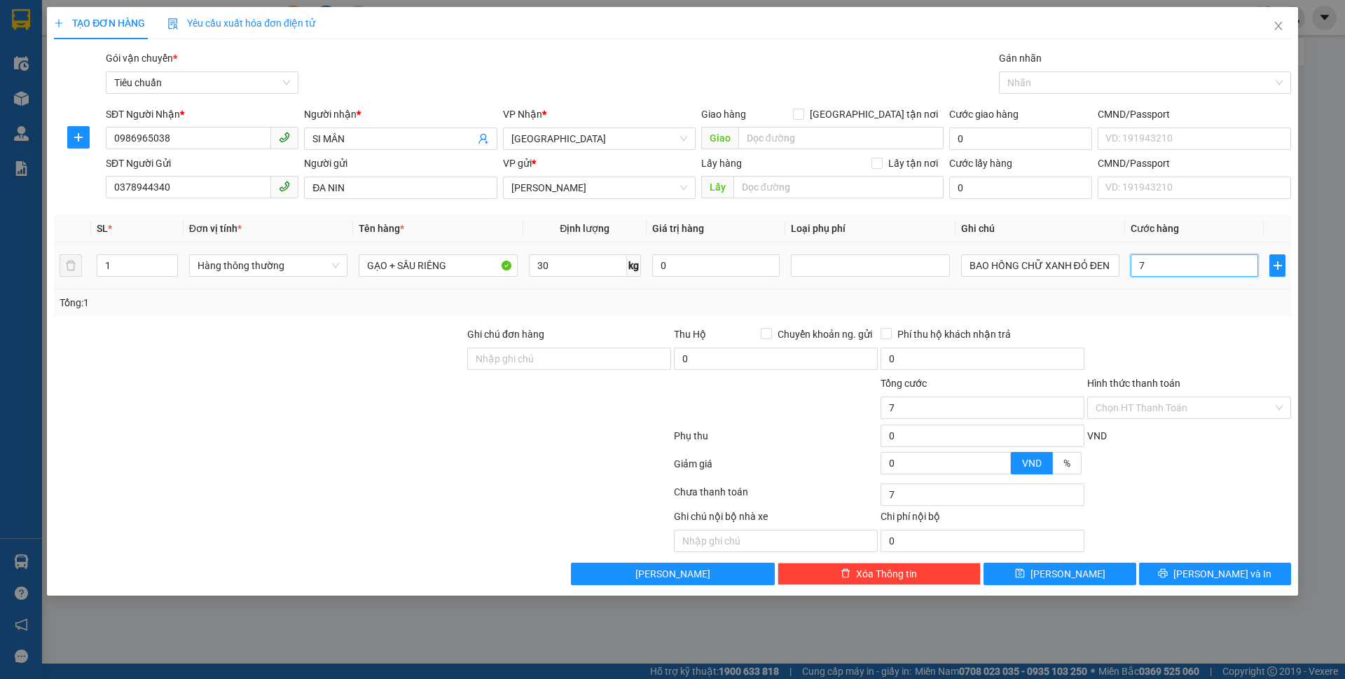
type input "70"
type input "70.000"
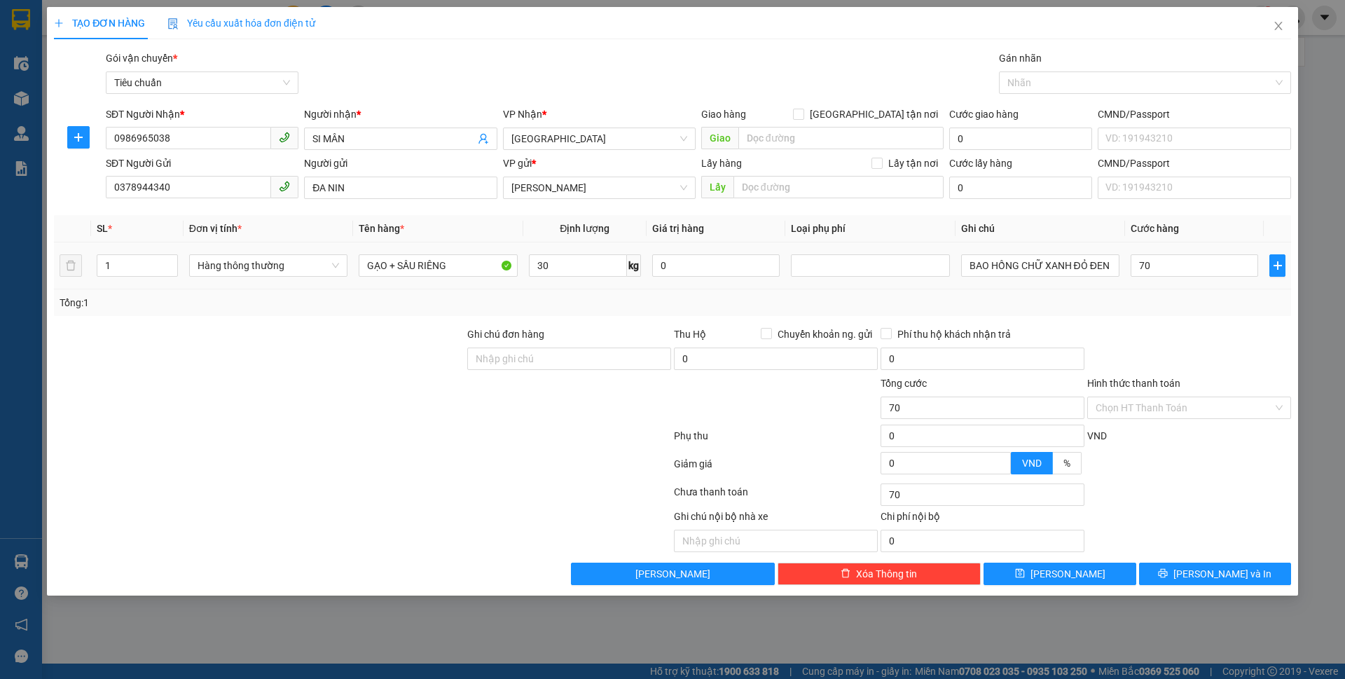
type input "70.000"
click at [1178, 298] on div "Tổng: 1" at bounding box center [673, 302] width 1226 height 15
drag, startPoint x: 1189, startPoint y: 573, endPoint x: 1133, endPoint y: 509, distance: 85.3
click at [1187, 570] on button "[PERSON_NAME] và In" at bounding box center [1215, 573] width 152 height 22
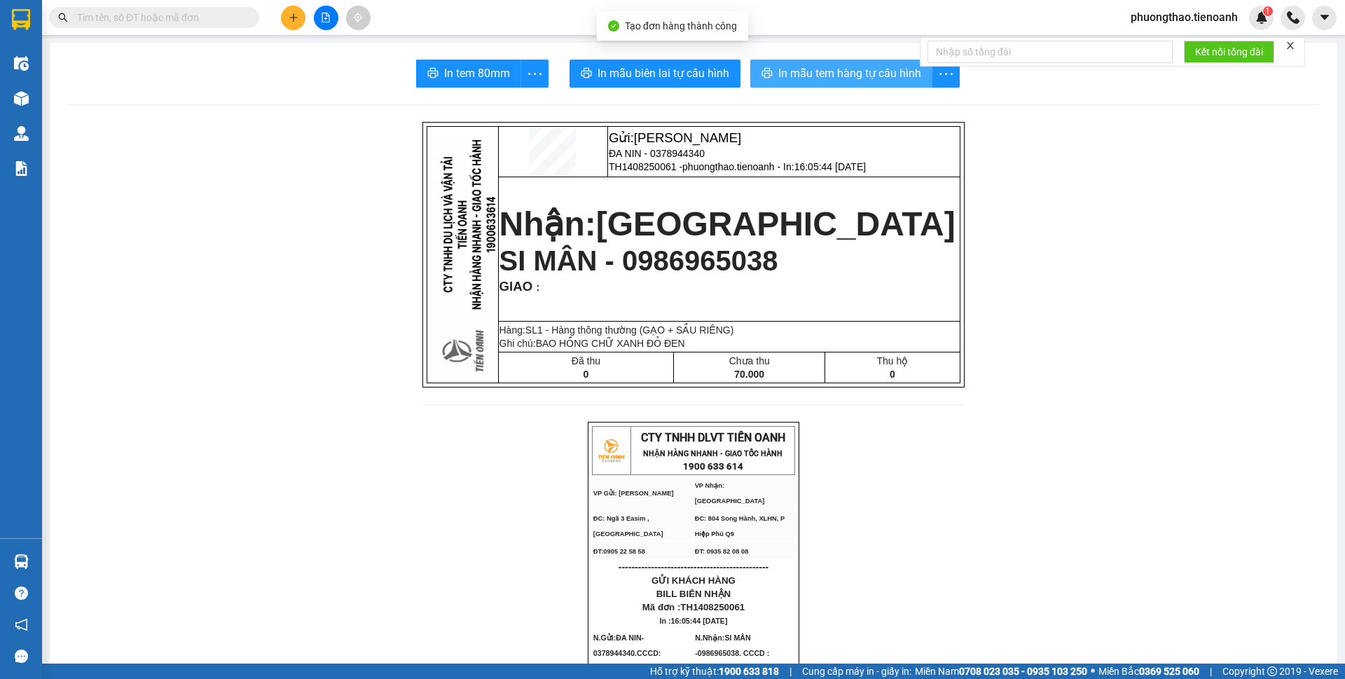
click at [783, 73] on span "In mẫu tem hàng tự cấu hình" at bounding box center [849, 73] width 143 height 18
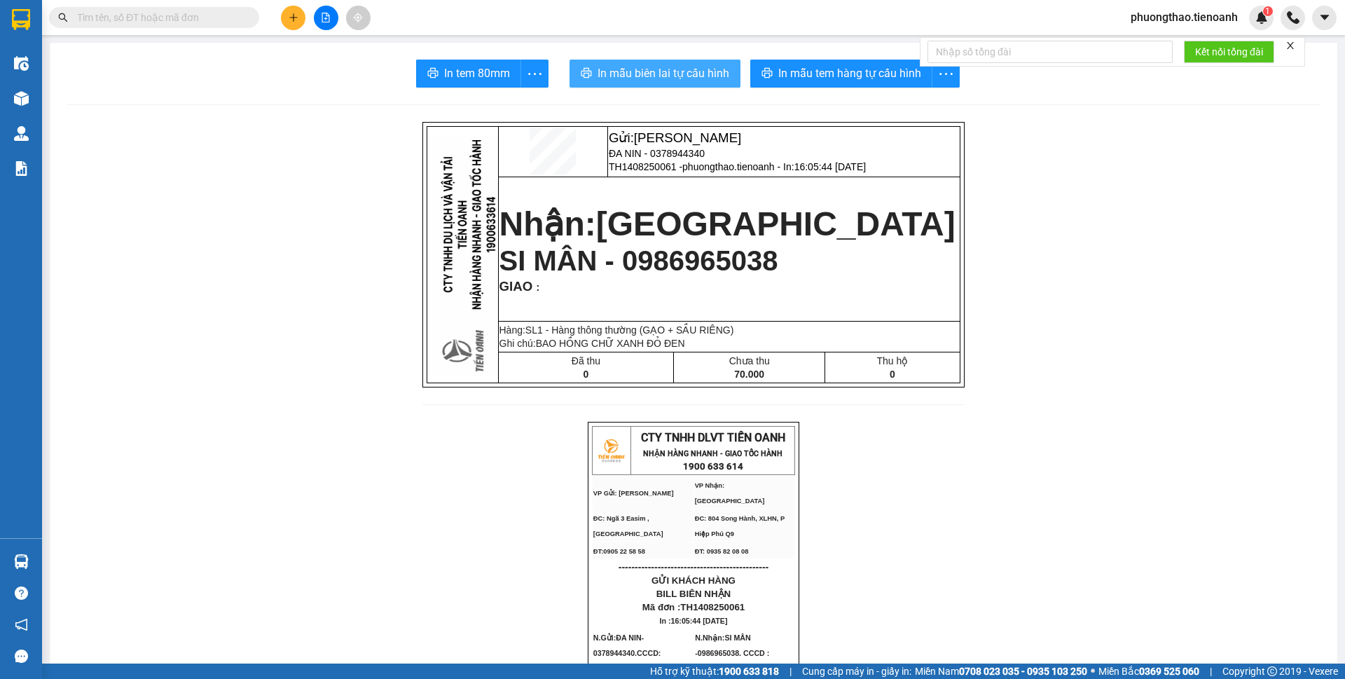
click at [639, 78] on span "In mẫu biên lai tự cấu hình" at bounding box center [664, 73] width 132 height 18
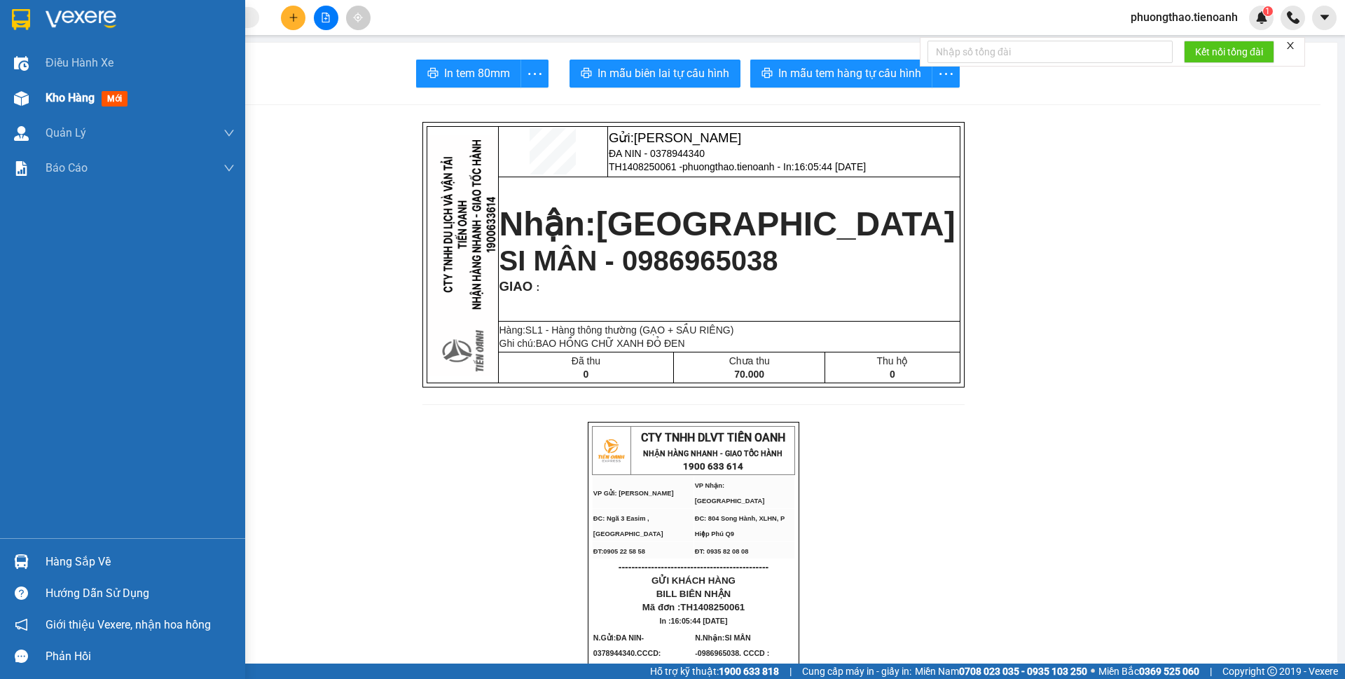
click at [57, 108] on div "Kho hàng mới" at bounding box center [140, 98] width 189 height 35
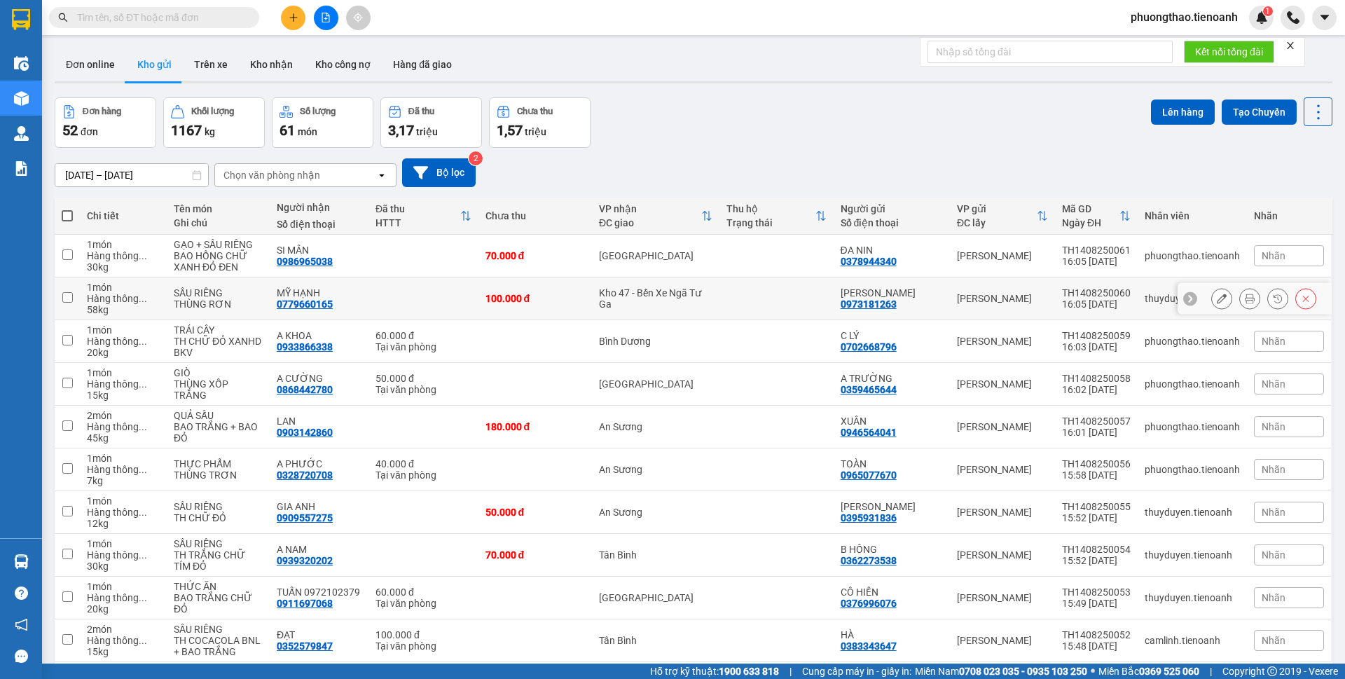
drag, startPoint x: 1238, startPoint y: 298, endPoint x: 1220, endPoint y: 279, distance: 25.8
click at [1226, 286] on div at bounding box center [1255, 299] width 154 height 32
click at [1217, 298] on icon at bounding box center [1222, 299] width 10 height 10
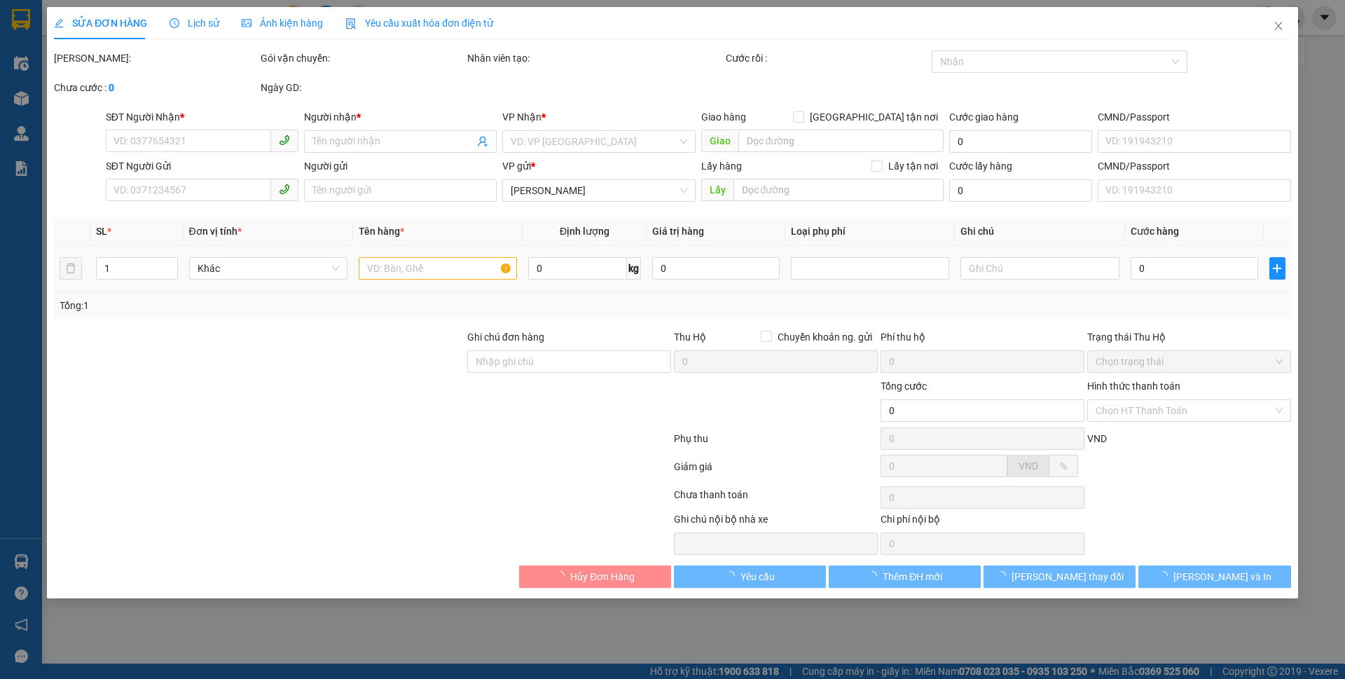
type input "0779660165"
type input "MỸ HẠNH"
type input "0973181263"
type input "C PHƯƠNG"
type input "100.000"
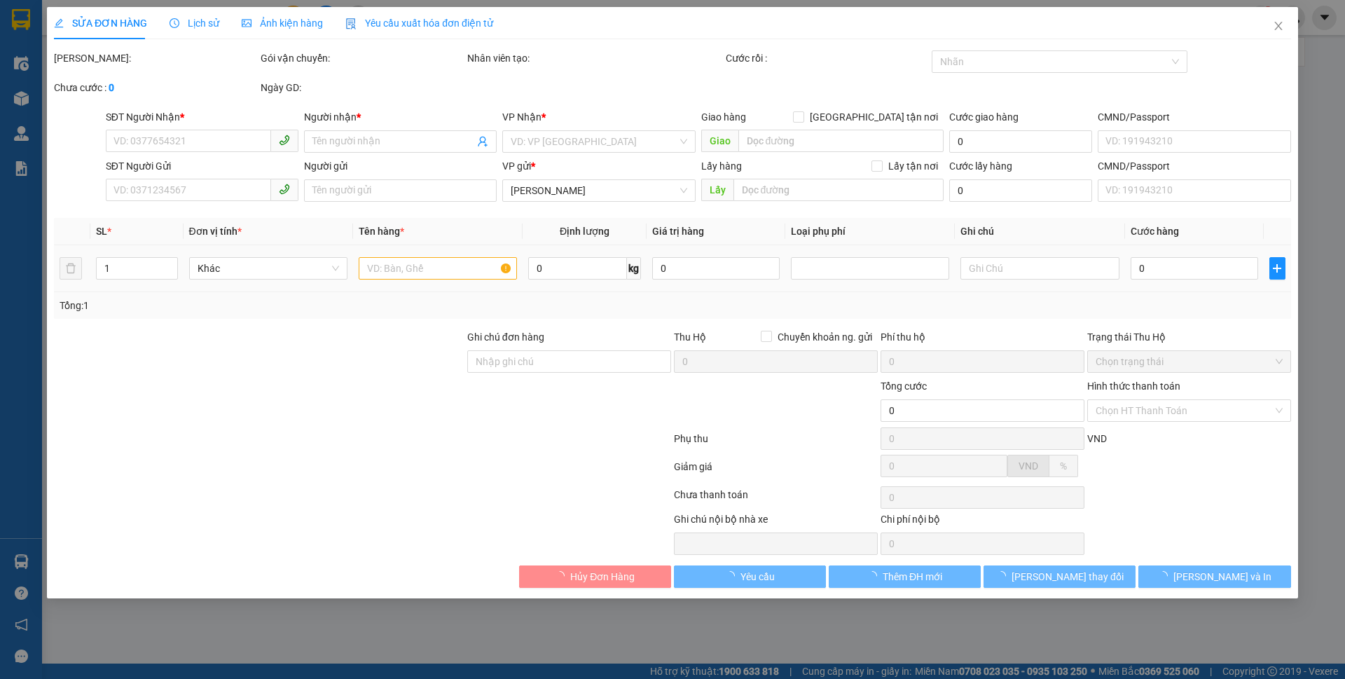
type input "100.000"
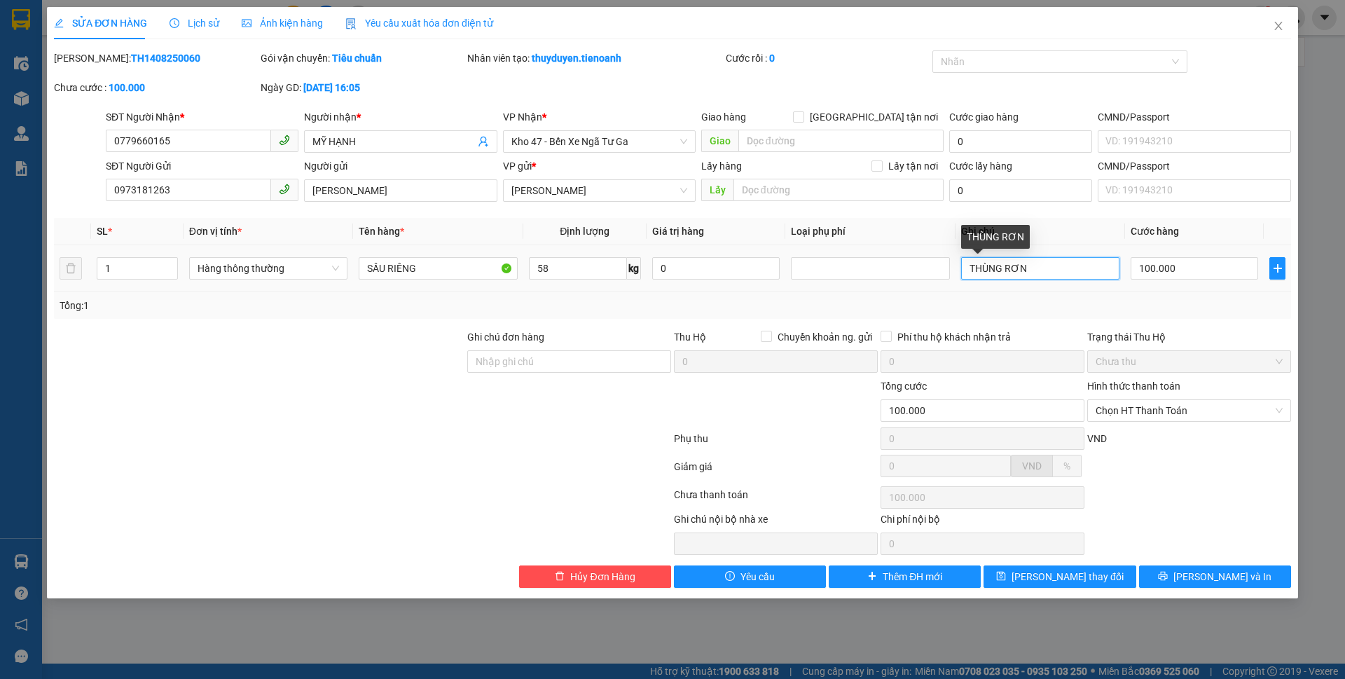
click at [1005, 269] on input "THÙNG RƠN" at bounding box center [1040, 268] width 158 height 22
type input "THÙNG TRƠN"
drag, startPoint x: 1057, startPoint y: 581, endPoint x: 1056, endPoint y: 570, distance: 11.9
click at [1057, 581] on span "Lưu thay đổi" at bounding box center [1068, 576] width 112 height 15
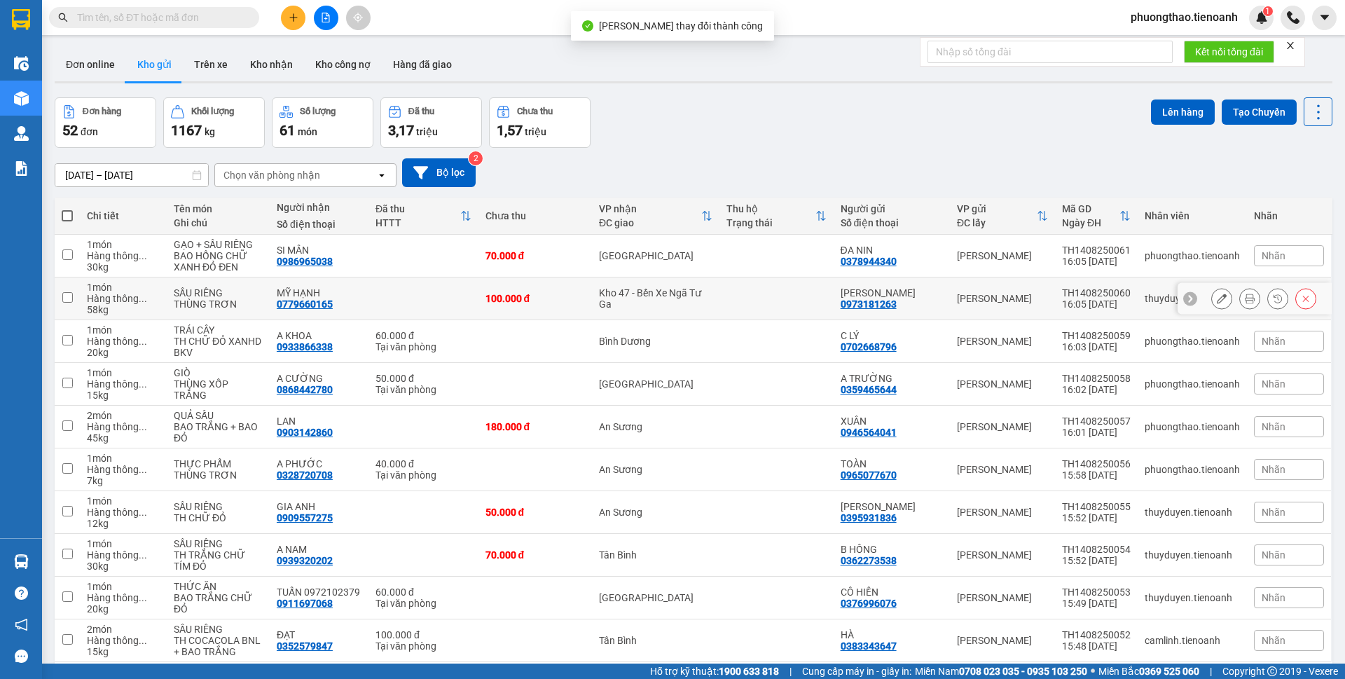
click at [1245, 298] on icon at bounding box center [1250, 299] width 10 height 10
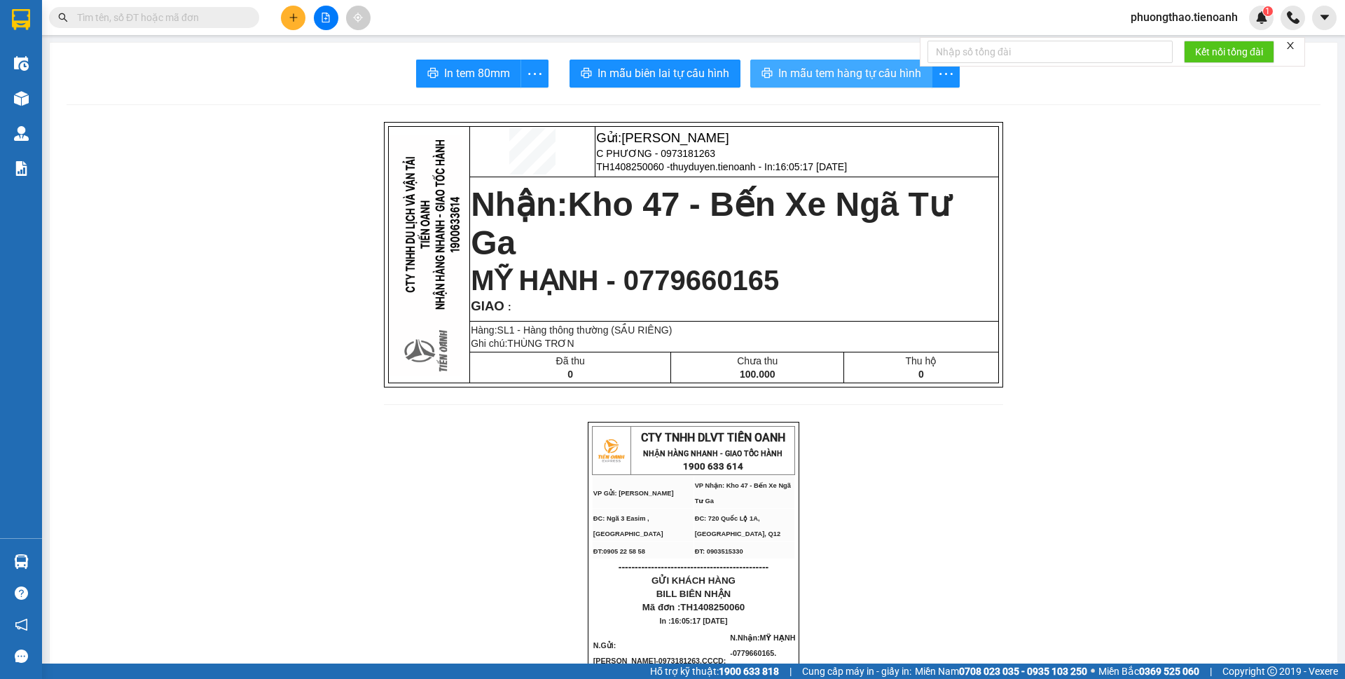
click at [892, 63] on button "In mẫu tem hàng tự cấu hình" at bounding box center [841, 74] width 182 height 28
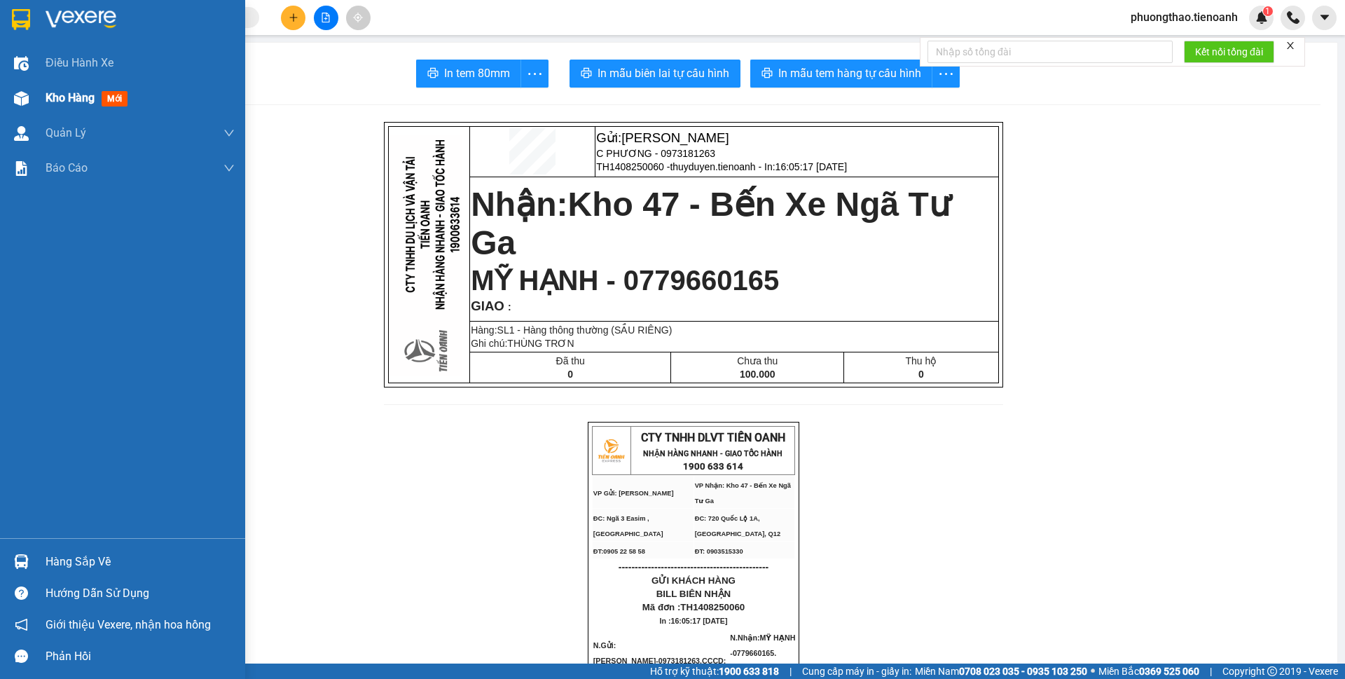
click at [42, 85] on div "Kho hàng mới" at bounding box center [122, 98] width 245 height 35
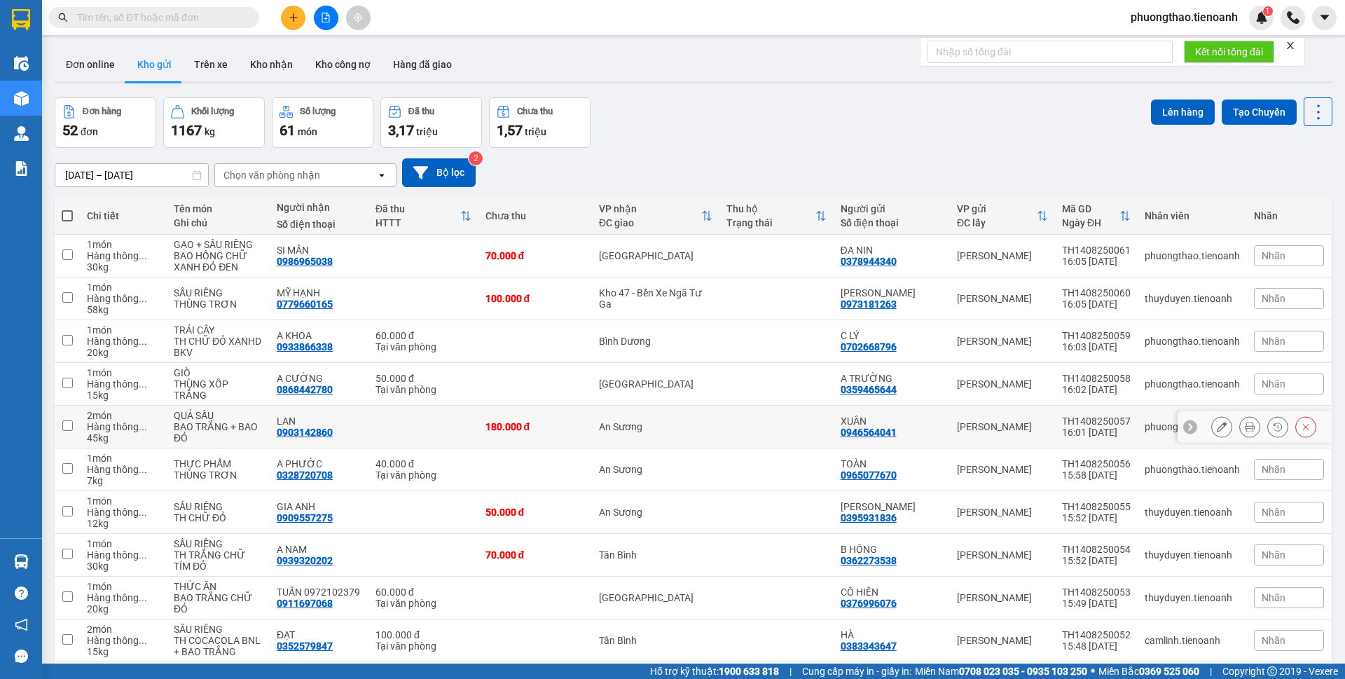
click at [1212, 427] on button at bounding box center [1222, 427] width 20 height 25
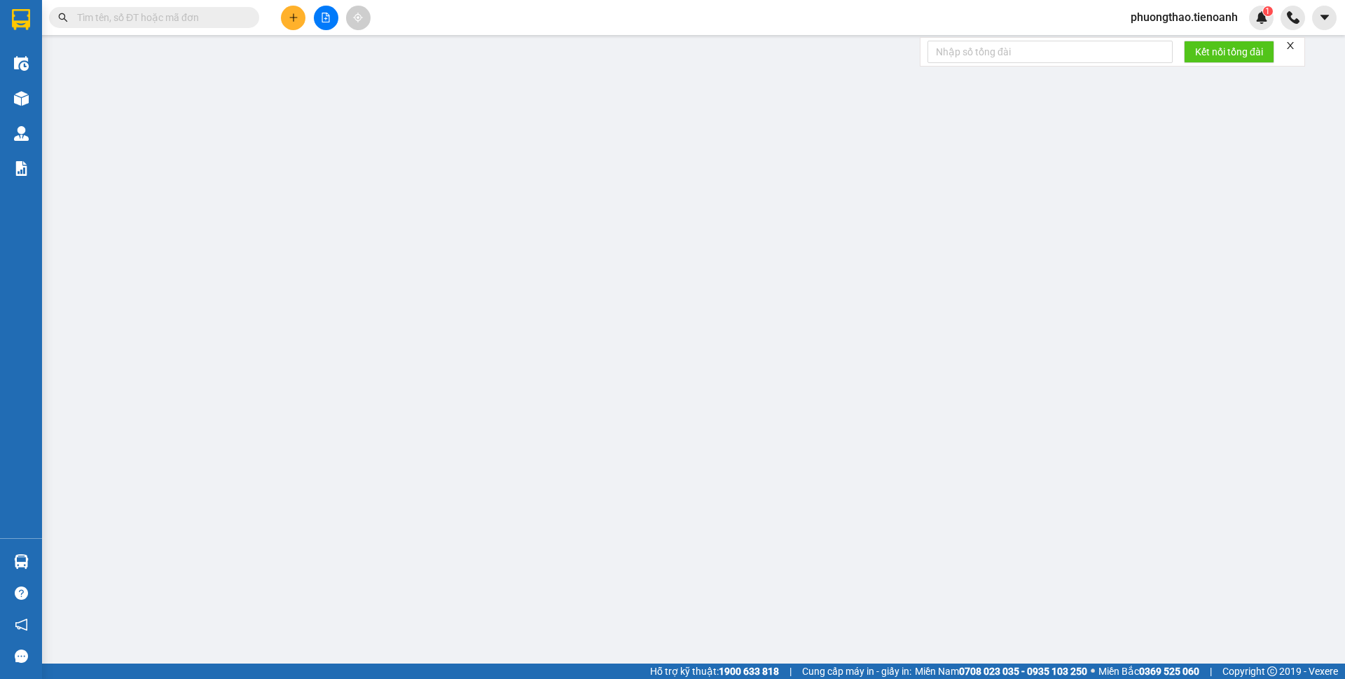
type input "0903142860"
type input "LAN"
type input "0946564041"
type input "XUÂN"
type input "180.000"
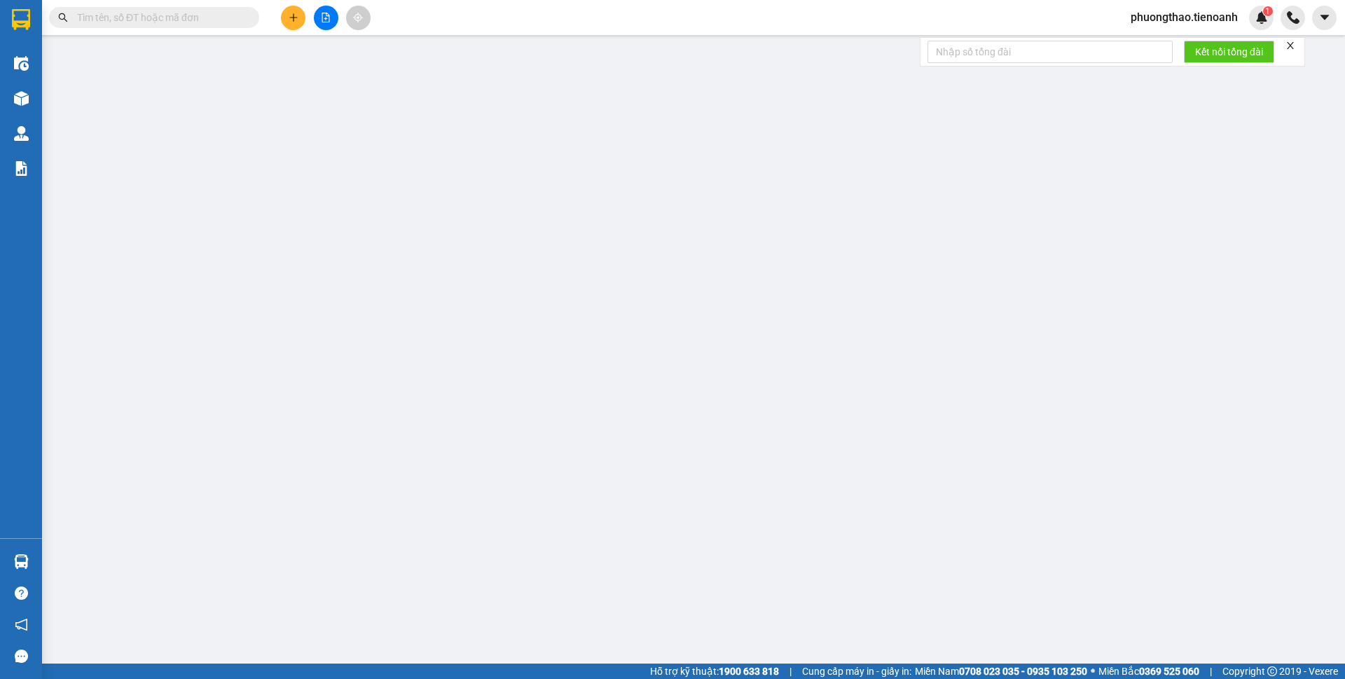
type input "180.000"
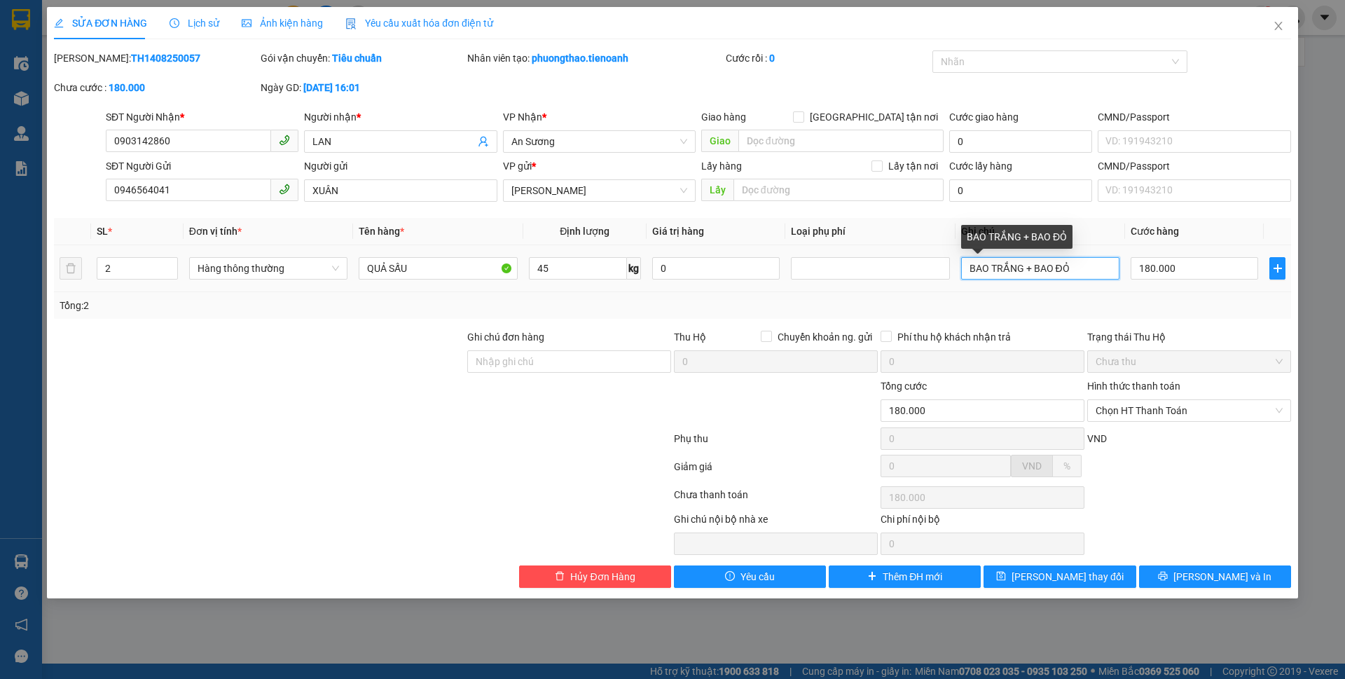
click at [1021, 265] on input "BAO TRẮNG + BAO ĐỎ" at bounding box center [1040, 268] width 158 height 22
type input "BAO TRẮNG CHỮ ĐỎ + BAO ĐỎ"
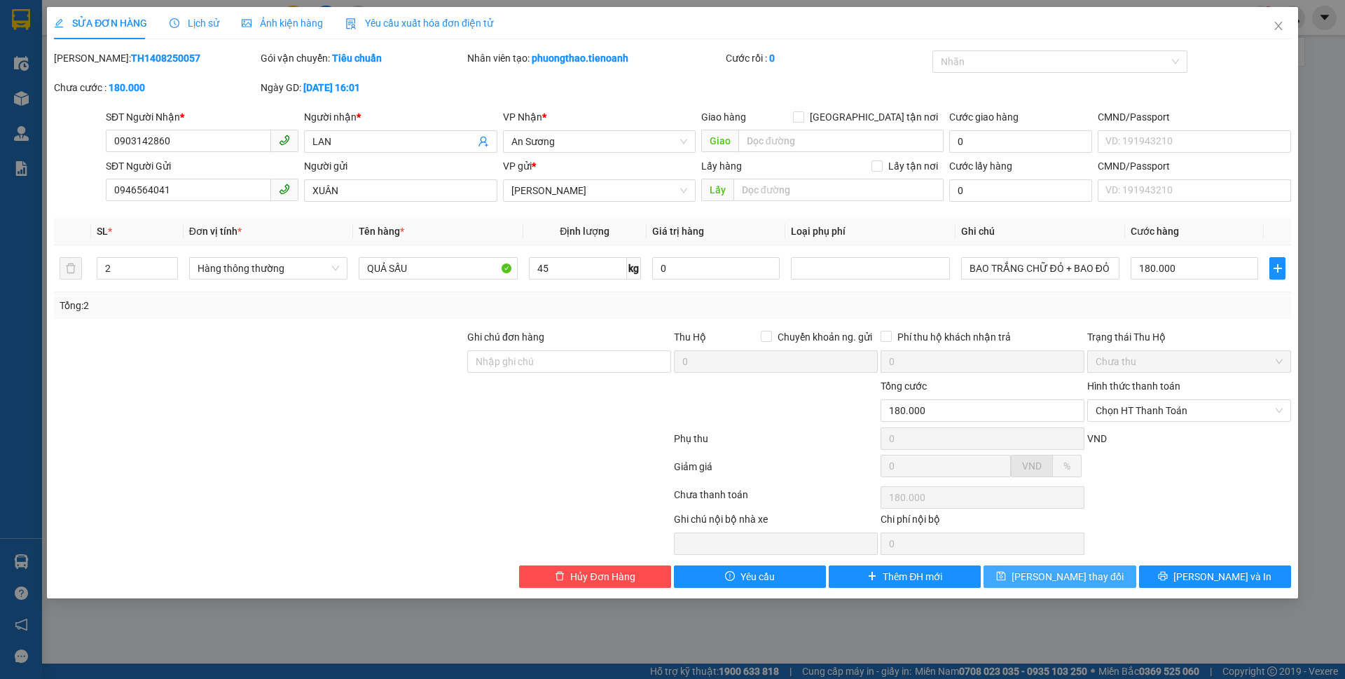
drag, startPoint x: 1063, startPoint y: 574, endPoint x: 1072, endPoint y: 553, distance: 22.3
click at [1068, 560] on div "Total Paid Fee 0 Total UnPaid Fee 180.000 Cash Collection Total Fee Mã ĐH: TH14…" at bounding box center [672, 318] width 1237 height 537
